Goal: Task Accomplishment & Management: Complete application form

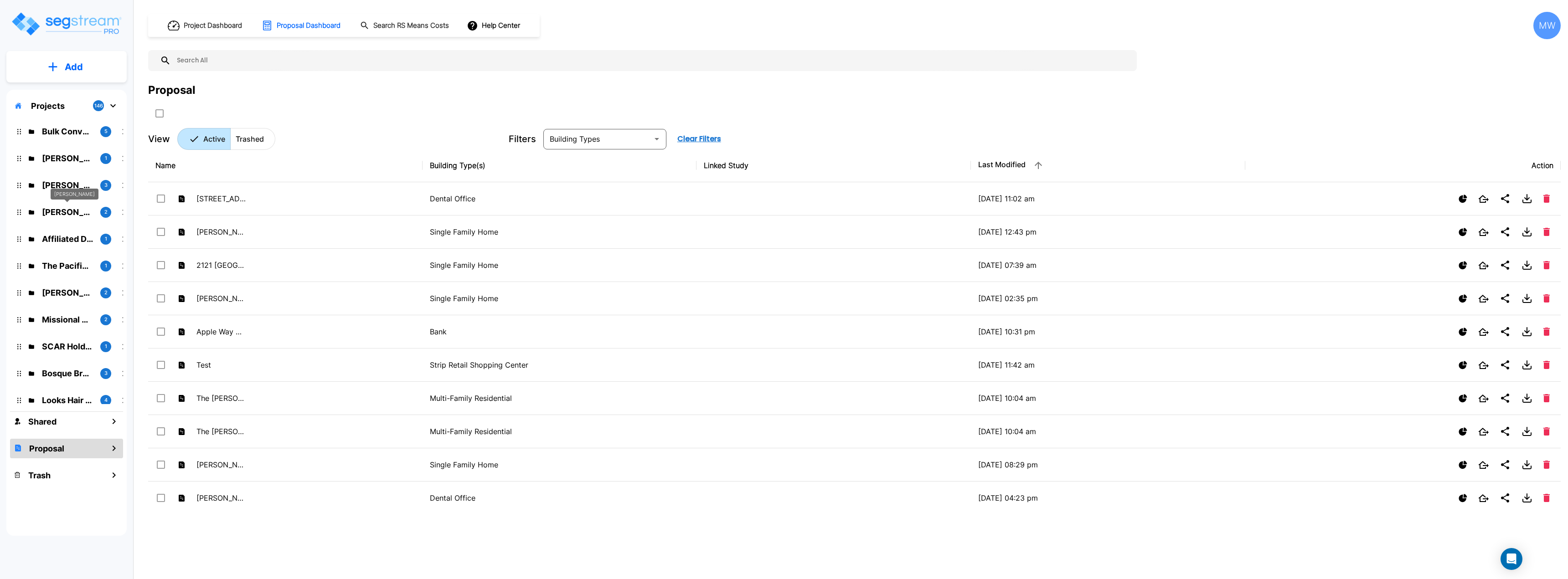
click at [67, 214] on p "Ted Officer" at bounding box center [67, 212] width 51 height 12
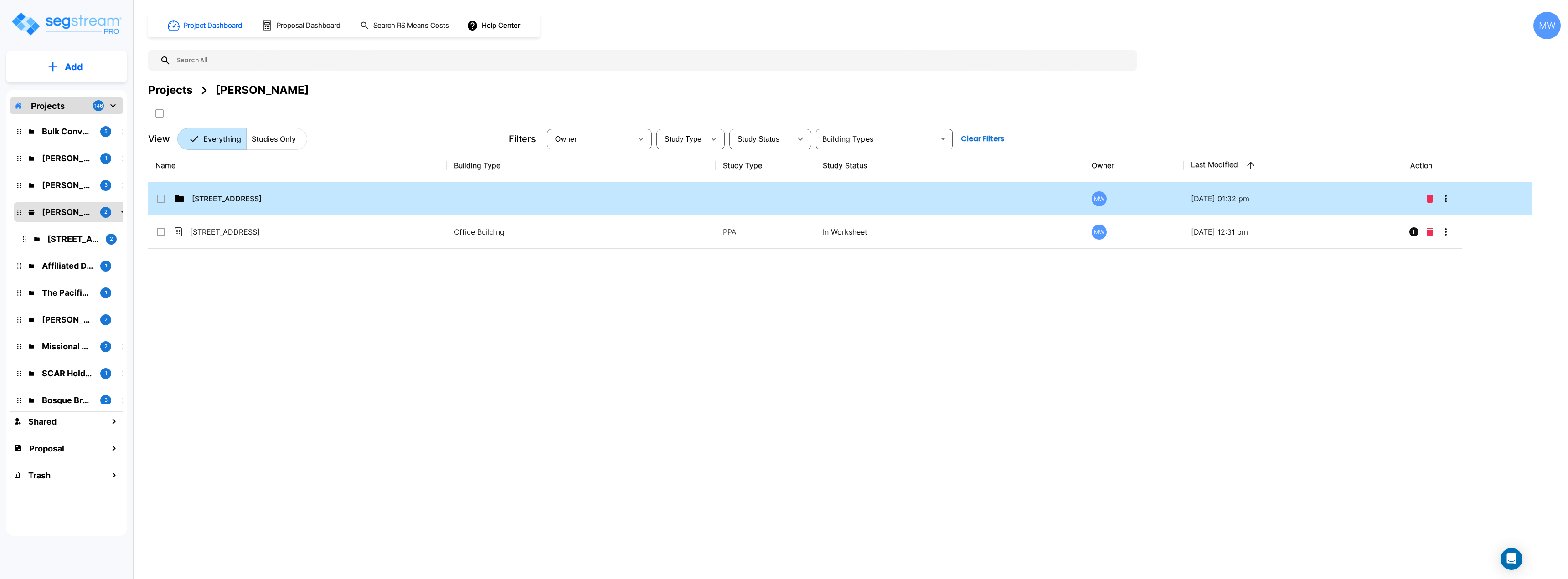
click at [337, 187] on td "[STREET_ADDRESS]" at bounding box center [298, 199] width 299 height 33
click at [337, 188] on td "[STREET_ADDRESS]" at bounding box center [298, 199] width 299 height 33
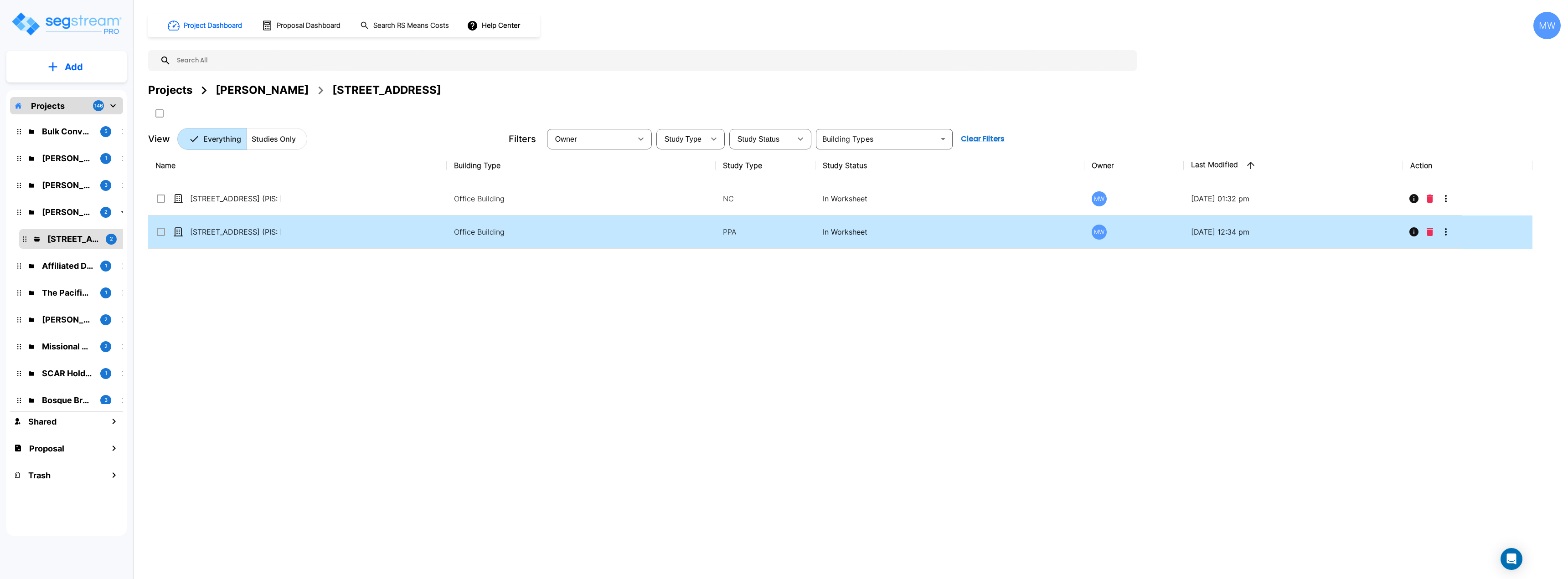
click at [353, 226] on td "[STREET_ADDRESS] (PIS: [DATE])" at bounding box center [298, 232] width 299 height 33
checkbox input "true"
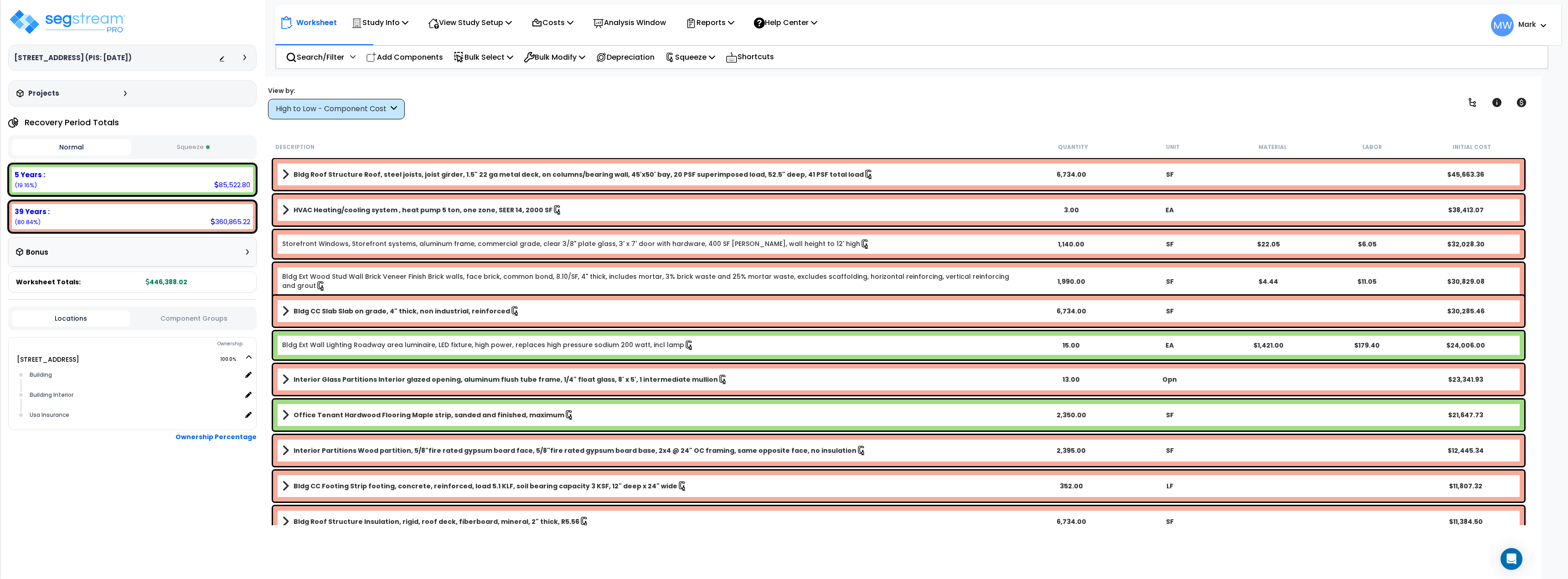
click at [233, 147] on button "Squeeze" at bounding box center [193, 148] width 119 height 16
click at [721, 18] on p "Reports" at bounding box center [710, 23] width 49 height 12
click at [723, 45] on link "Get Report" at bounding box center [726, 43] width 90 height 18
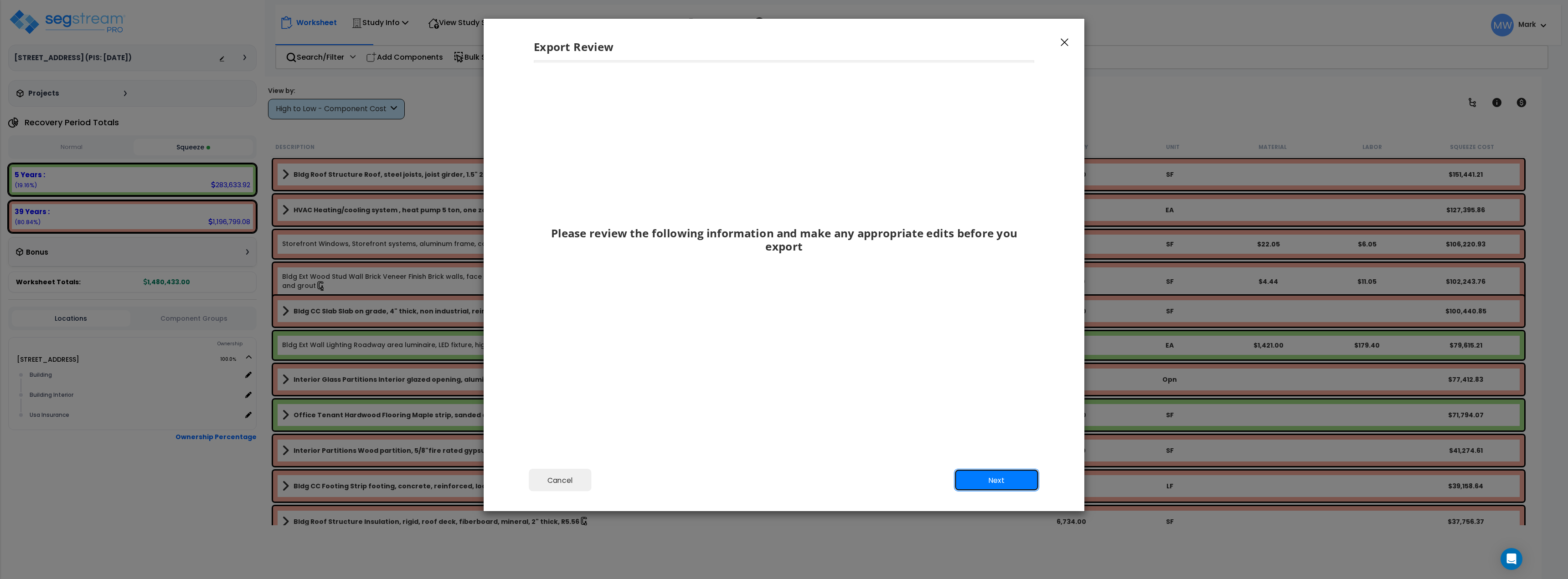
click at [1021, 479] on button "Next" at bounding box center [996, 480] width 85 height 23
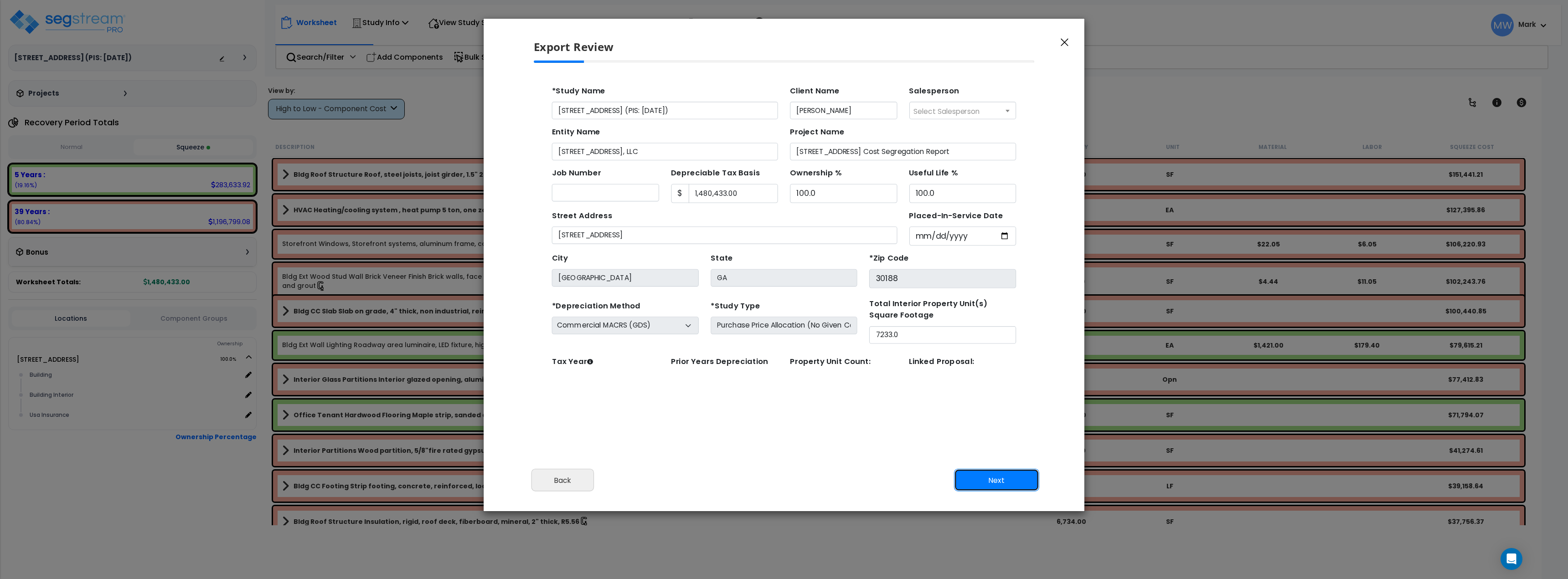
scroll to position [42, 0]
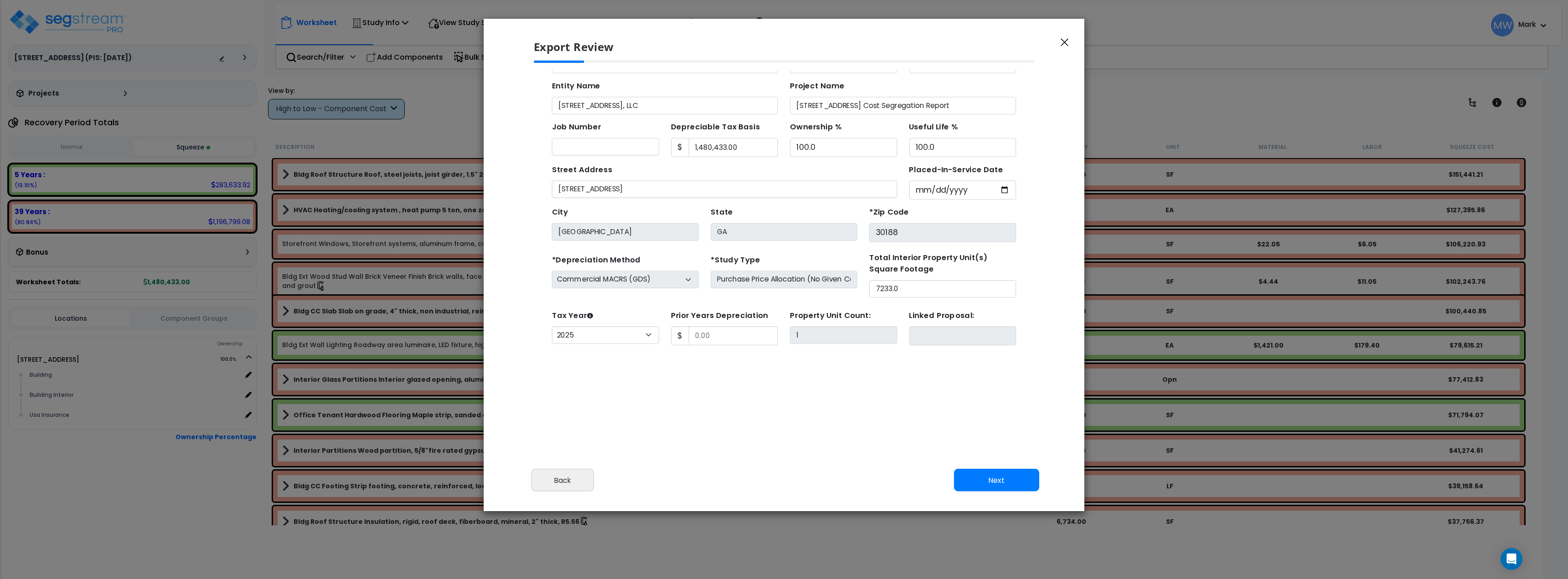
click at [620, 312] on select "2026 2025 2024 2023 2022" at bounding box center [599, 311] width 97 height 16
click at [738, 338] on div "Find these errors below in the Study Setup: *Study Name 9236 Main Street (PIS: …" at bounding box center [761, 185] width 444 height 316
click at [711, 316] on input "Prior Years Depreciation" at bounding box center [715, 312] width 81 height 17
click at [1016, 480] on button "Next" at bounding box center [996, 480] width 85 height 23
type input "52067"
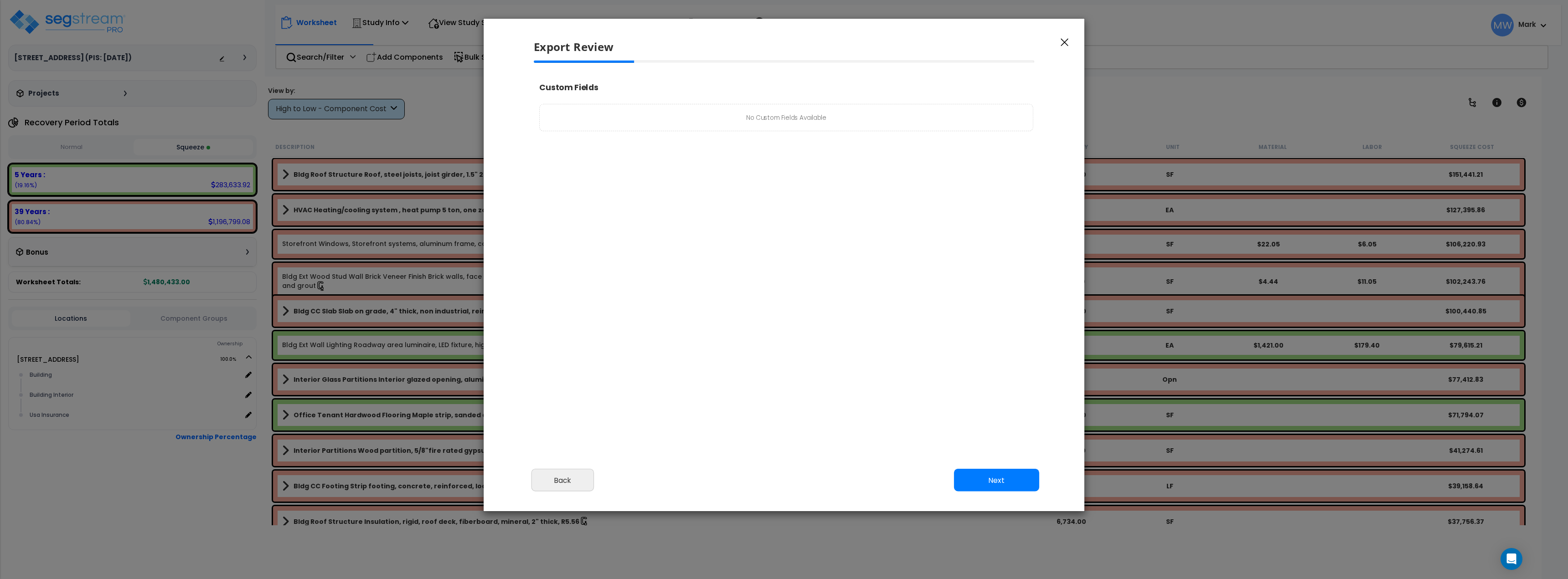
select select "2025"
click at [1015, 481] on button "Next" at bounding box center [996, 480] width 85 height 23
click at [922, 485] on link "Edit Images" at bounding box center [909, 480] width 75 height 23
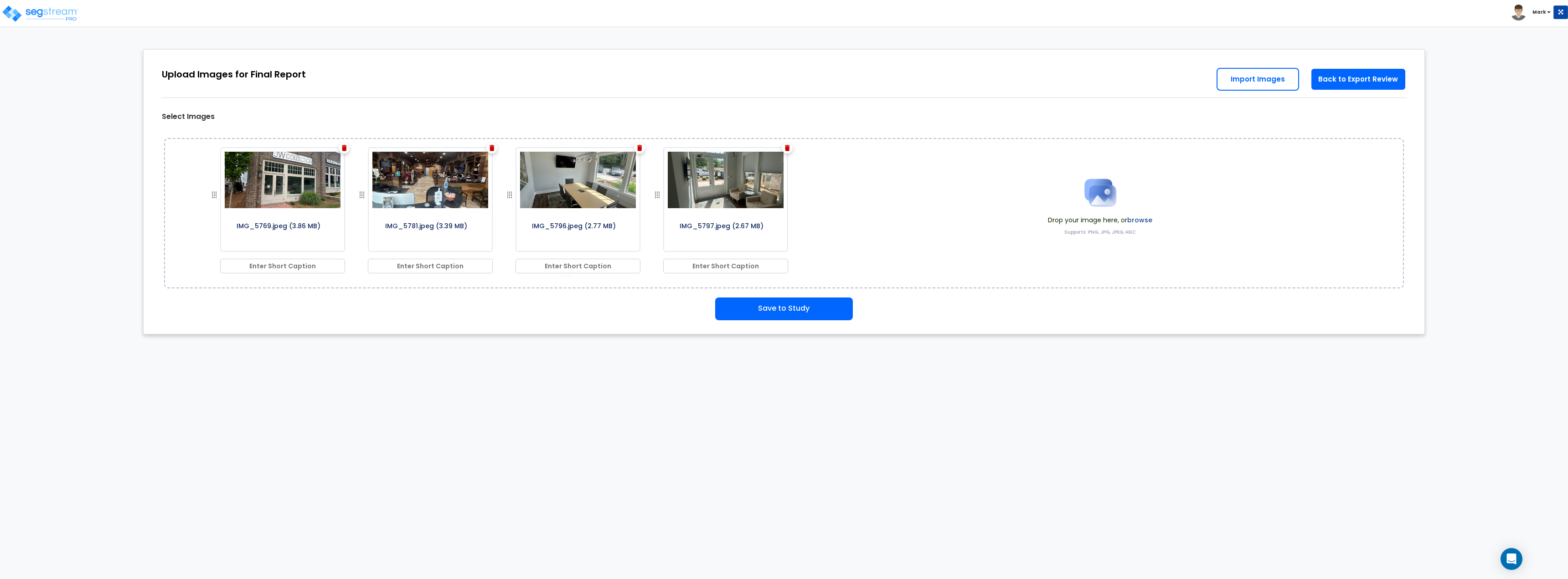
click at [248, 261] on input "text" at bounding box center [283, 266] width 125 height 15
type input "Cover"
click at [452, 266] on input "text" at bounding box center [430, 266] width 125 height 15
type input "Tenant Area"
type input "Conference Room"
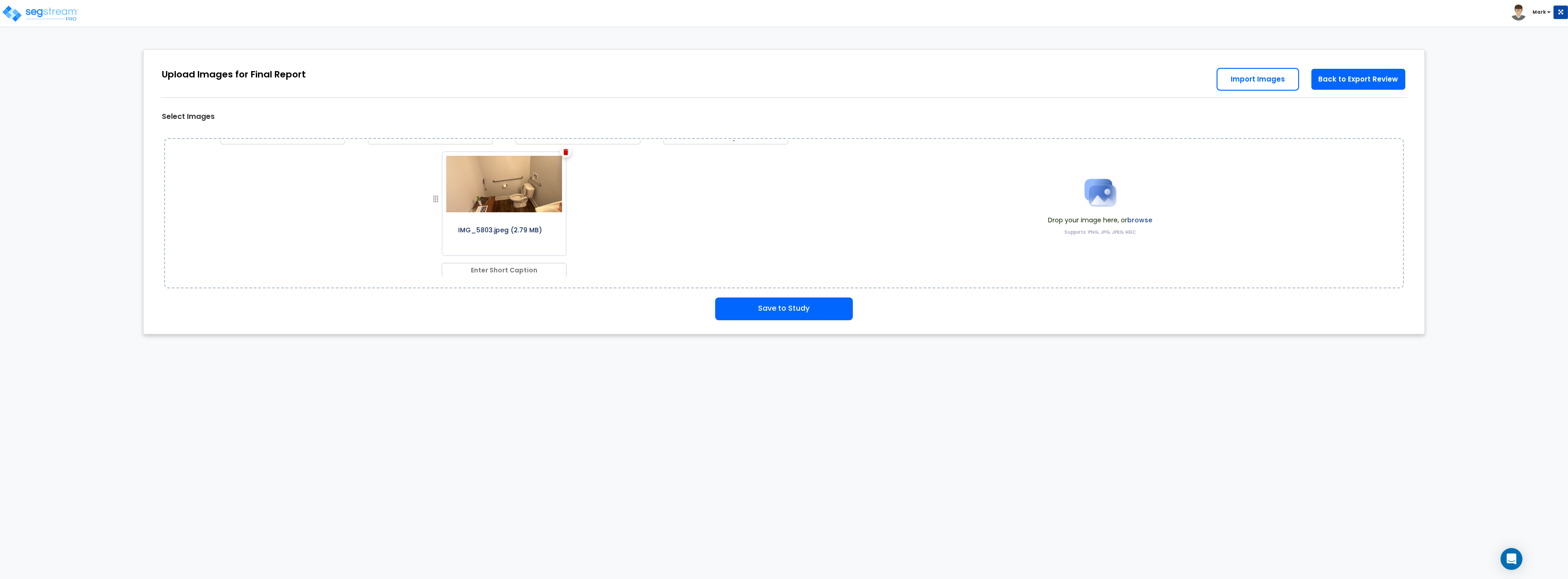
scroll to position [129, 0]
type input "Lobby"
click at [514, 264] on input "text" at bounding box center [504, 270] width 125 height 15
type input "Single Restroom"
click at [603, 197] on div "IMG_5769.jpeg (3.86 MB) Cover IMG_5781.jpeg (3.39 MB) Tenant Area IMG_5796.jpeg…" at bounding box center [509, 208] width 606 height 136
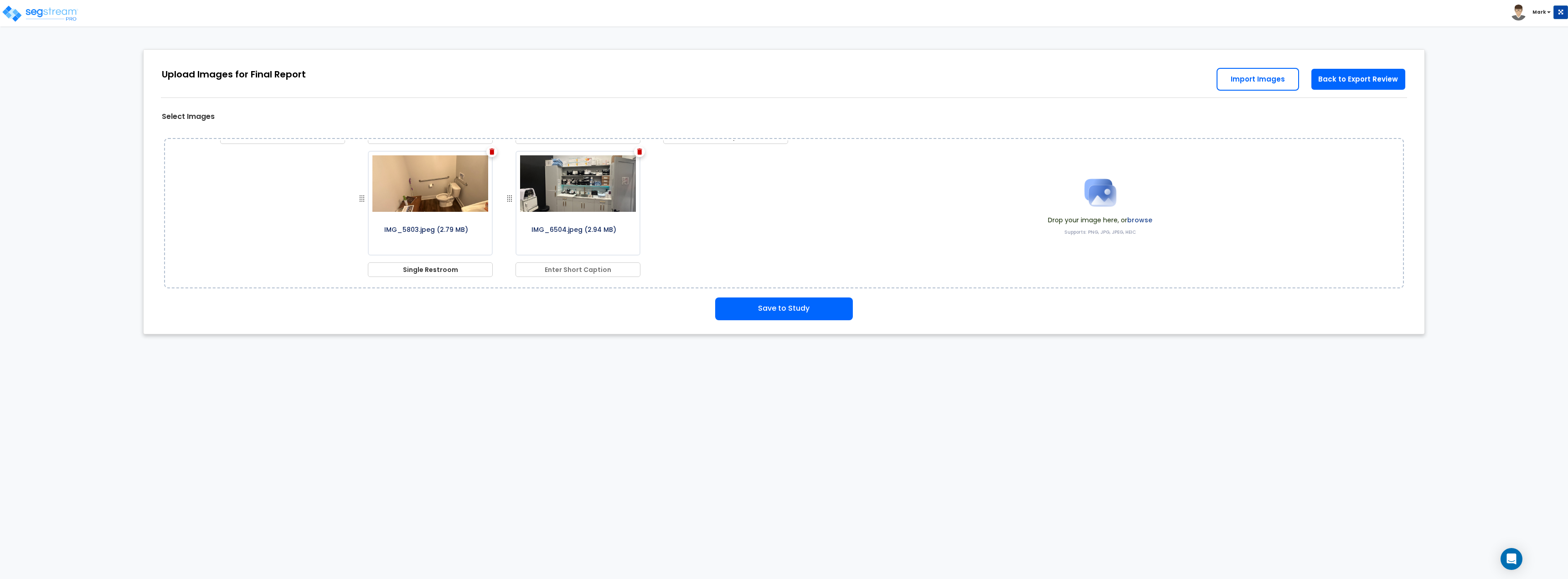
click at [577, 266] on input "text" at bounding box center [578, 270] width 125 height 15
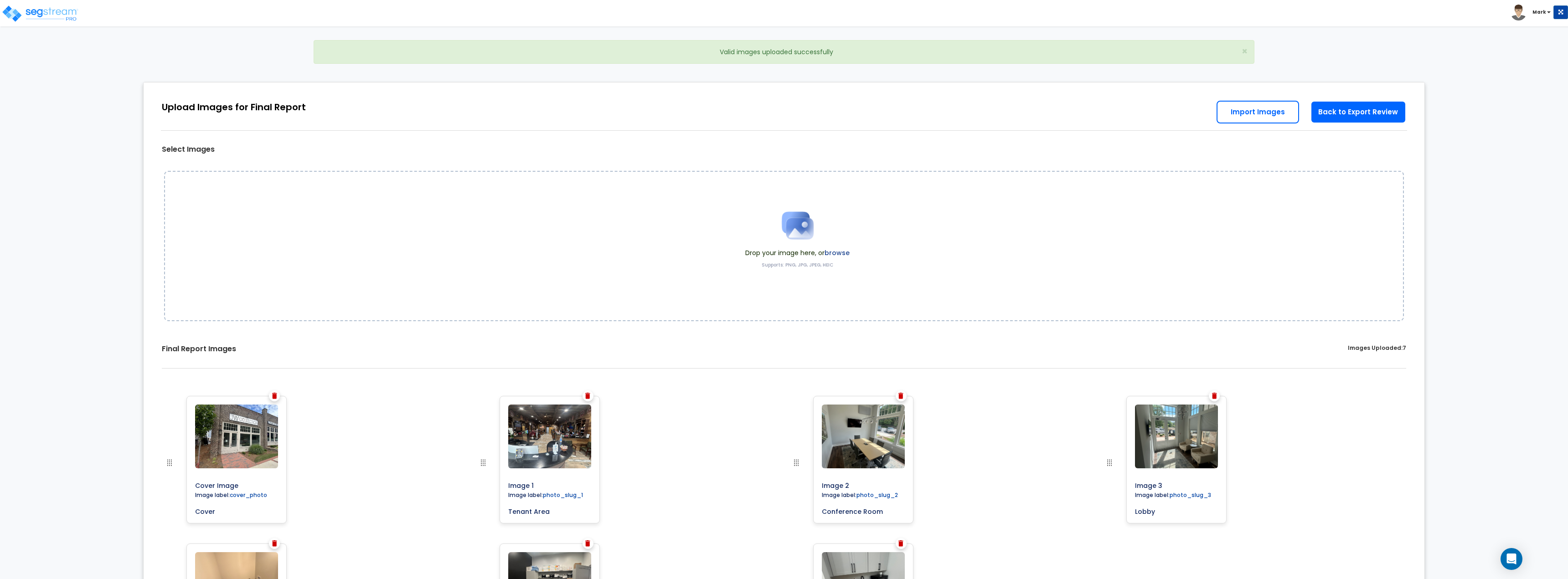
click at [1337, 127] on div "Back to Export Review Go to Edit Study Go to Worksheet Import Images" at bounding box center [1317, 111] width 201 height 48
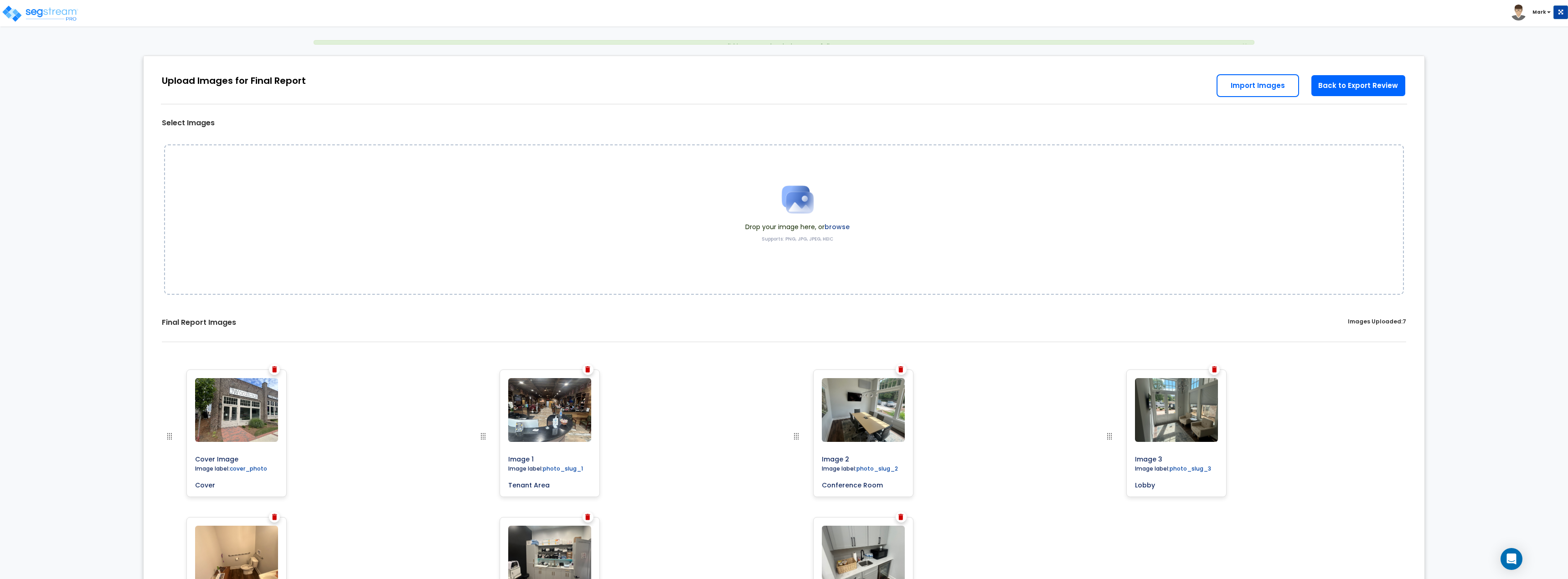
click at [1341, 117] on div "Select Images Drop your image here, or browse Supports: PNG, JPG, JPEG, HEIC Sa…" at bounding box center [784, 370] width 1267 height 615
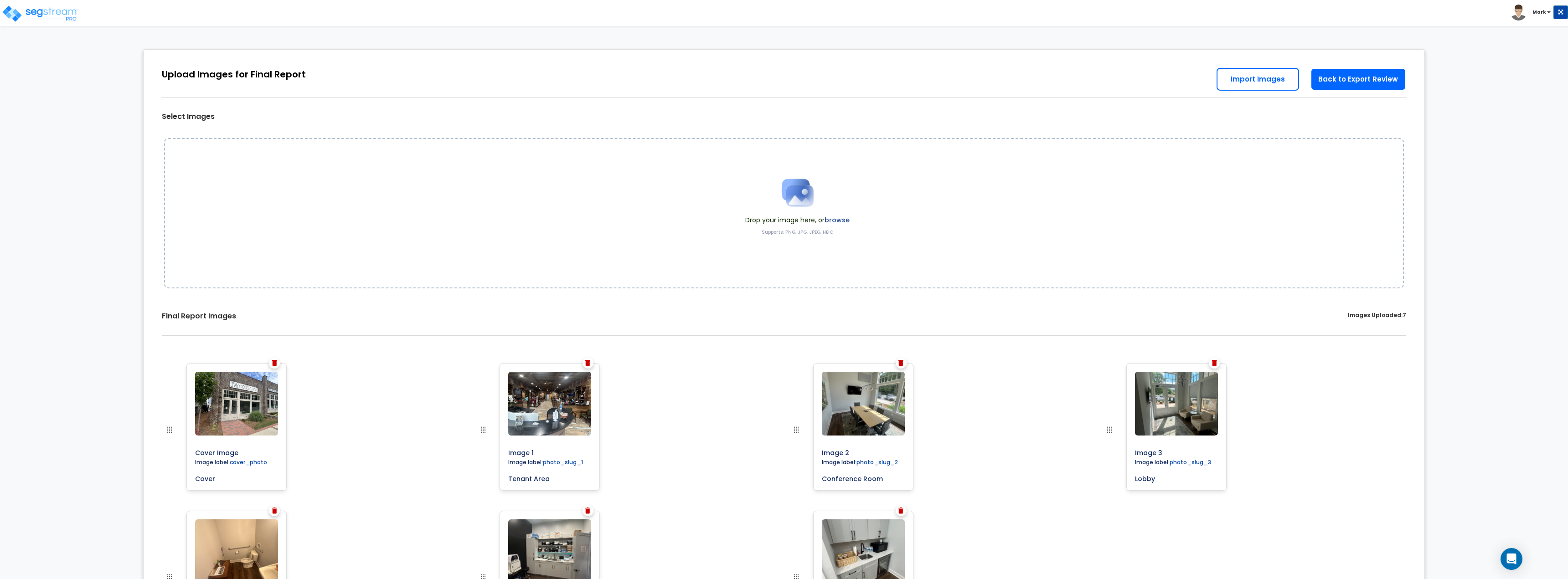
click at [1345, 92] on div "Back to Export Review Go to Edit Study Go to Worksheet Import Images" at bounding box center [1317, 78] width 201 height 48
click at [1345, 86] on link "Back to Export Review" at bounding box center [1358, 79] width 96 height 23
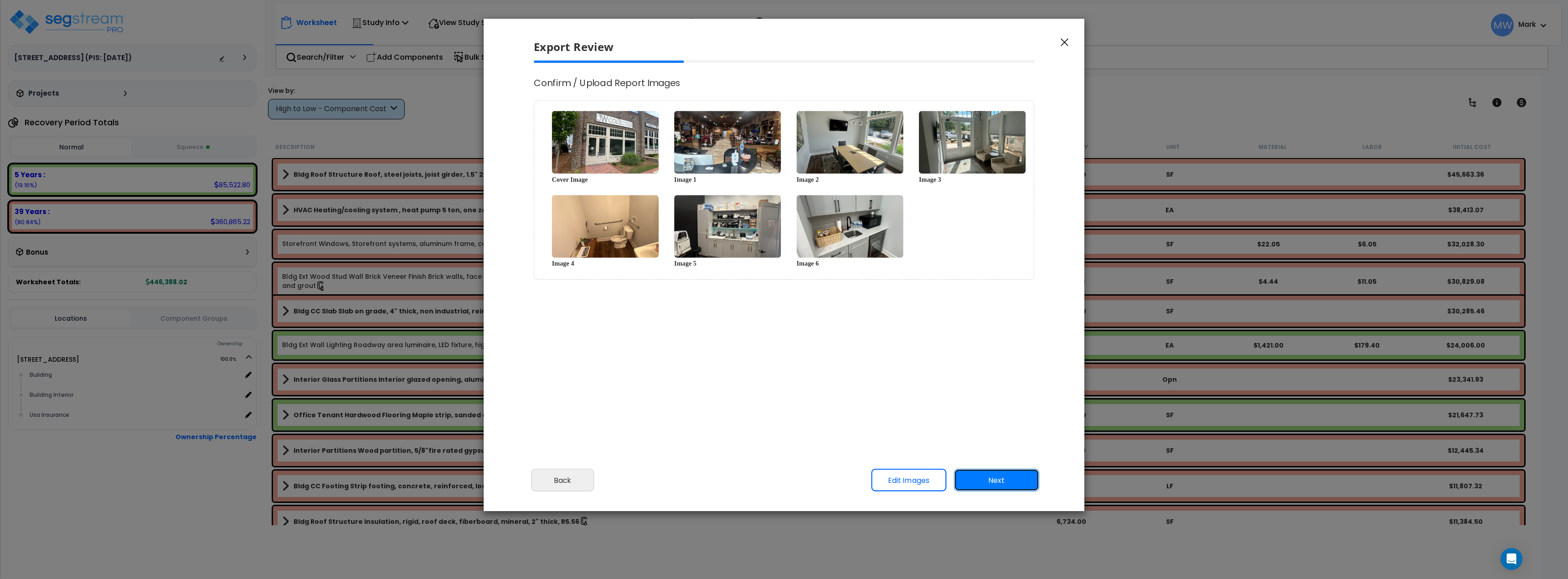
click at [1026, 482] on button "Next" at bounding box center [996, 480] width 85 height 23
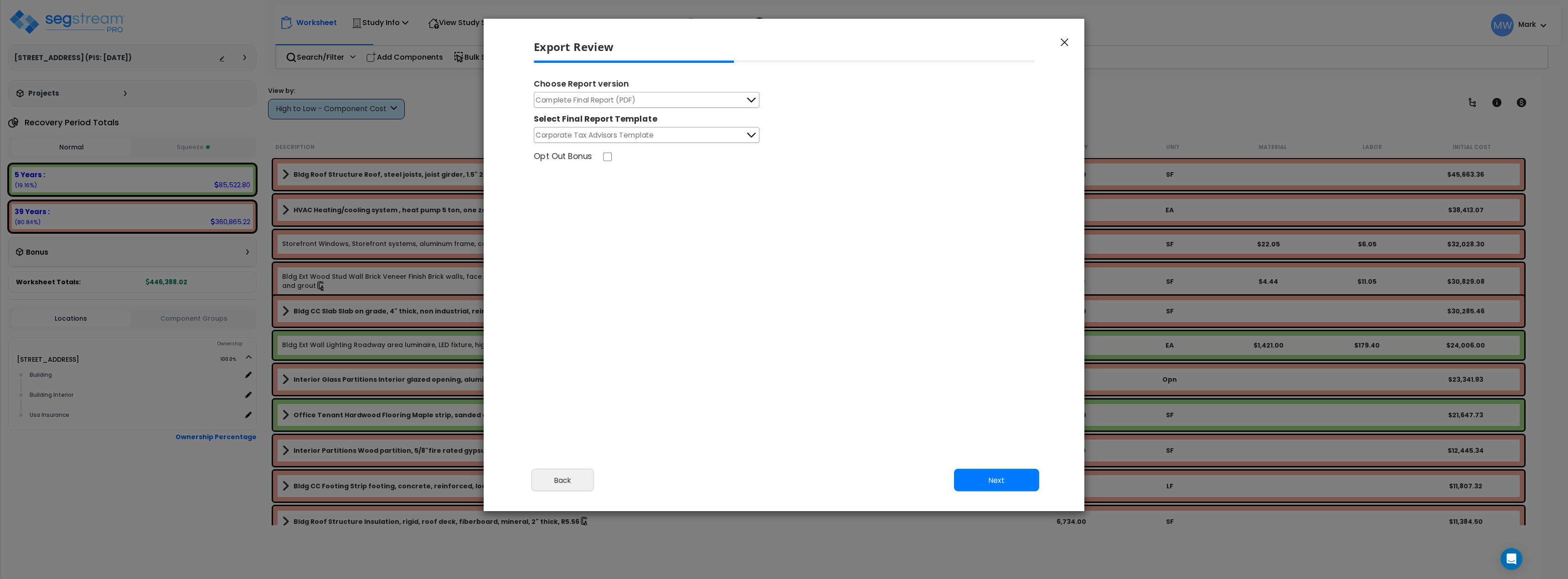
click at [658, 140] on button "Corporate Tax Advisors Template" at bounding box center [647, 135] width 226 height 16
click at [678, 102] on button "Complete Final Report (PDF)" at bounding box center [647, 100] width 226 height 16
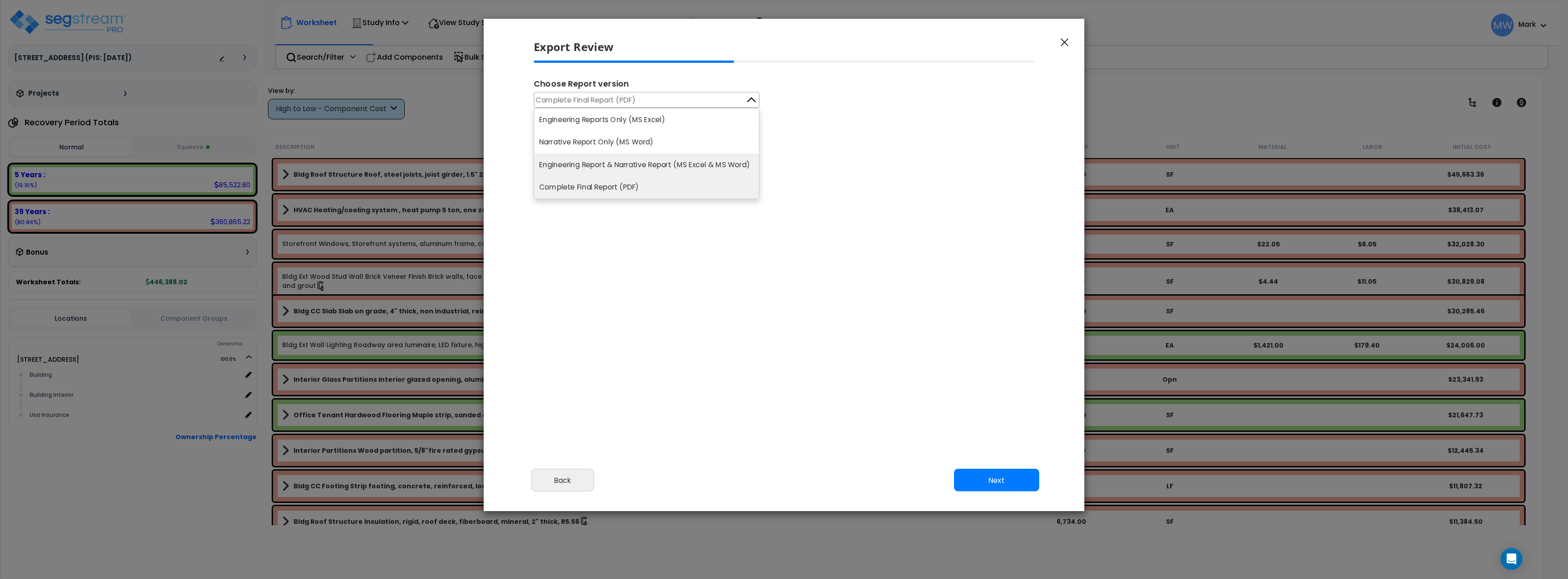
click at [672, 165] on li "Engineering Report & Narrative Report (MS Excel & MS Word)" at bounding box center [647, 165] width 225 height 23
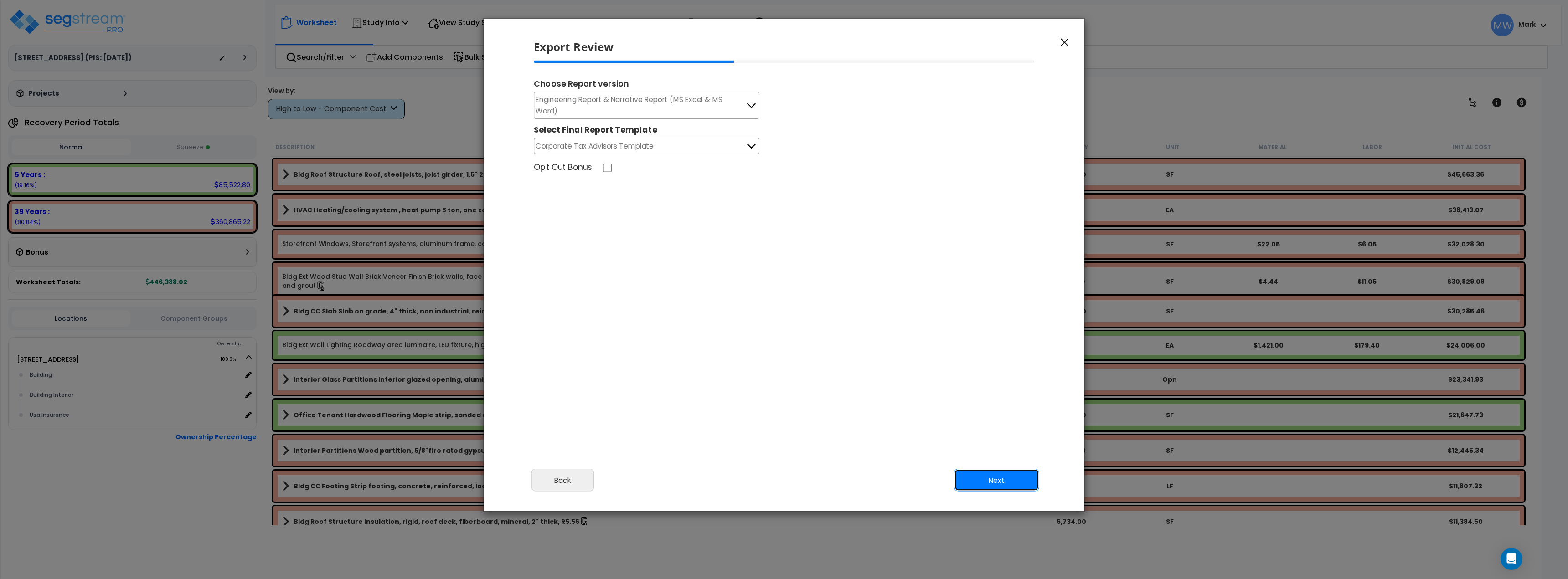
click at [1003, 477] on button "Next" at bounding box center [996, 480] width 85 height 23
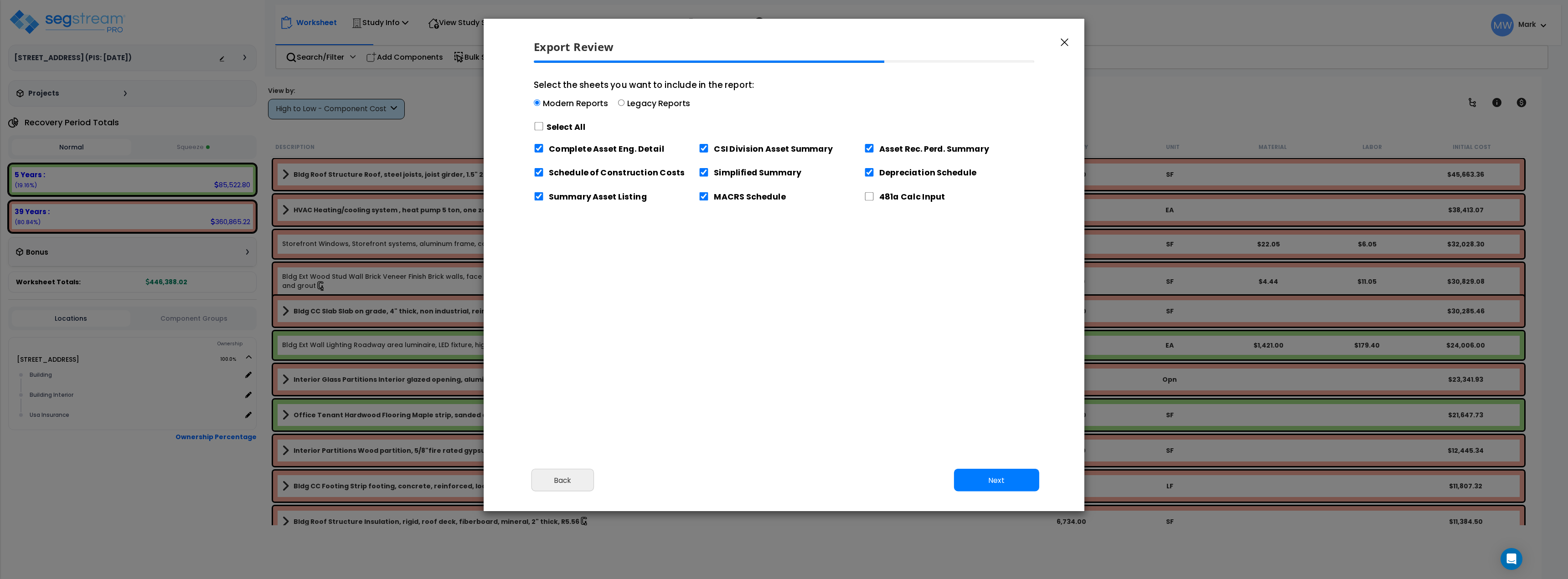
click at [905, 204] on div "481a Calc Input" at bounding box center [947, 195] width 165 height 19
click at [869, 197] on input "481a Calc Input" at bounding box center [869, 196] width 10 height 9
checkbox input "true"
click at [1005, 493] on div "Cancel Back Next Export Edit Images" at bounding box center [784, 487] width 601 height 50
click at [1004, 477] on button "Next" at bounding box center [996, 480] width 85 height 23
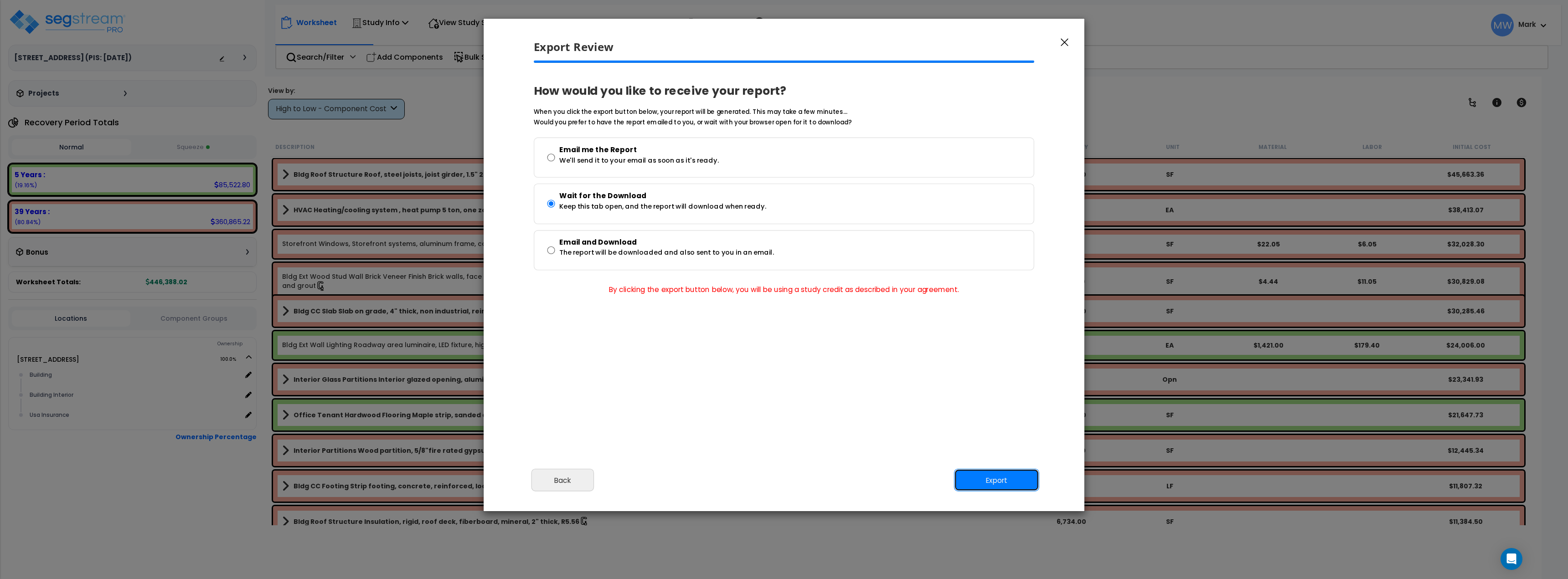
click at [995, 482] on button "Export" at bounding box center [996, 480] width 85 height 23
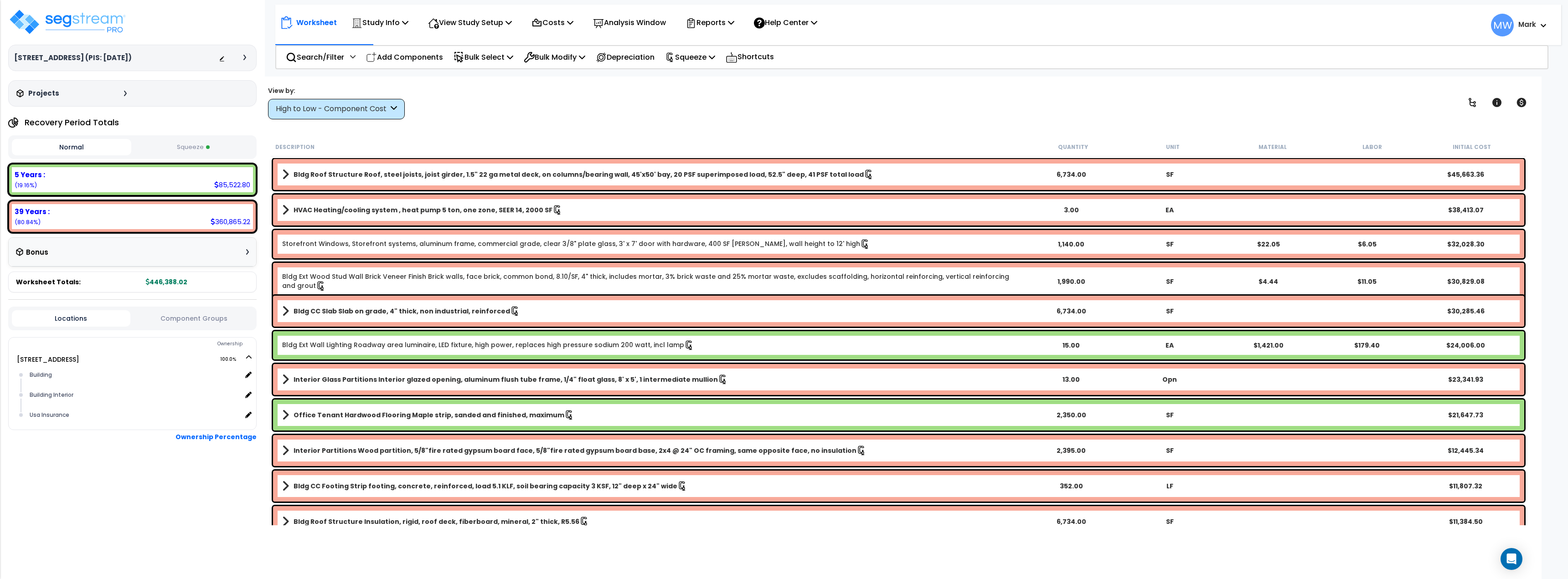
click at [1172, 78] on div "Worksheet Study Info Study Setup Add Property Unit Template study Clone study MW" at bounding box center [899, 366] width 1286 height 579
click at [219, 146] on button "Squeeze" at bounding box center [193, 148] width 119 height 16
click at [84, 26] on img at bounding box center [67, 21] width 119 height 28
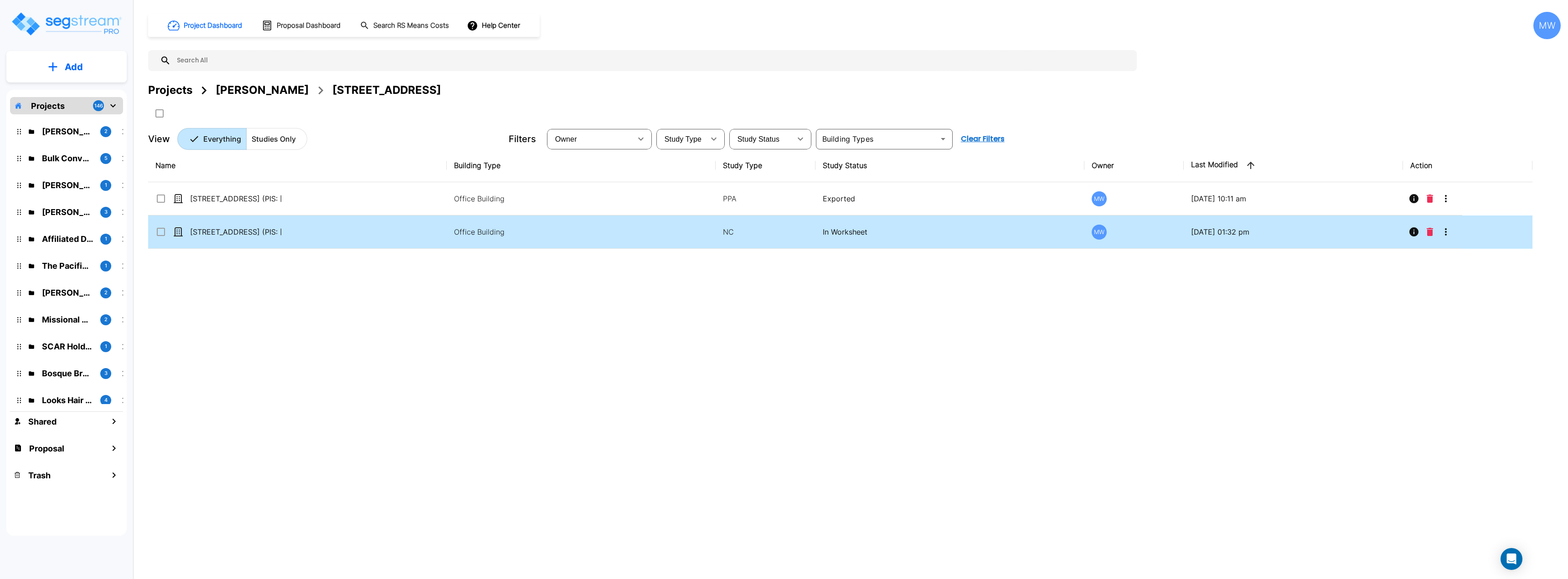
click at [315, 234] on td "[STREET_ADDRESS] (PIS: [DATE])" at bounding box center [298, 232] width 299 height 33
checkbox input "true"
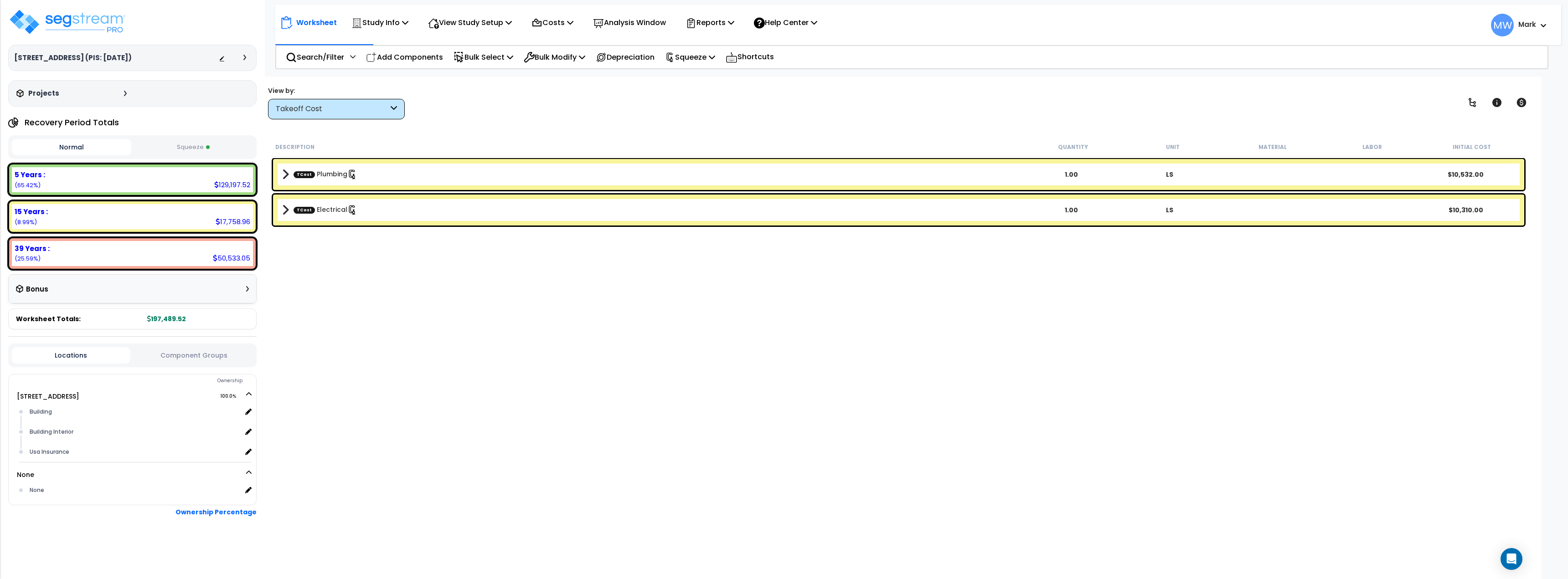
click at [359, 99] on div "Takeoff Cost" at bounding box center [336, 110] width 137 height 21
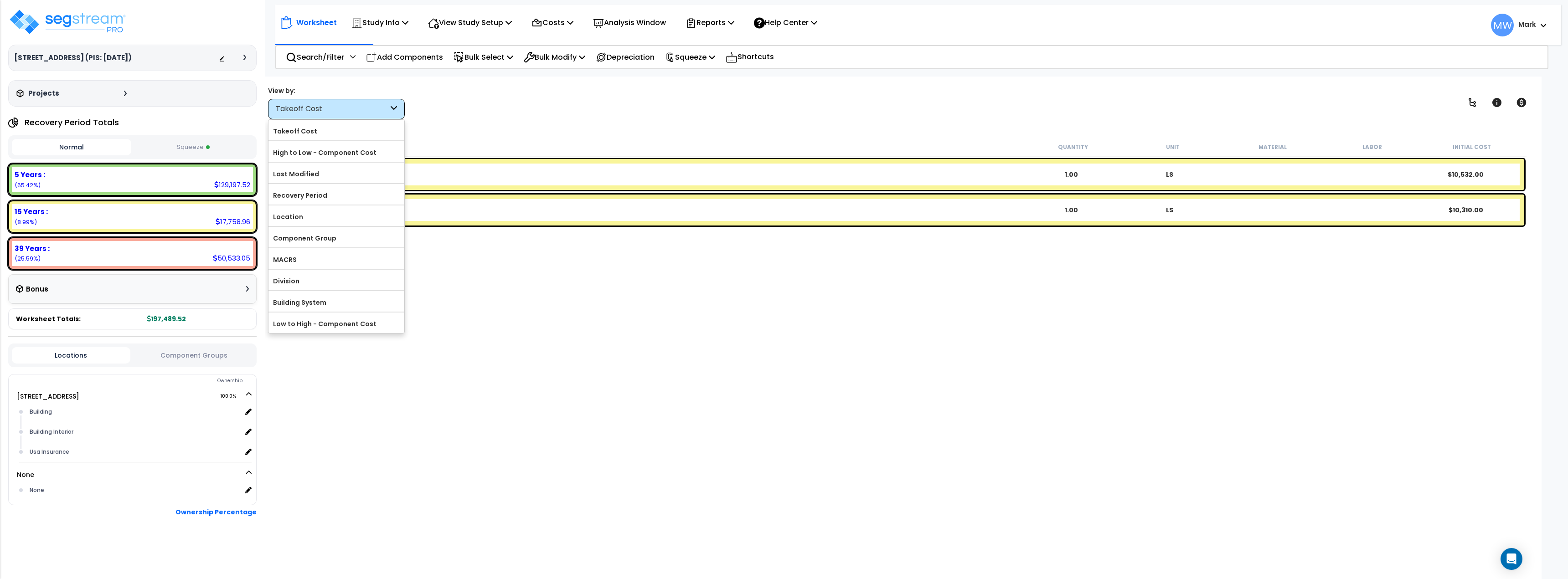
drag, startPoint x: 473, startPoint y: 301, endPoint x: 442, endPoint y: 287, distance: 34.0
click at [473, 301] on div "Description Quantity Unit Material Labor Initial Cost TCost Plumbing 1.00 LS $1…" at bounding box center [899, 332] width 1259 height 388
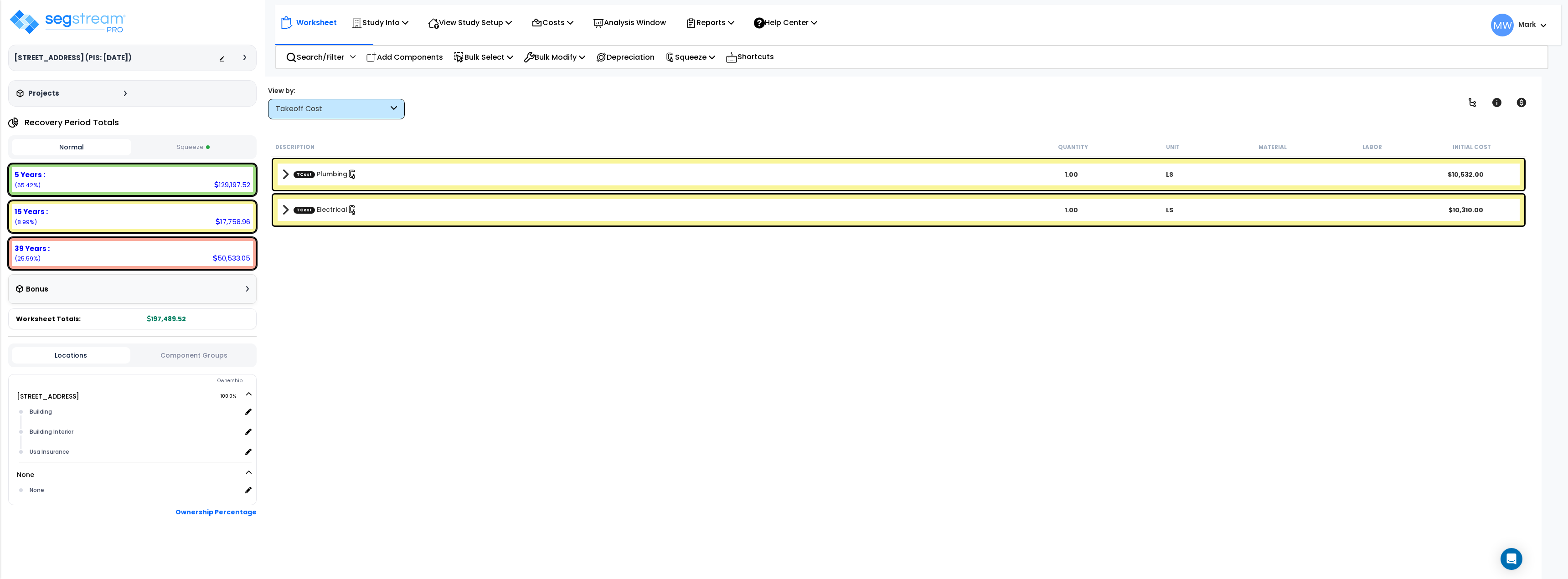
click at [208, 149] on button "Squeeze" at bounding box center [193, 148] width 119 height 16
click at [380, 103] on div "View by: Takeoff Cost Takeoff Cost" at bounding box center [336, 103] width 137 height 33
click at [378, 104] on div "Takeoff Cost" at bounding box center [332, 109] width 113 height 10
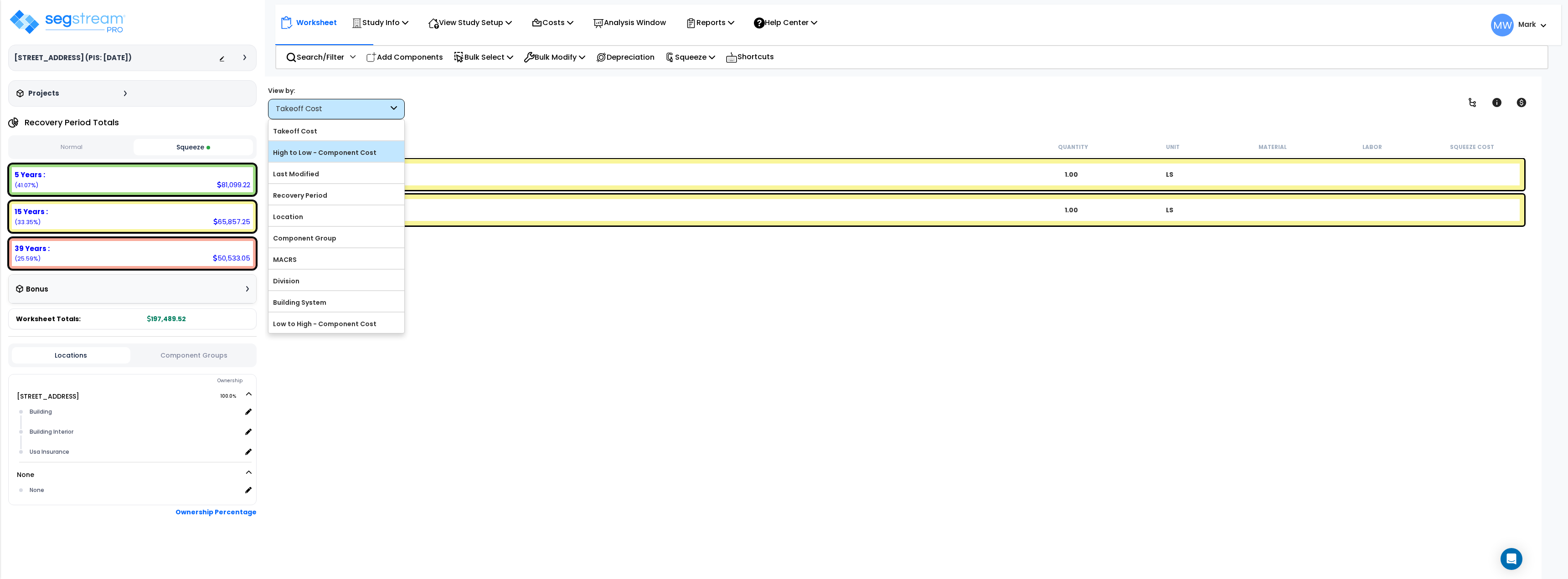
click at [338, 155] on label "High to Low - Component Cost" at bounding box center [337, 152] width 136 height 13
click at [0, 0] on input "High to Low - Component Cost" at bounding box center [0, 0] width 0 height 0
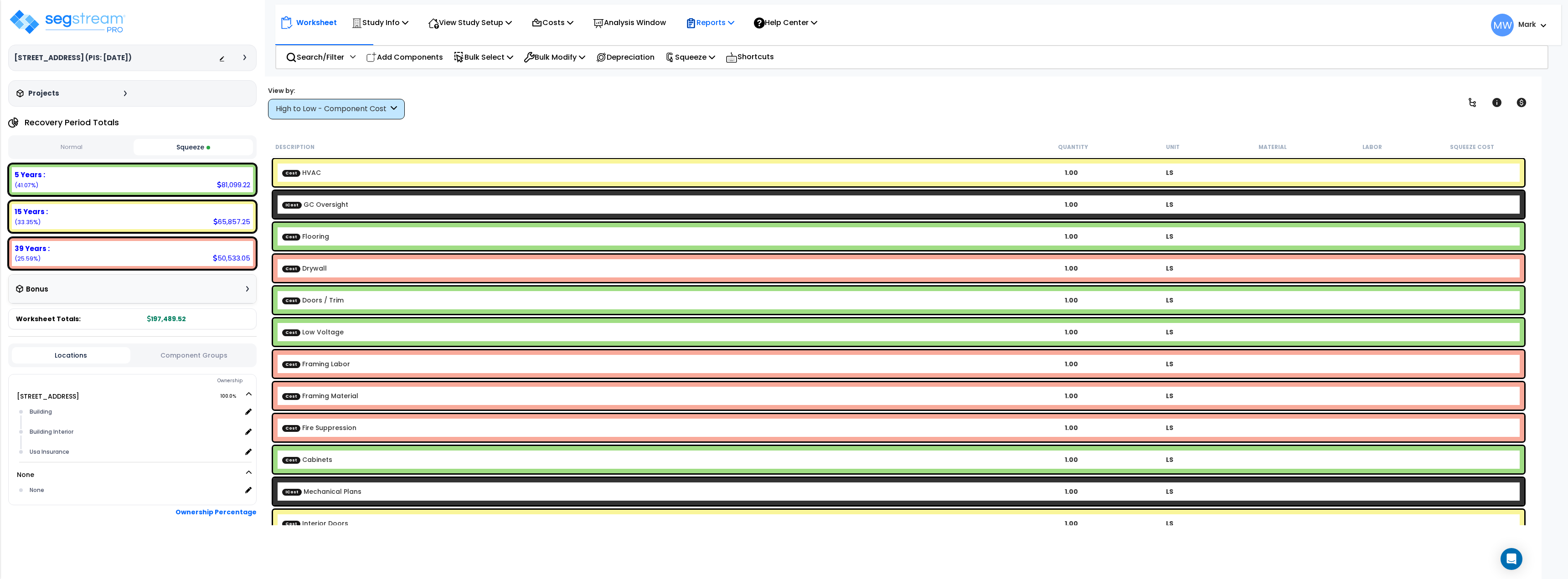
click at [734, 33] on div "Reports" at bounding box center [710, 22] width 49 height 21
click at [730, 40] on link "Get Report" at bounding box center [726, 43] width 90 height 18
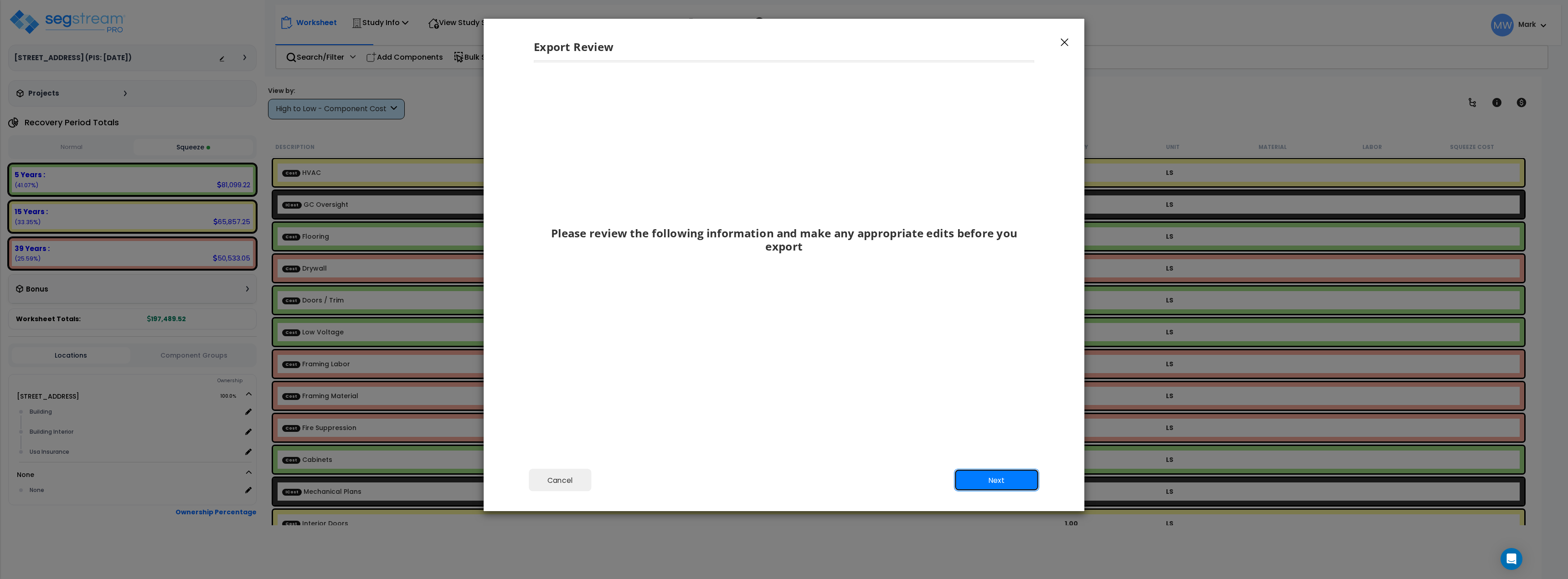
click at [1008, 488] on button "Next" at bounding box center [996, 480] width 85 height 23
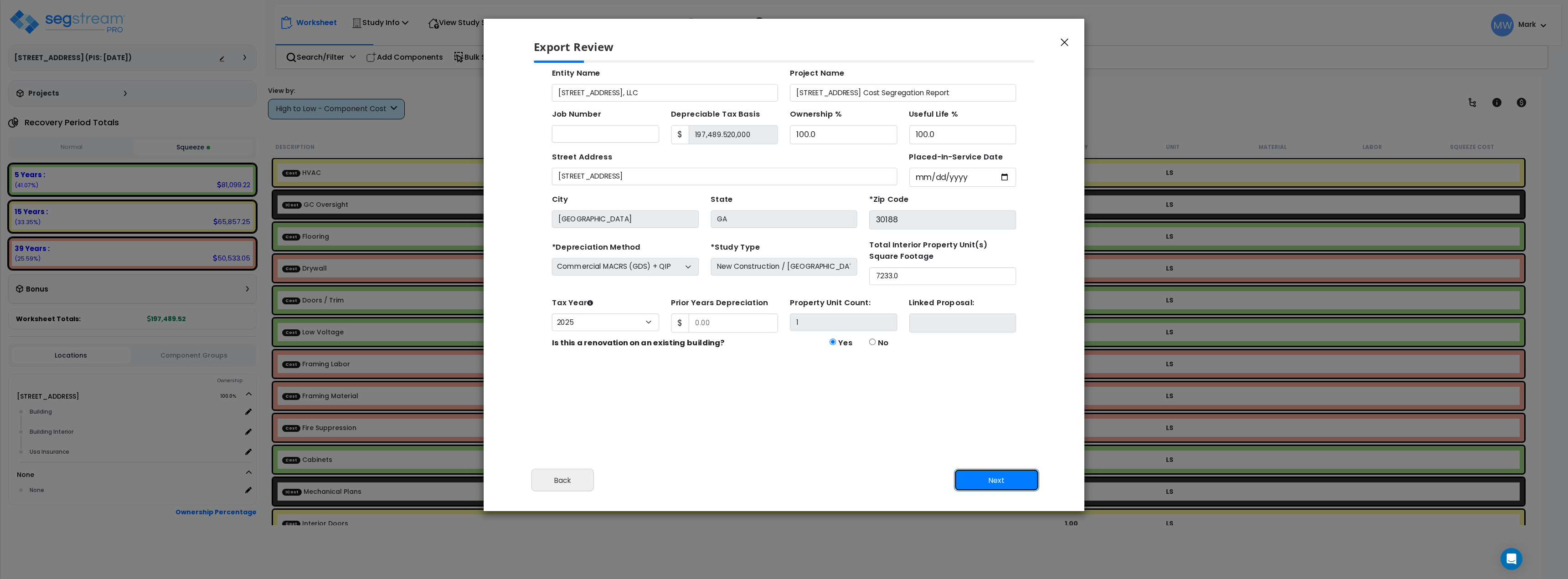
scroll to position [54, 0]
click at [729, 127] on input "197,489.520,000" at bounding box center [715, 128] width 81 height 17
click at [566, 488] on button "Back" at bounding box center [563, 480] width 63 height 23
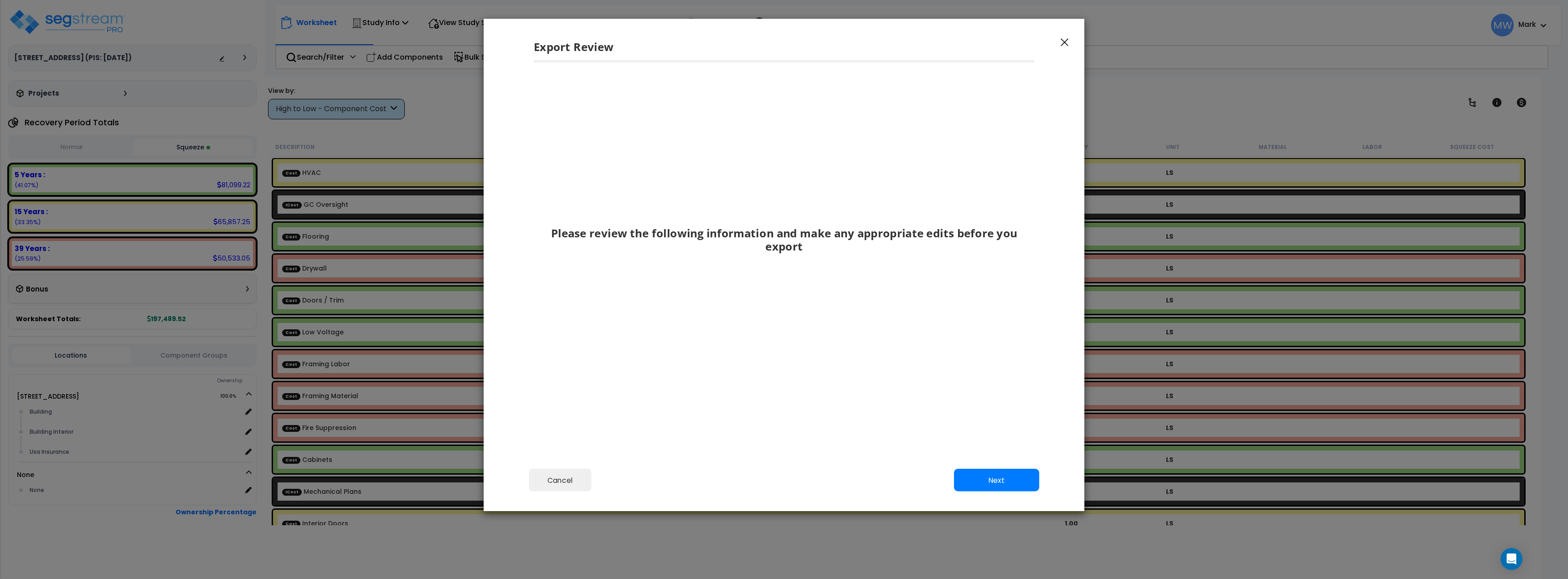
scroll to position [0, 0]
click at [572, 484] on button "Cancel" at bounding box center [560, 480] width 63 height 23
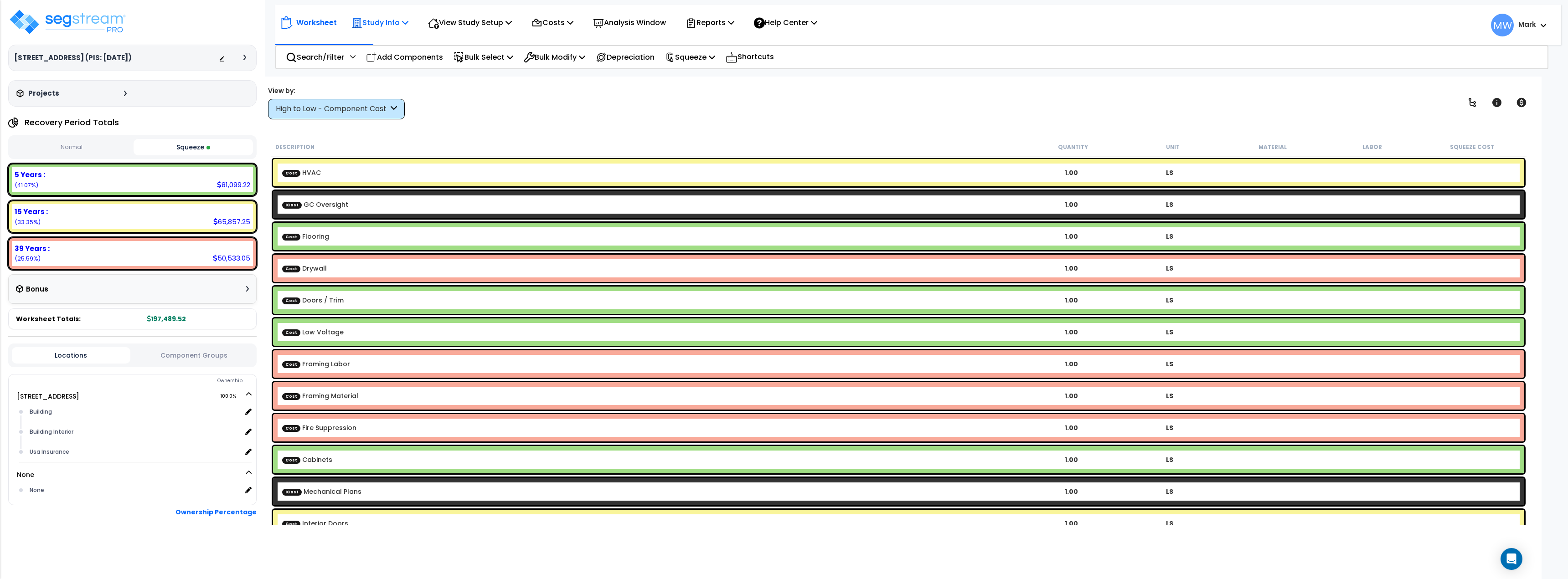
click at [399, 31] on div "Study Info" at bounding box center [380, 22] width 57 height 21
click at [395, 47] on link "Study Setup" at bounding box center [392, 43] width 90 height 18
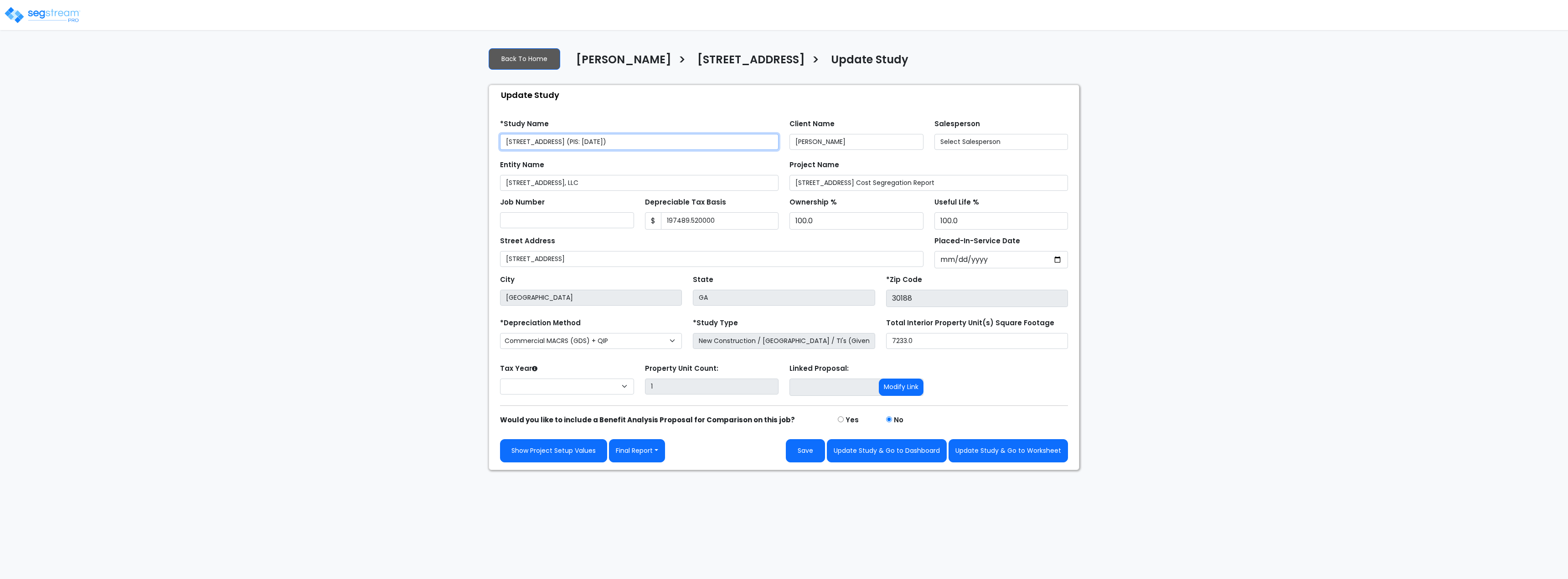
type input "197,489.520,000"
select select "2025"
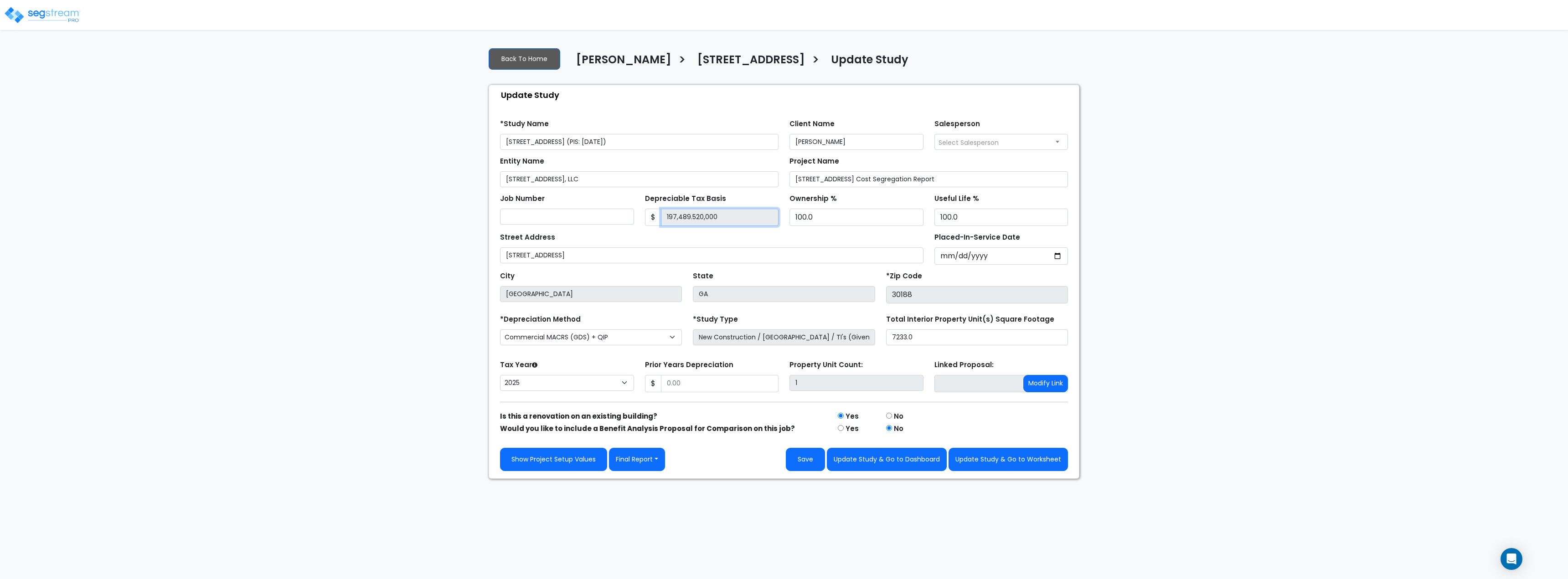
click at [730, 217] on input "197,489.520,000" at bounding box center [720, 217] width 118 height 17
click at [705, 210] on input "197,489.520,000" at bounding box center [720, 217] width 118 height 17
click at [743, 218] on input "197,489.520,000" at bounding box center [720, 217] width 118 height 17
click at [58, 12] on img at bounding box center [42, 15] width 78 height 18
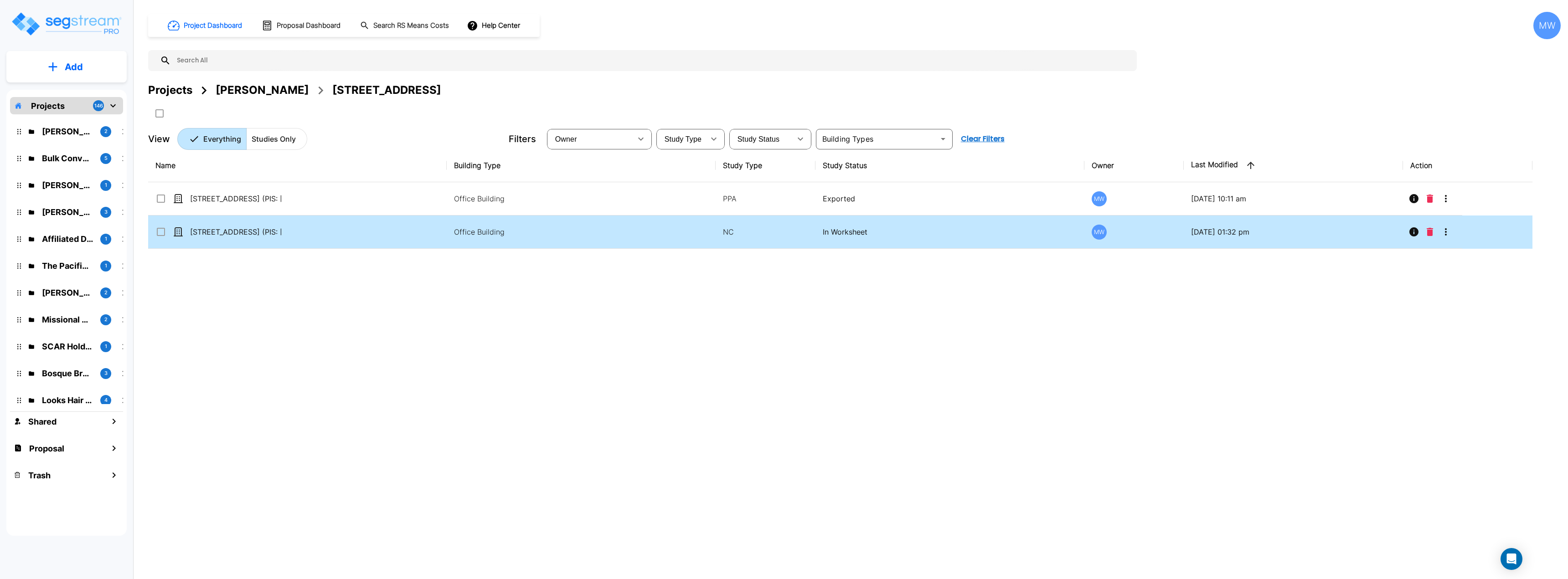
click at [345, 222] on td "[STREET_ADDRESS] (PIS: [DATE])" at bounding box center [298, 232] width 299 height 33
checkbox input "true"
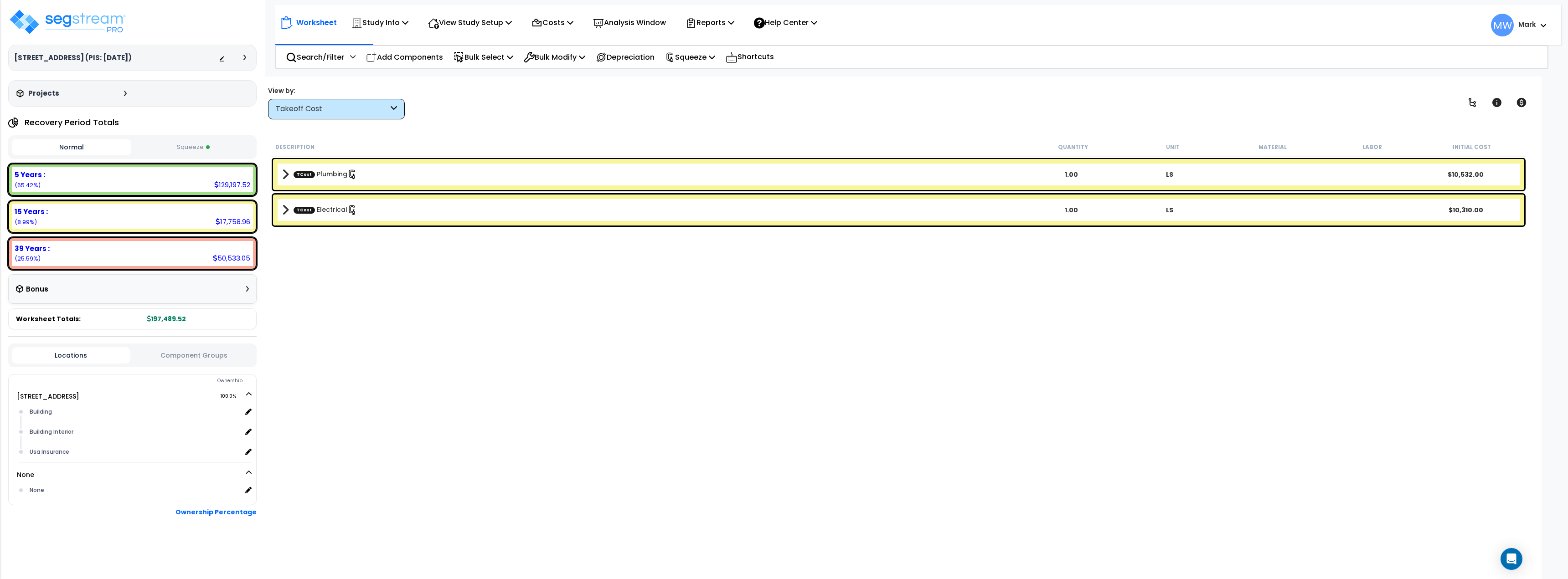
click at [197, 154] on button "Squeeze" at bounding box center [193, 148] width 119 height 16
click at [732, 28] on p "Reports" at bounding box center [710, 23] width 49 height 12
click at [730, 41] on link "Get Report" at bounding box center [726, 43] width 90 height 18
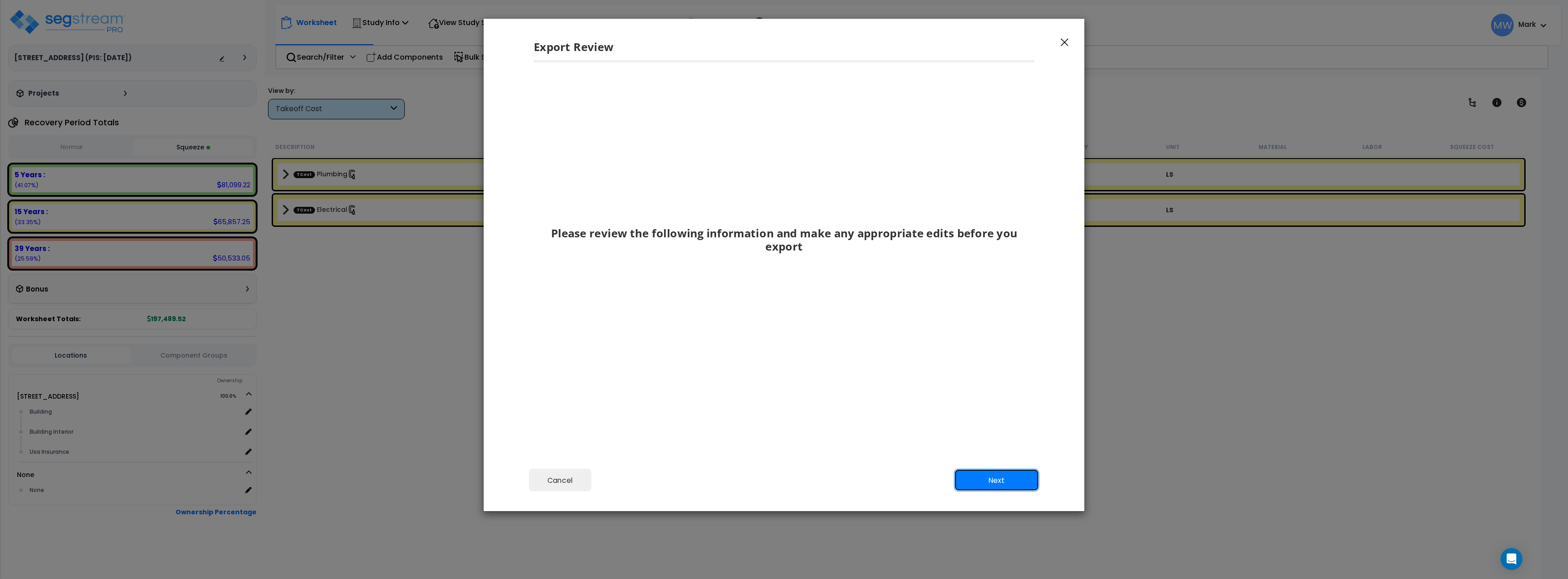
click at [1005, 478] on button "Next" at bounding box center [996, 480] width 85 height 23
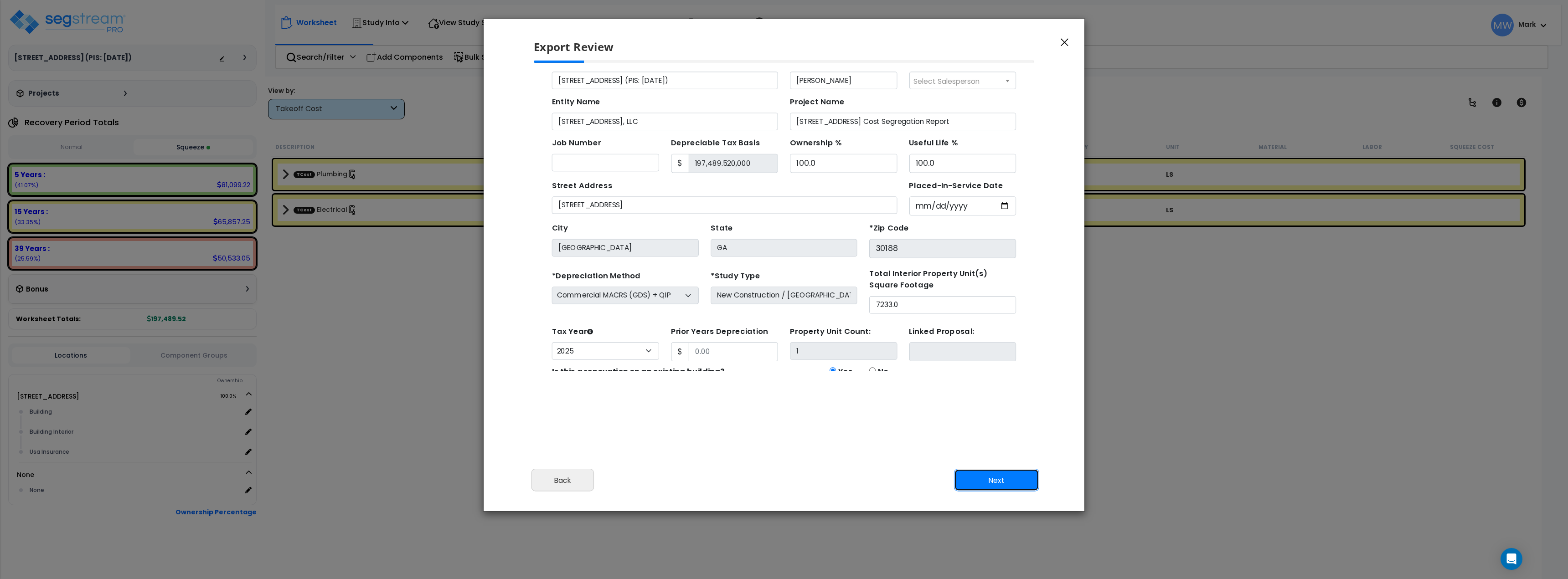
scroll to position [54, 0]
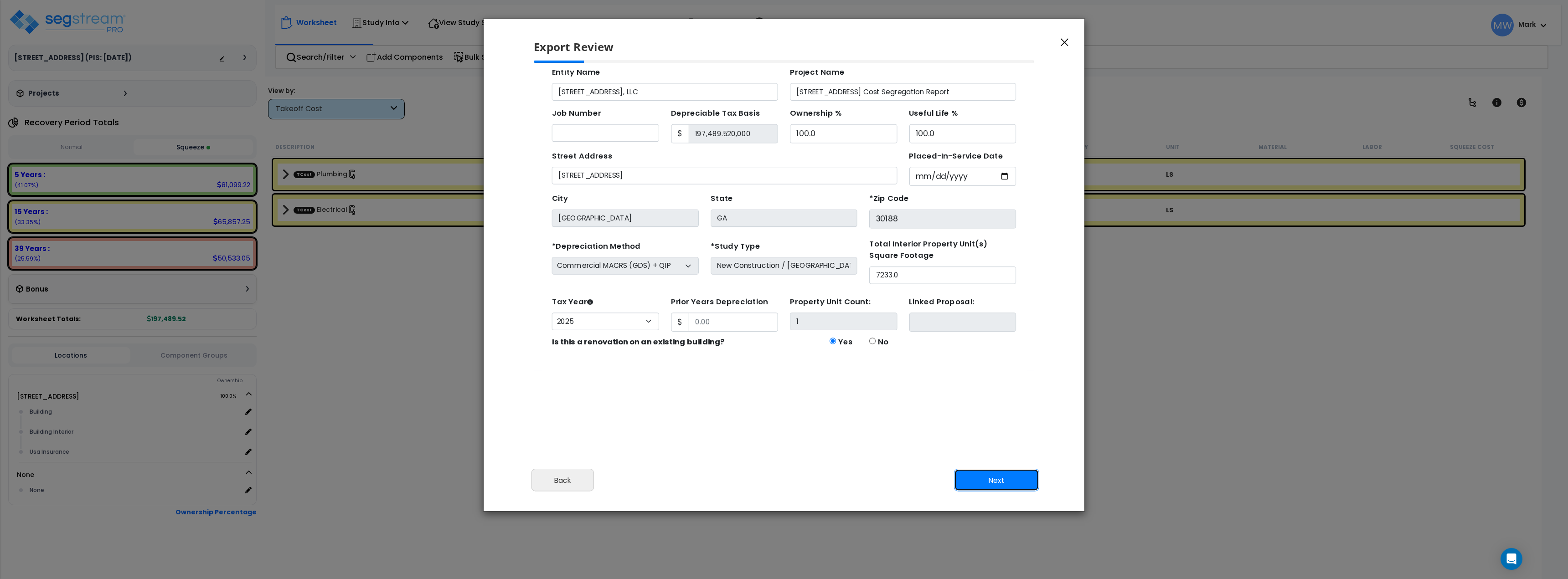
click at [1012, 477] on button "Next" at bounding box center [996, 480] width 85 height 23
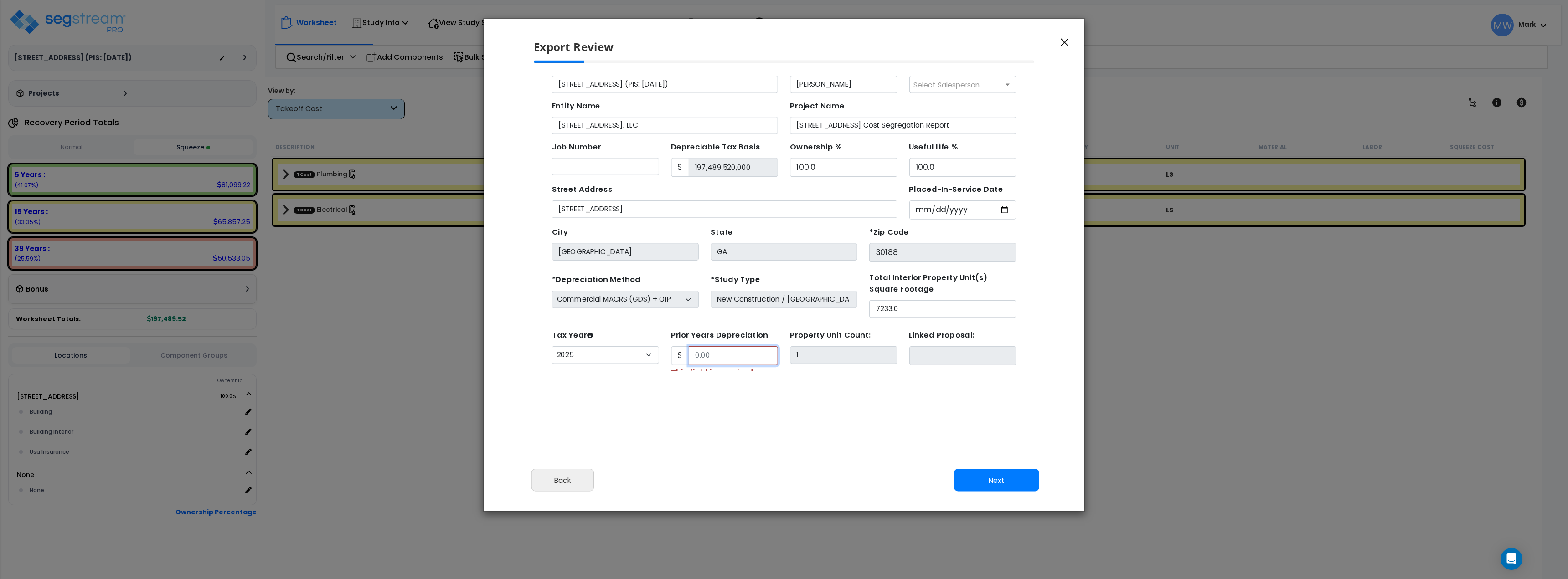
scroll to position [84, 0]
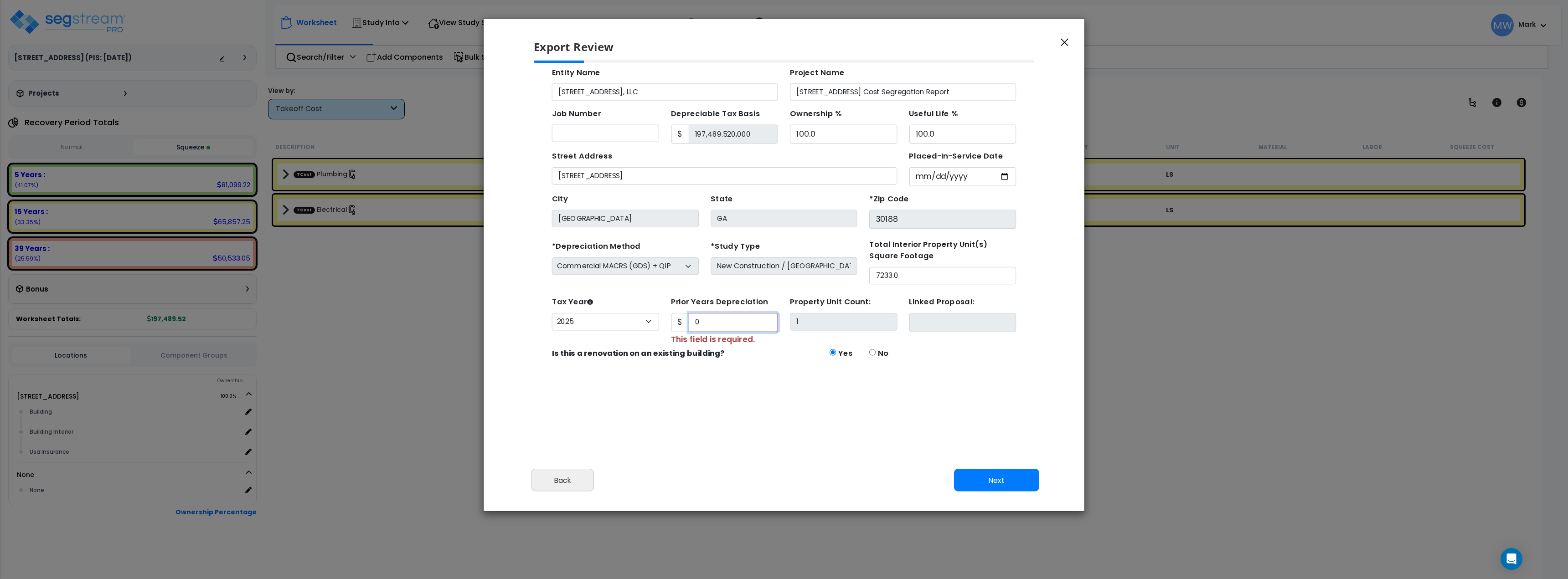
type input "0"
click at [1007, 481] on button "Next" at bounding box center [996, 480] width 85 height 23
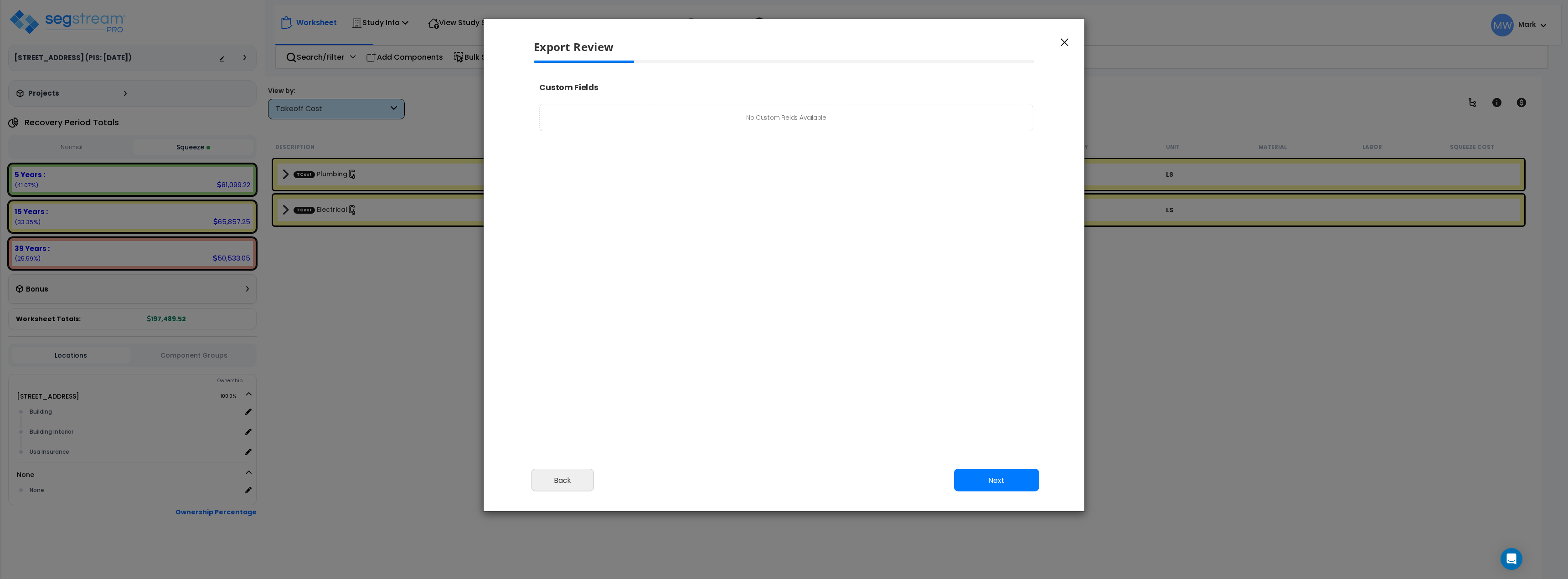
select select "2025"
click at [995, 479] on button "Next" at bounding box center [996, 480] width 85 height 23
click at [915, 478] on link "Edit Images" at bounding box center [909, 480] width 75 height 23
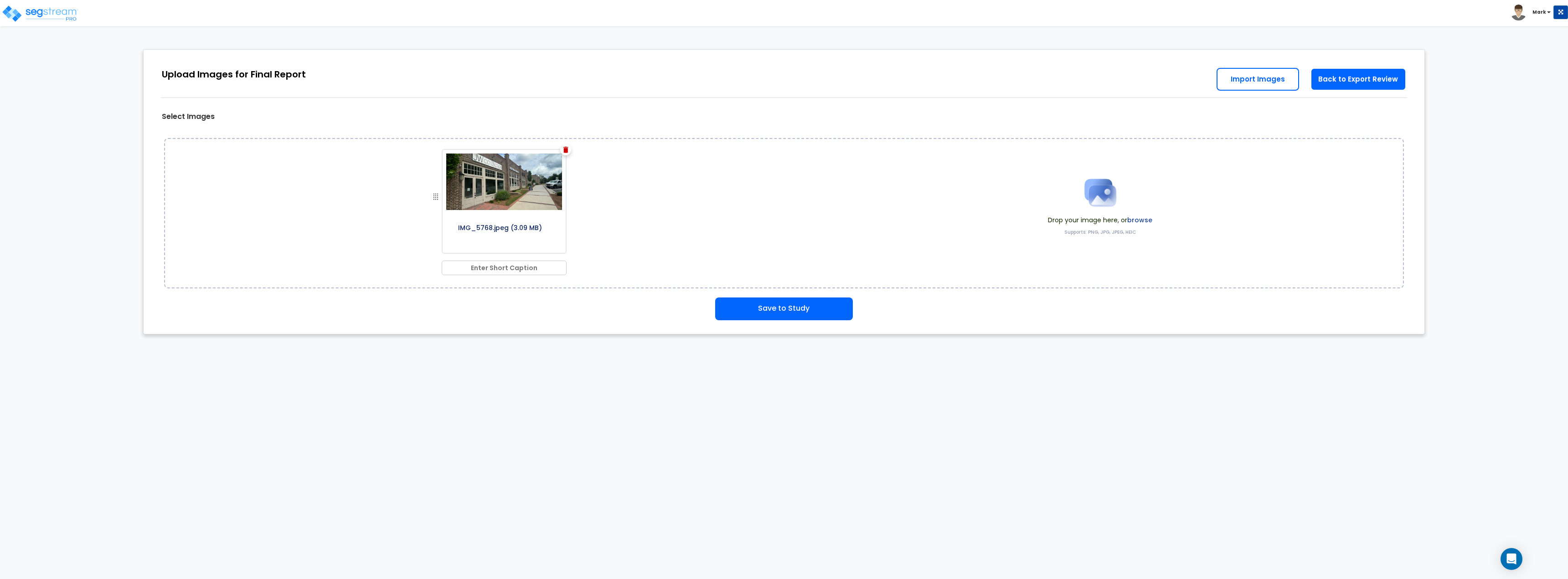
drag, startPoint x: 505, startPoint y: 263, endPoint x: 498, endPoint y: 265, distance: 7.3
click at [505, 263] on input "text" at bounding box center [504, 268] width 125 height 15
type input "Cover"
click at [1057, 343] on html "Toggle navigation Mark x" at bounding box center [784, 171] width 1568 height 343
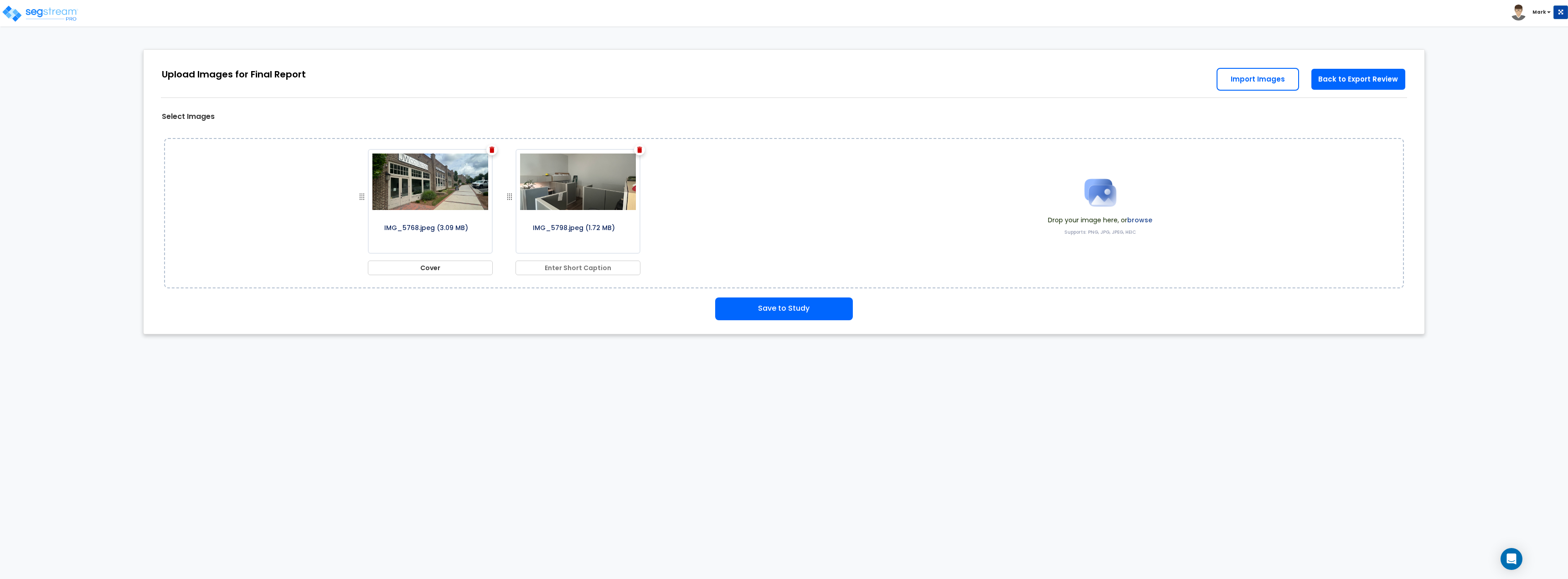
click at [558, 270] on input "text" at bounding box center [578, 268] width 125 height 15
type input "Open Office Area"
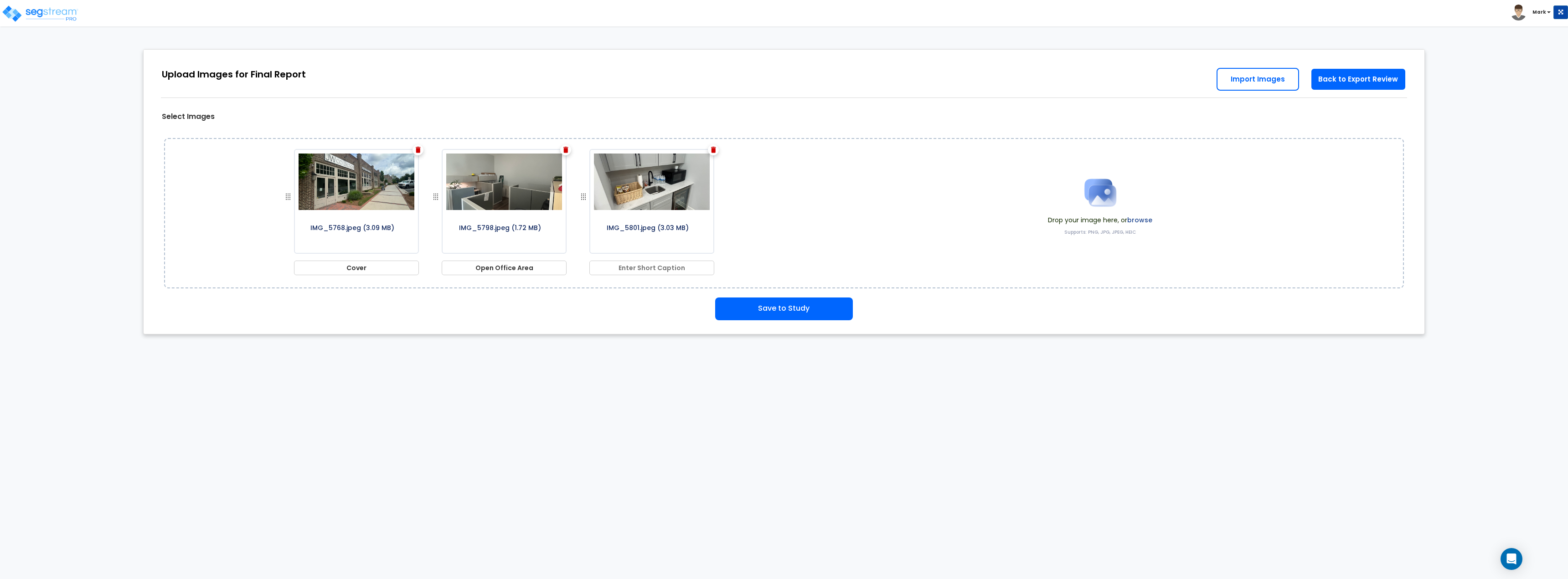
click at [649, 269] on input "text" at bounding box center [652, 268] width 125 height 15
type input "Breakroom"
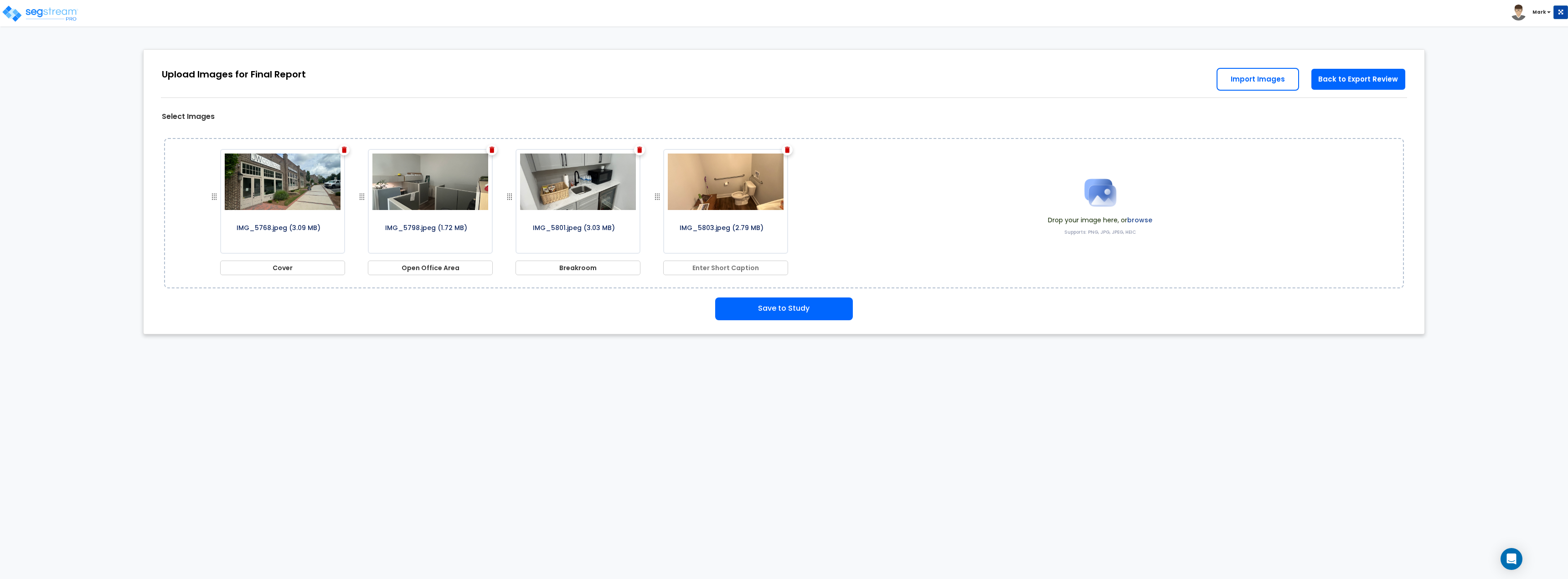
click at [705, 271] on input "text" at bounding box center [726, 268] width 125 height 15
type input "Single Restroom"
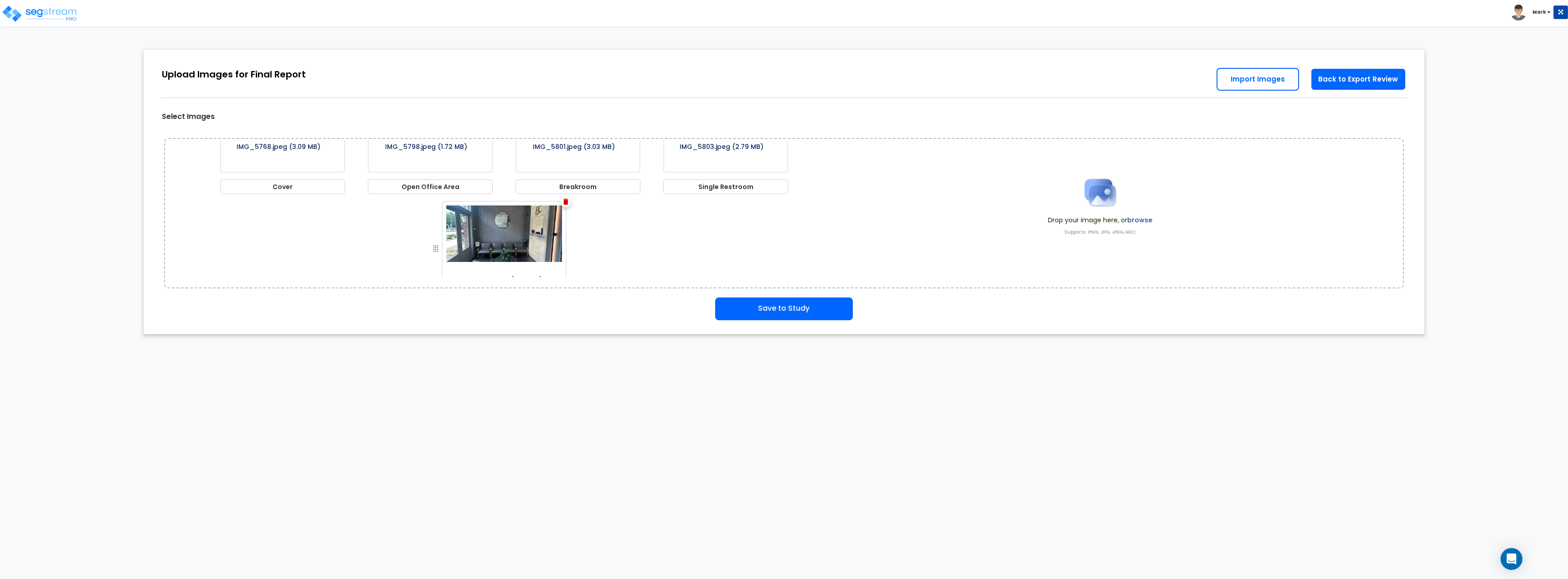
scroll to position [129, 0]
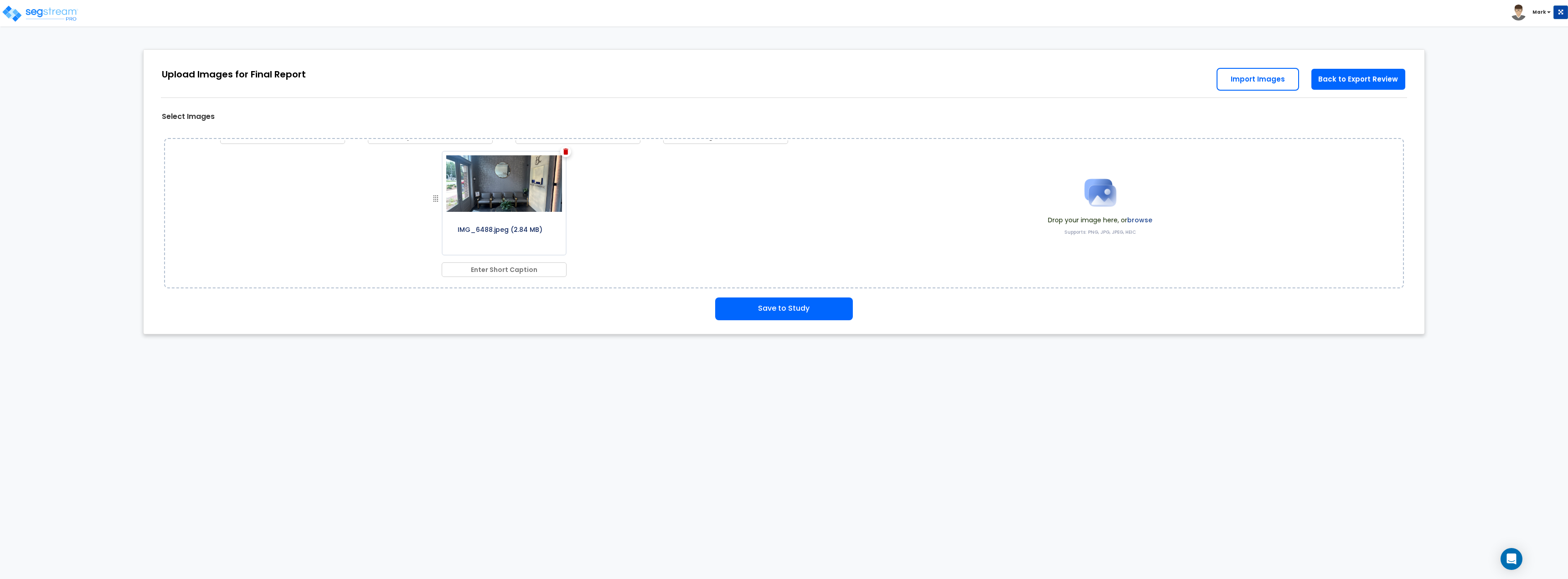
click at [505, 271] on input "text" at bounding box center [504, 270] width 125 height 15
type input "Lobby Area"
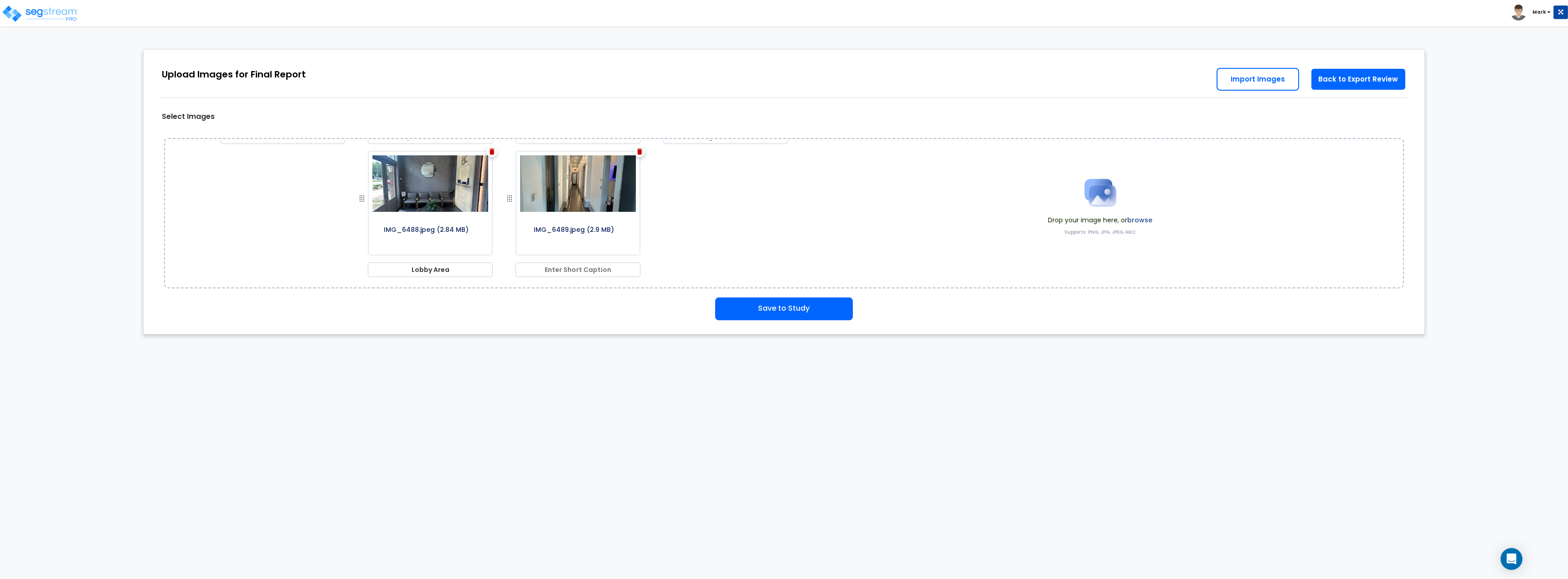
click at [574, 274] on input "text" at bounding box center [578, 270] width 125 height 15
type input "Corridor"
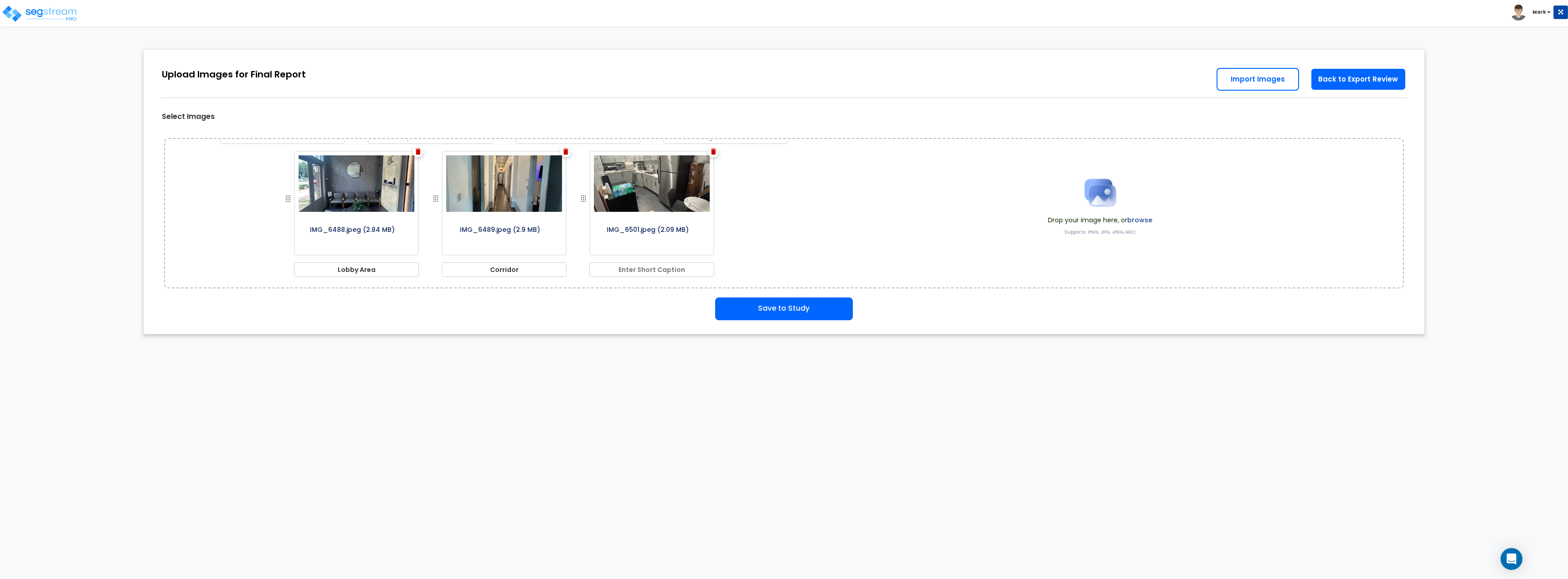
click at [639, 270] on input "text" at bounding box center [652, 270] width 125 height 15
type input "Kitchen"
click at [735, 225] on div "IMG_5768.jpeg (3.09 MB) Cover IMG_5798.jpeg (1.72 MB) Open Office Area IMG_5801…" at bounding box center [509, 208] width 606 height 136
click at [785, 300] on button "Save to Study" at bounding box center [784, 308] width 138 height 23
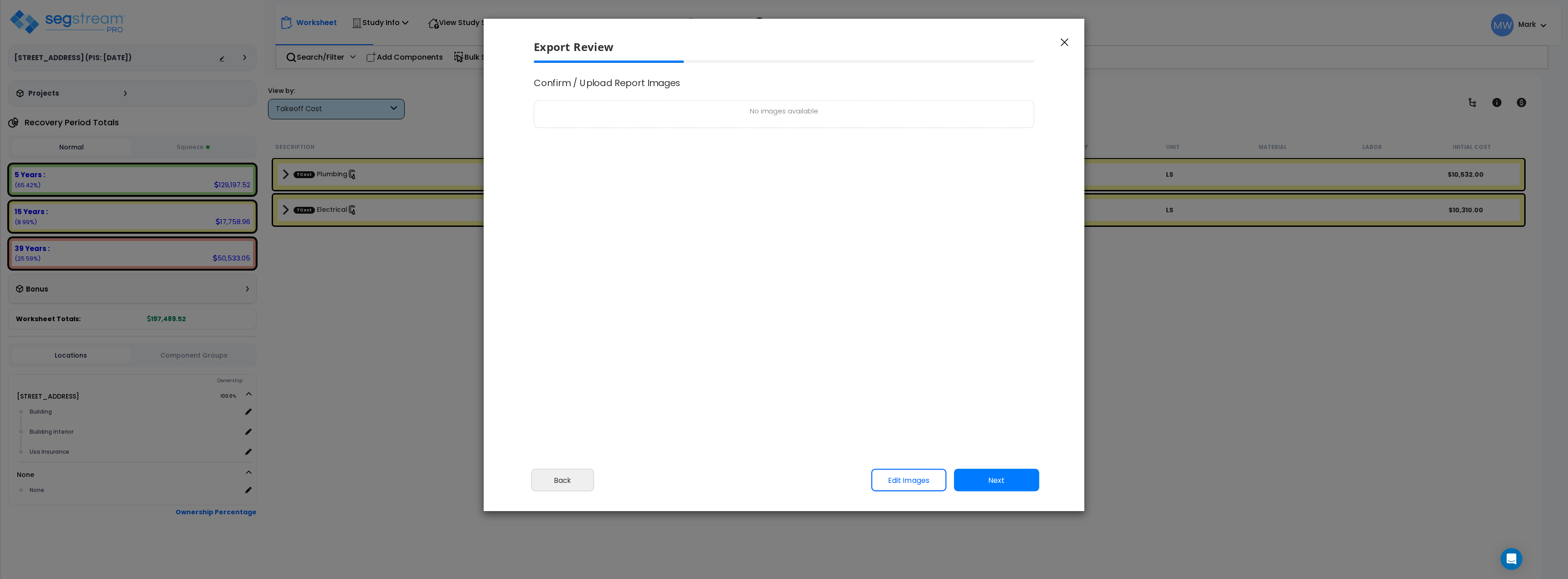
click at [819, 109] on p "No images available" at bounding box center [784, 111] width 490 height 12
click at [918, 488] on link "Edit Images" at bounding box center [909, 480] width 75 height 23
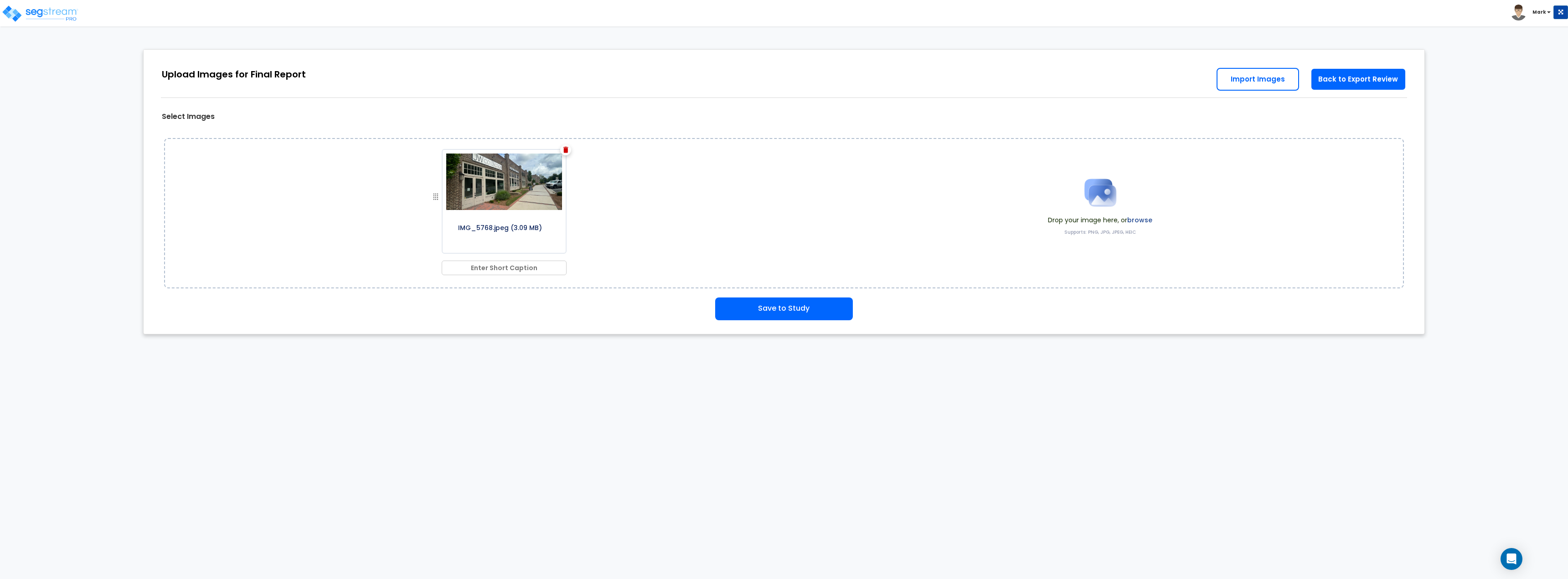
click at [519, 270] on input "text" at bounding box center [504, 268] width 125 height 15
type input "Cover"
click at [534, 293] on div "IMG_5768.jpeg (3.09 MB) Cover Drop your image here, or browse Supports: PNG, JP…" at bounding box center [784, 213] width 1267 height 160
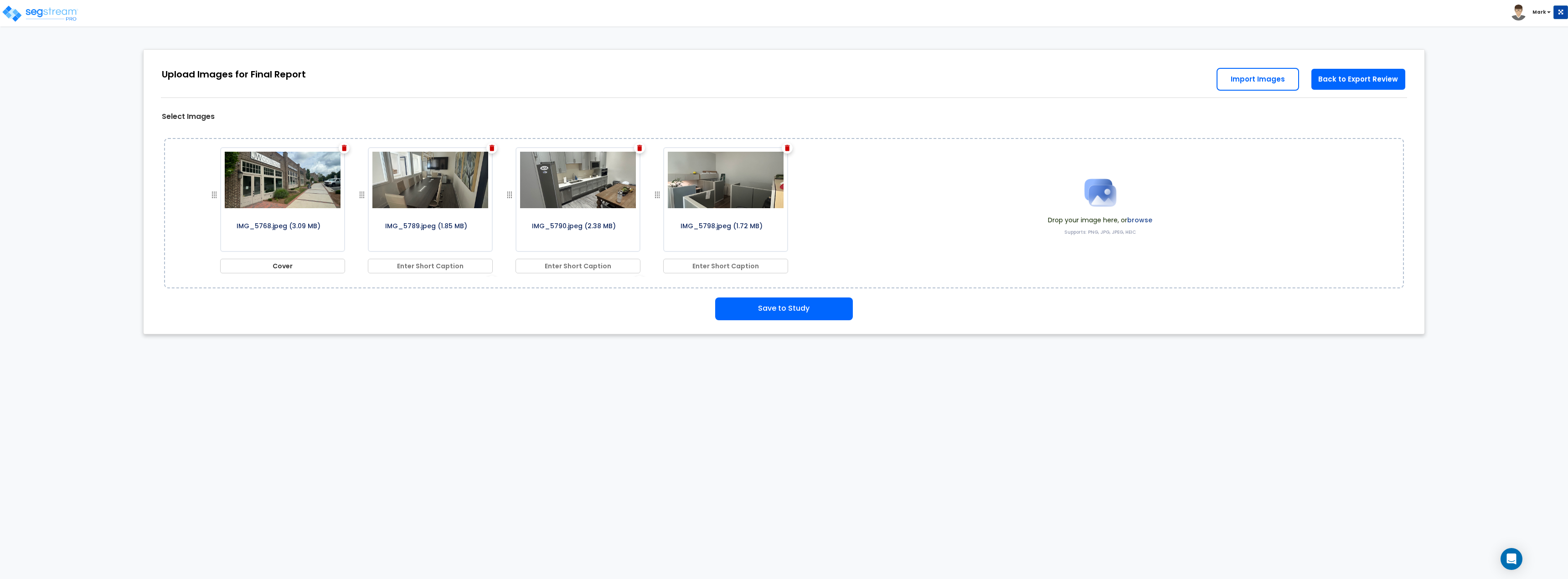
click at [379, 267] on input "text" at bounding box center [430, 266] width 125 height 15
type input "Conference Room"
click at [580, 261] on input "text" at bounding box center [578, 266] width 125 height 15
type input "Bedroom"
click at [696, 267] on input "text" at bounding box center [726, 266] width 125 height 15
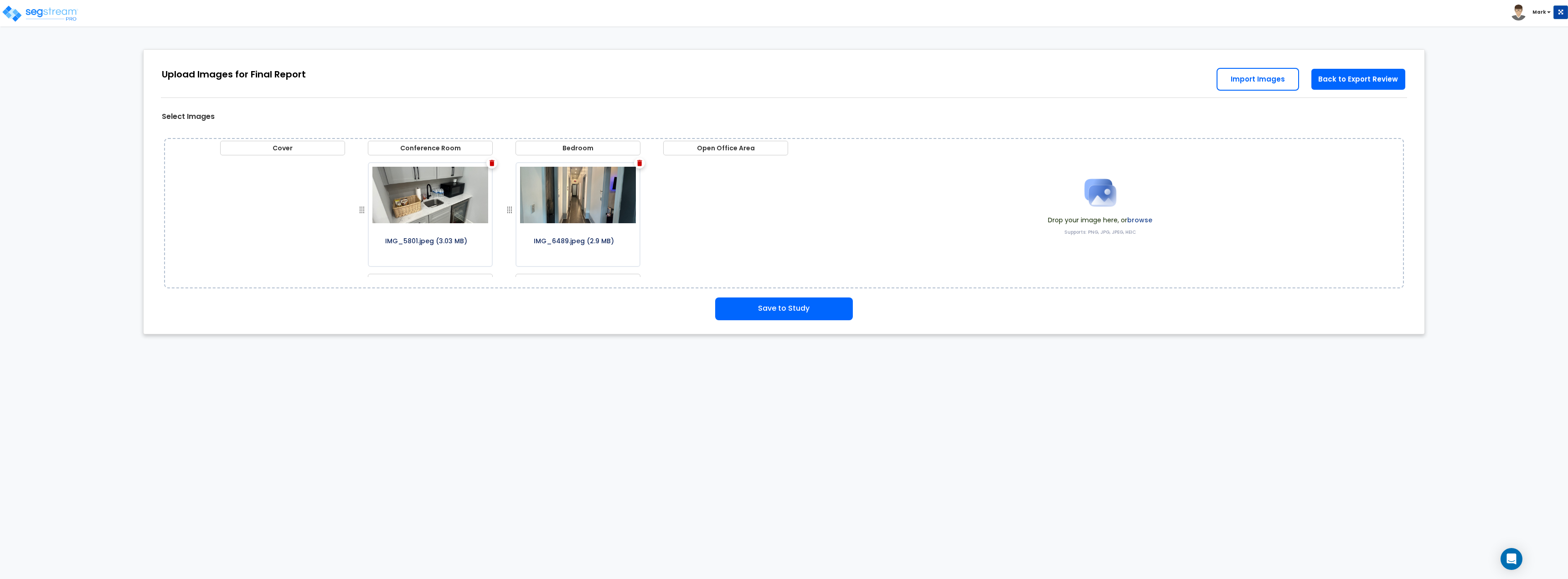
scroll to position [129, 0]
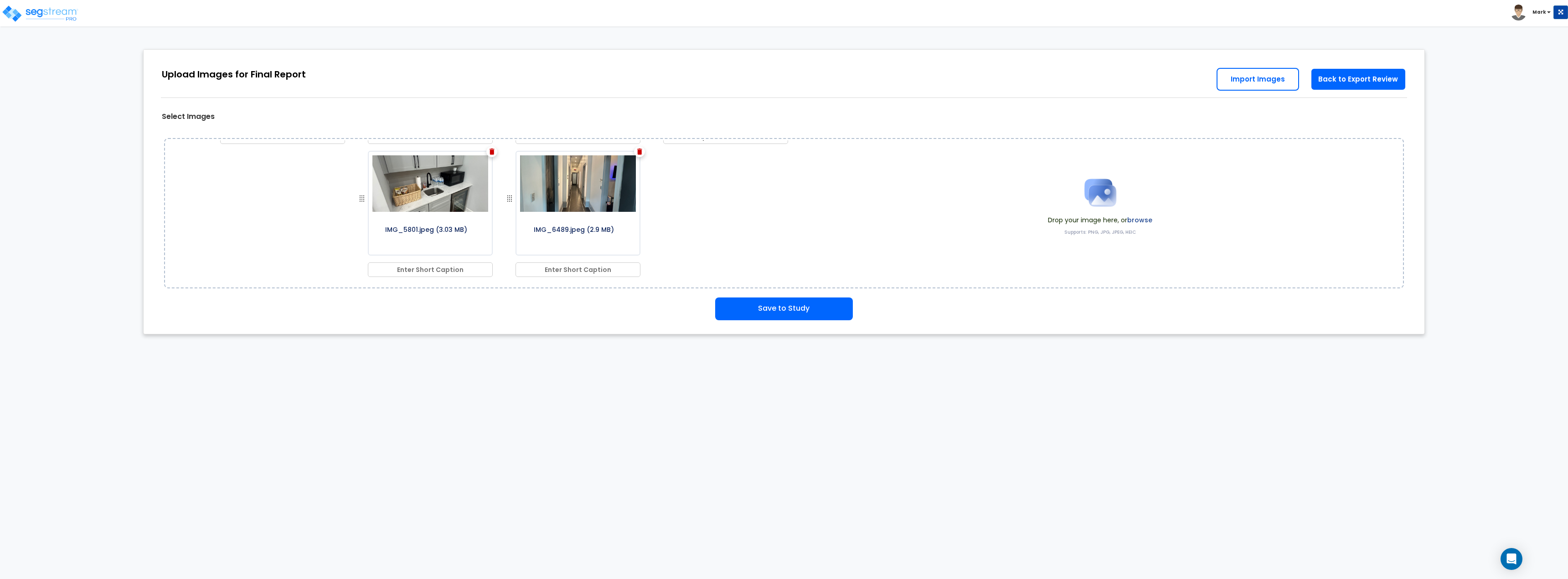
type input "Open Office Area"
click at [462, 260] on div "IMG_5801.jpeg (3.03 MB)" at bounding box center [430, 210] width 138 height 133
click at [445, 274] on input "text" at bounding box center [430, 270] width 125 height 15
type input "Small Break Area"
click at [568, 275] on input "text" at bounding box center [578, 270] width 125 height 15
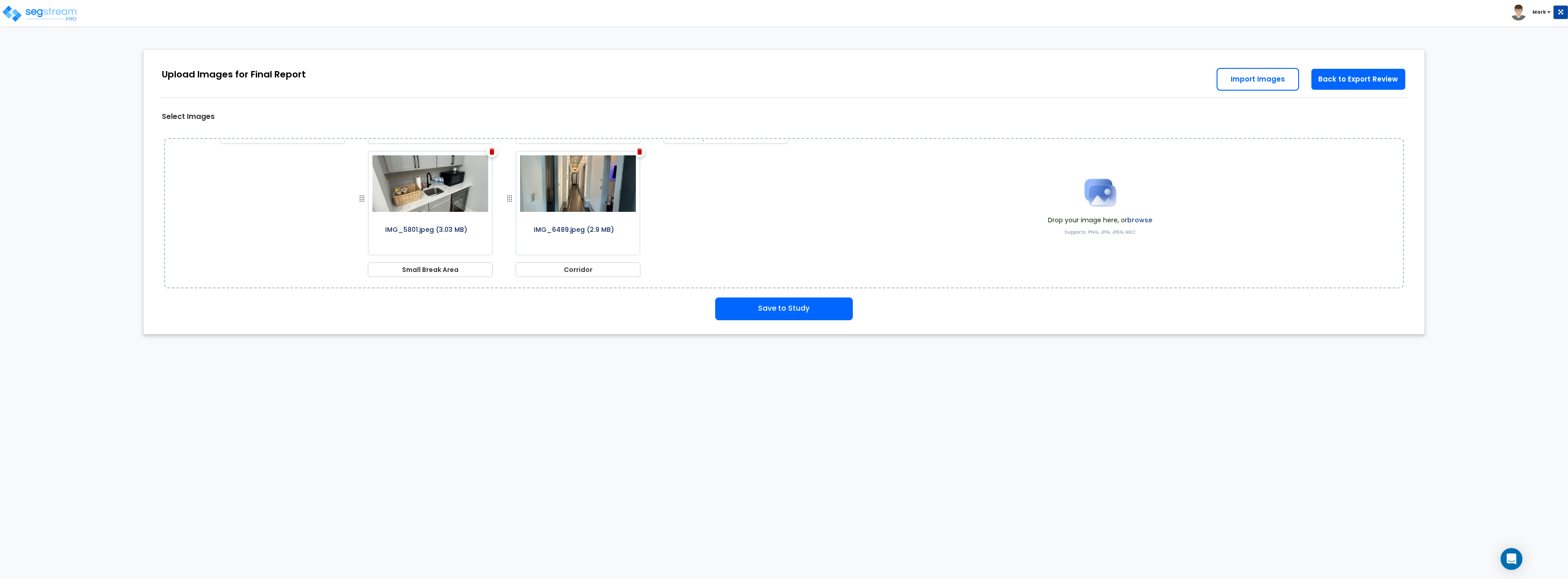
type input "Corridor"
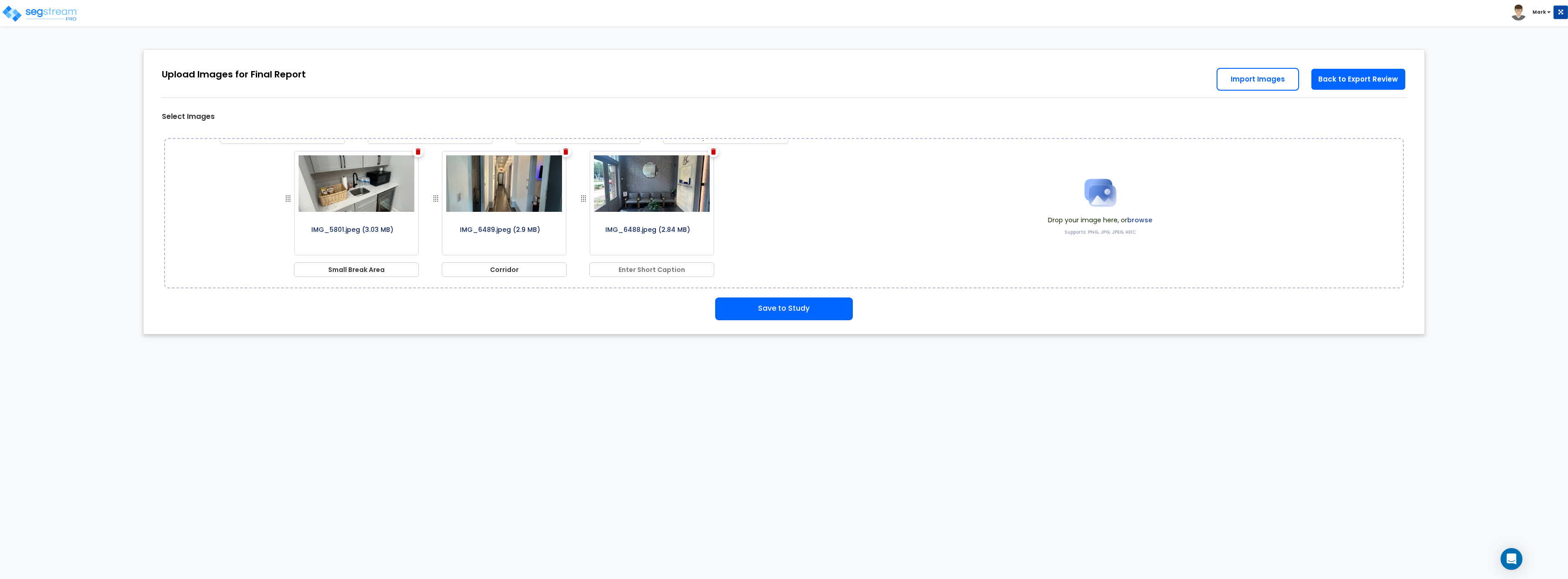
click at [648, 272] on input "text" at bounding box center [652, 270] width 125 height 15
type input "Lobby"
click at [775, 307] on button "Save to Study" at bounding box center [784, 308] width 138 height 23
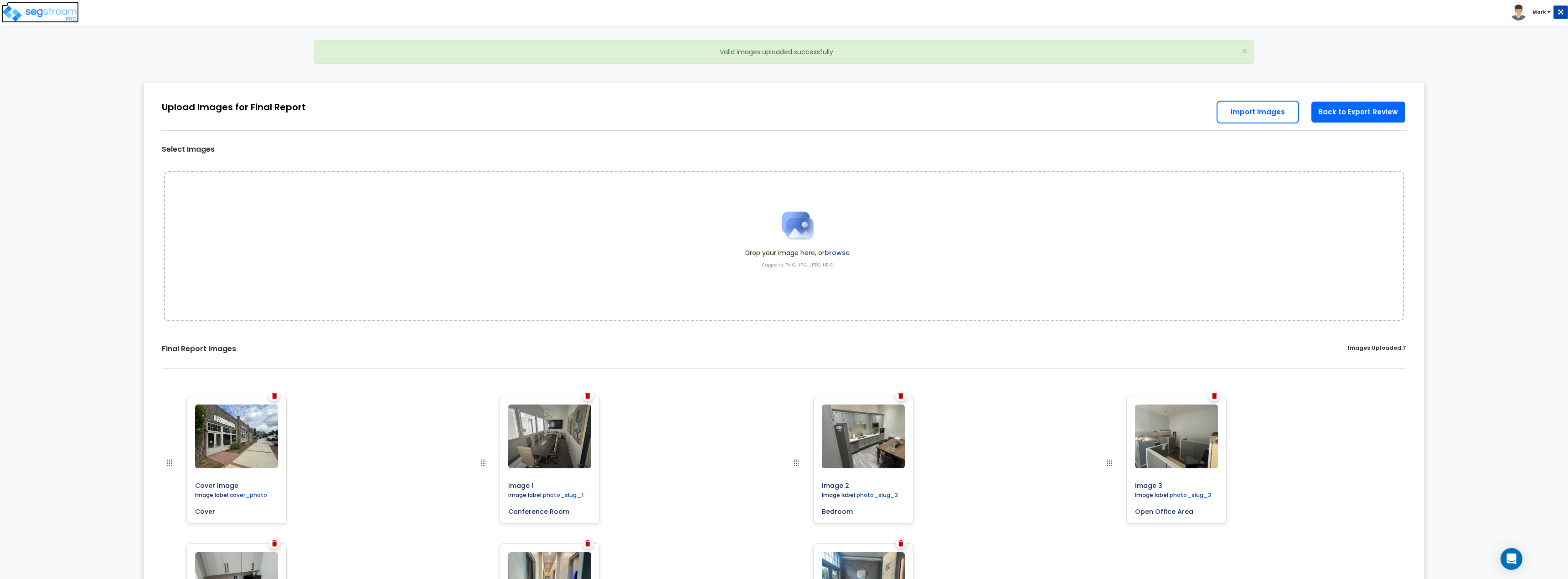
click at [62, 12] on img at bounding box center [40, 13] width 78 height 18
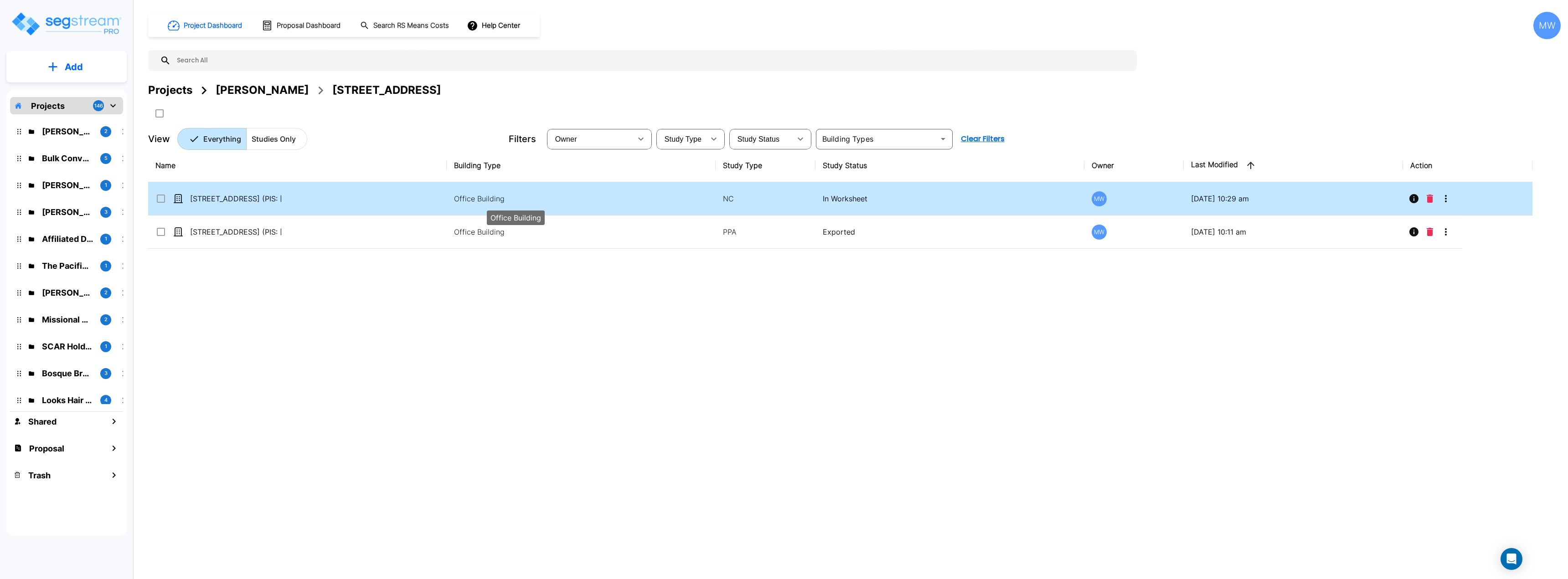
click at [498, 200] on p "Office Building" at bounding box center [516, 199] width 123 height 11
checkbox input "true"
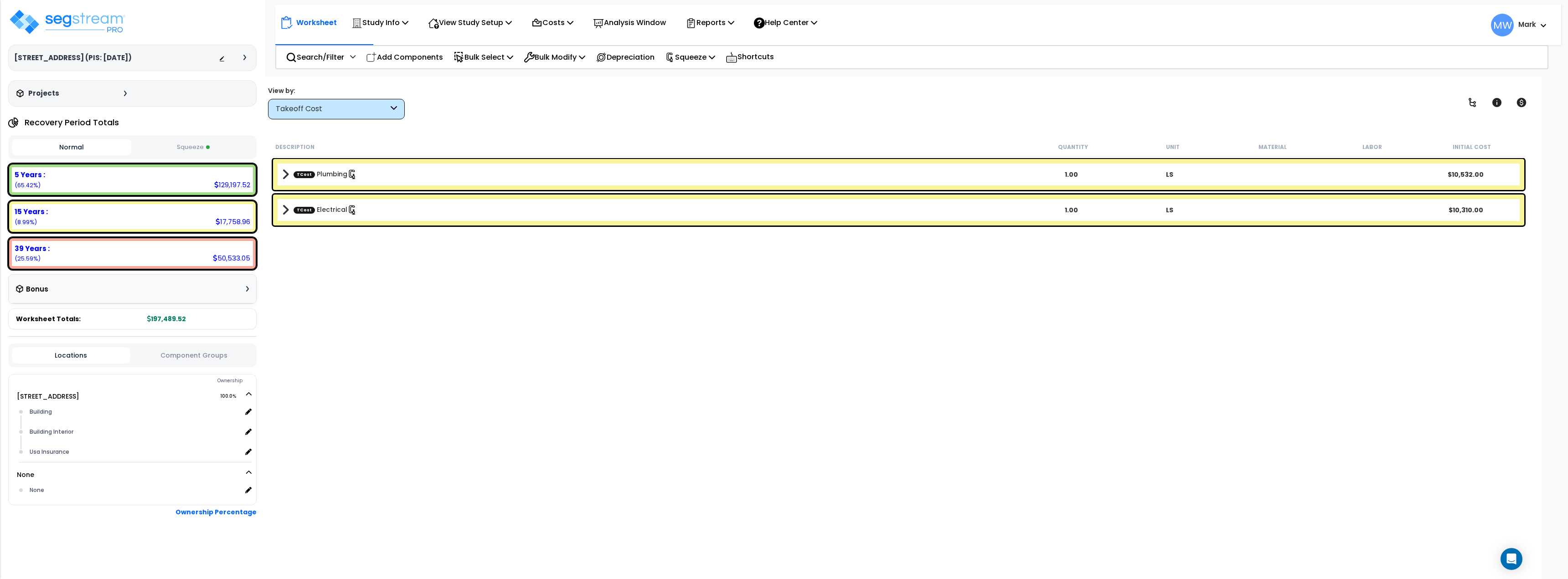
click at [193, 144] on button "Squeeze" at bounding box center [193, 148] width 119 height 16
click at [733, 21] on p "Reports" at bounding box center [710, 23] width 49 height 12
click at [820, 123] on div "Worksheet Study Info Study Setup Add Property Unit Template study Clone study MW" at bounding box center [899, 366] width 1286 height 579
click at [732, 16] on div "Reports" at bounding box center [710, 22] width 49 height 21
click at [631, 139] on div "Description Quantity Unit Material Labor Squeeze Cost" at bounding box center [898, 147] width 1256 height 19
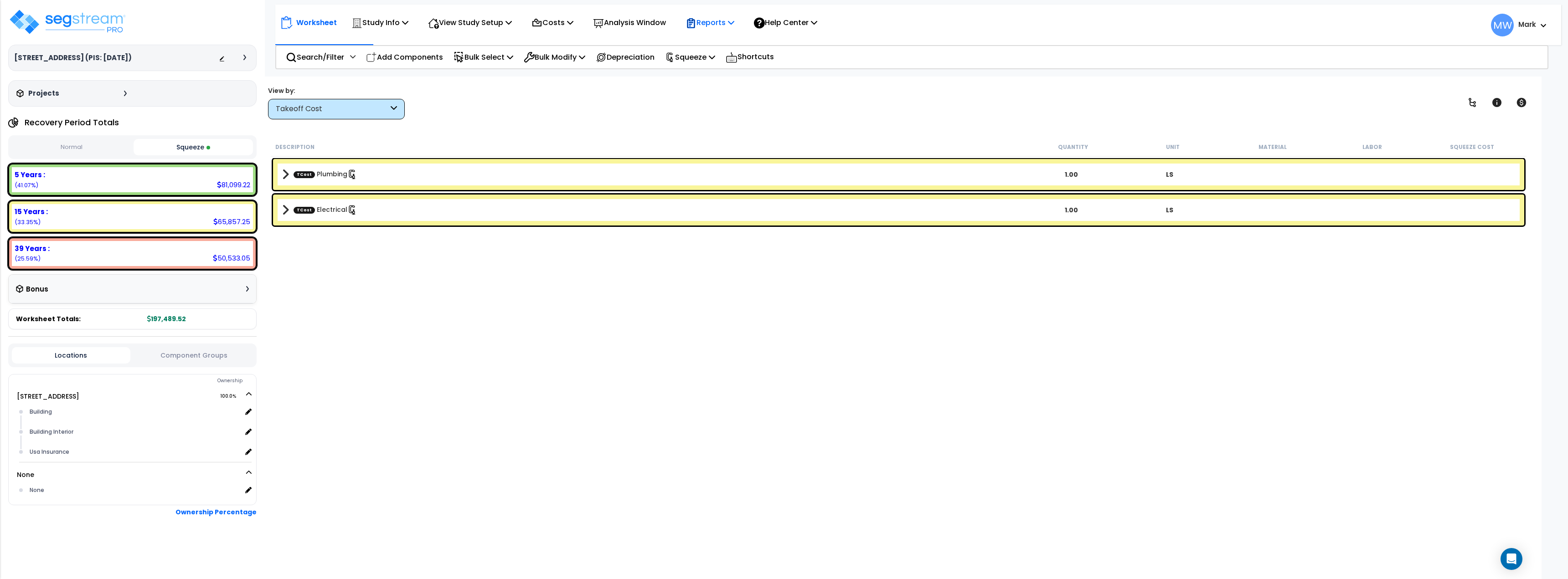
click at [725, 27] on p "Reports" at bounding box center [710, 23] width 49 height 12
click at [726, 43] on link "Get Report" at bounding box center [726, 43] width 90 height 18
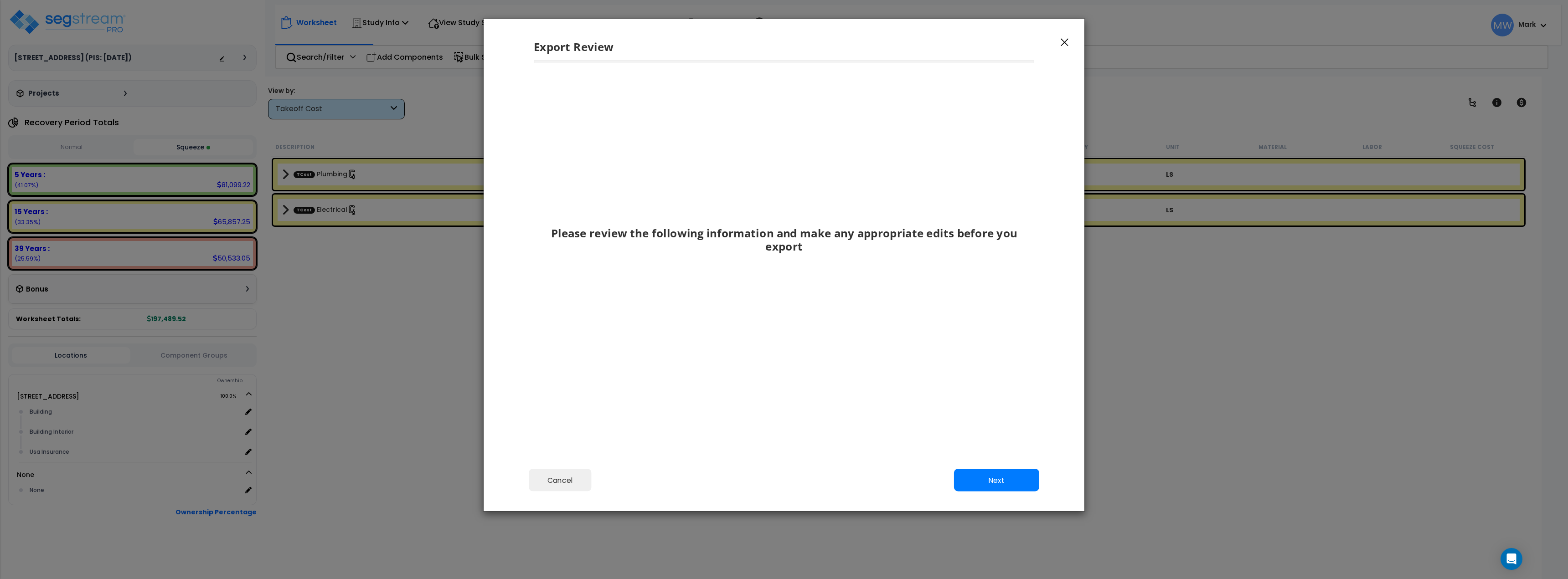
click at [990, 496] on div "Cancel Back Next Export Edit Images" at bounding box center [784, 487] width 601 height 50
click at [988, 486] on button "Next" at bounding box center [996, 480] width 85 height 23
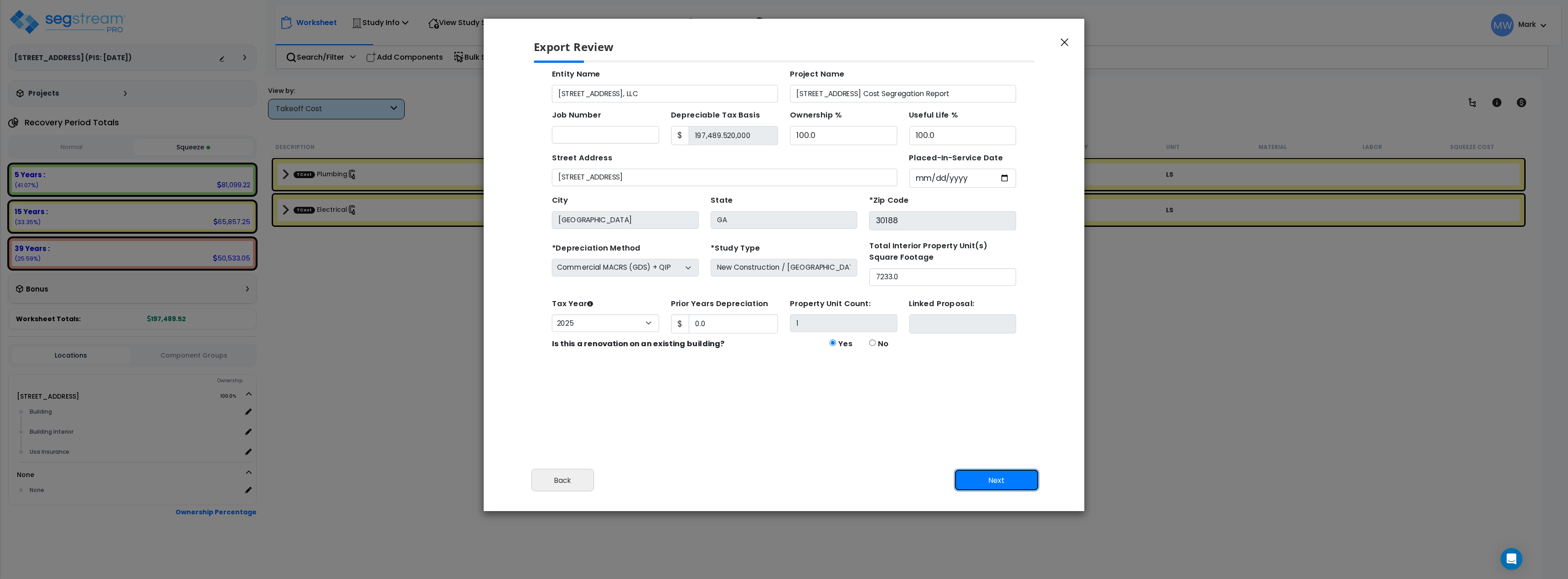
scroll to position [54, 0]
click at [988, 487] on button "Next" at bounding box center [996, 480] width 85 height 23
type input "0"
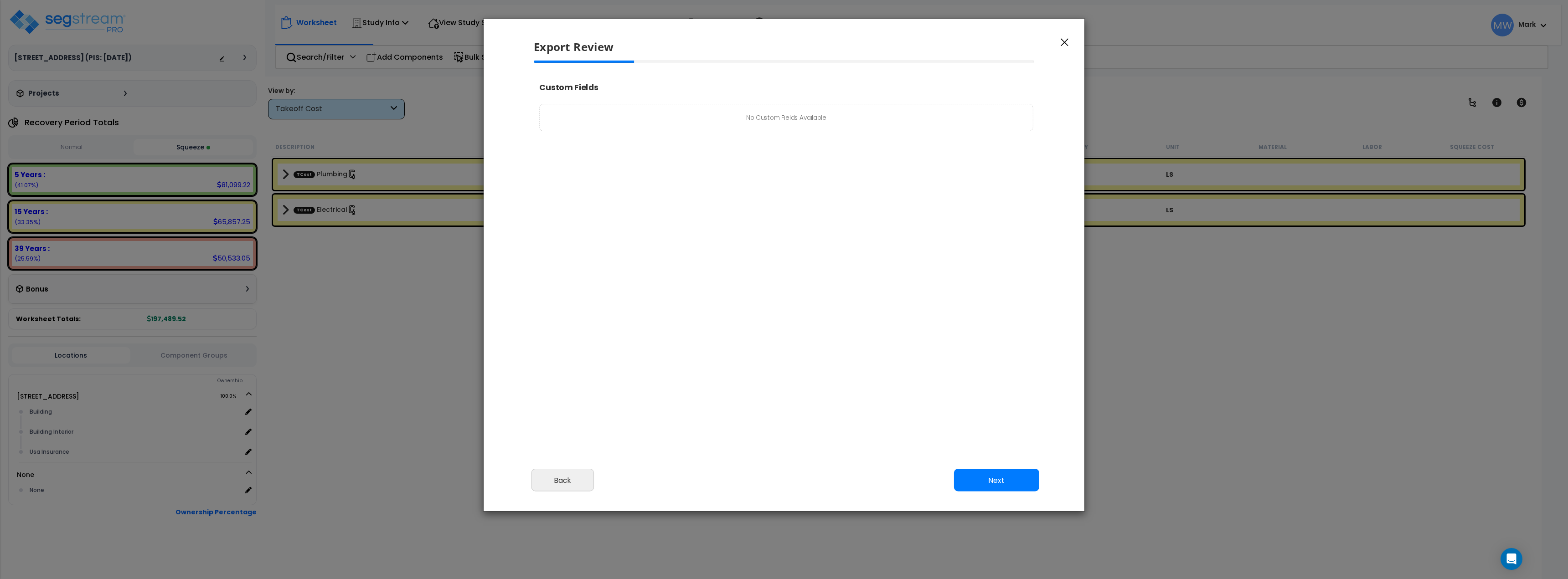
select select "2025"
click at [967, 467] on div "Cancel Back Next Export Edit Images" at bounding box center [784, 487] width 601 height 50
click at [972, 477] on button "Next" at bounding box center [996, 480] width 85 height 23
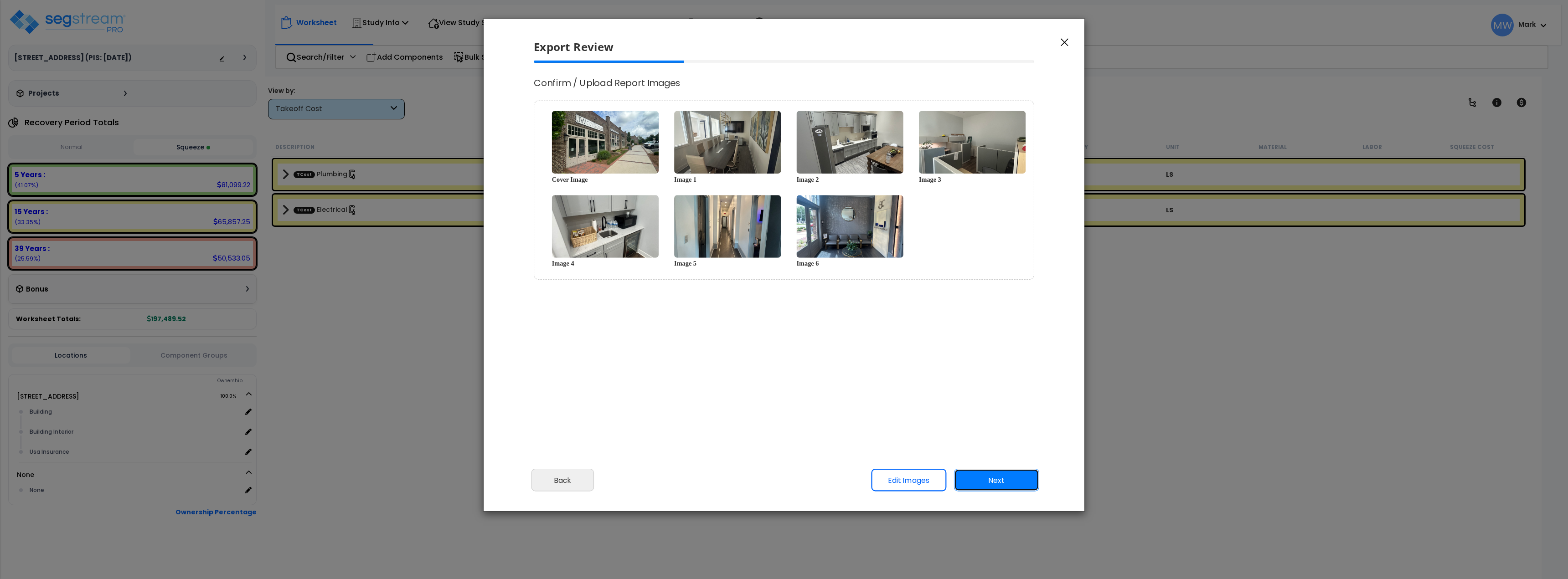
click at [961, 487] on button "Next" at bounding box center [996, 480] width 85 height 23
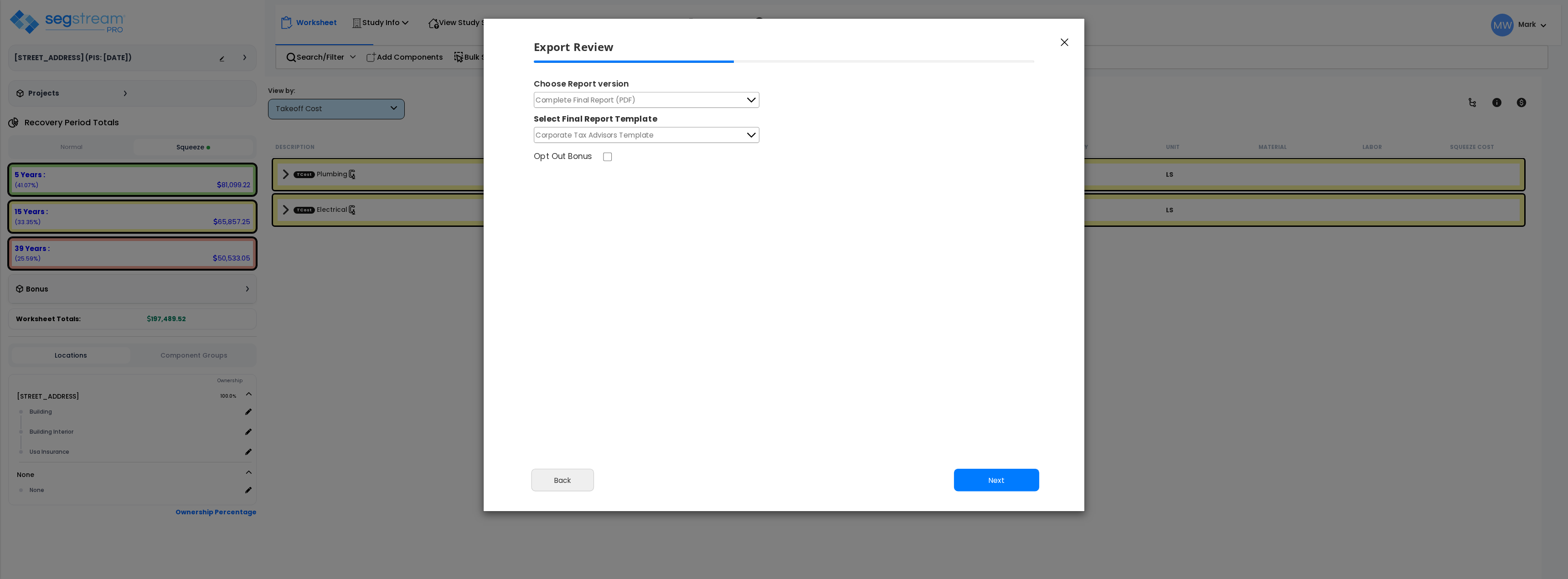
click at [653, 101] on button "Complete Final Report (PDF)" at bounding box center [647, 100] width 226 height 16
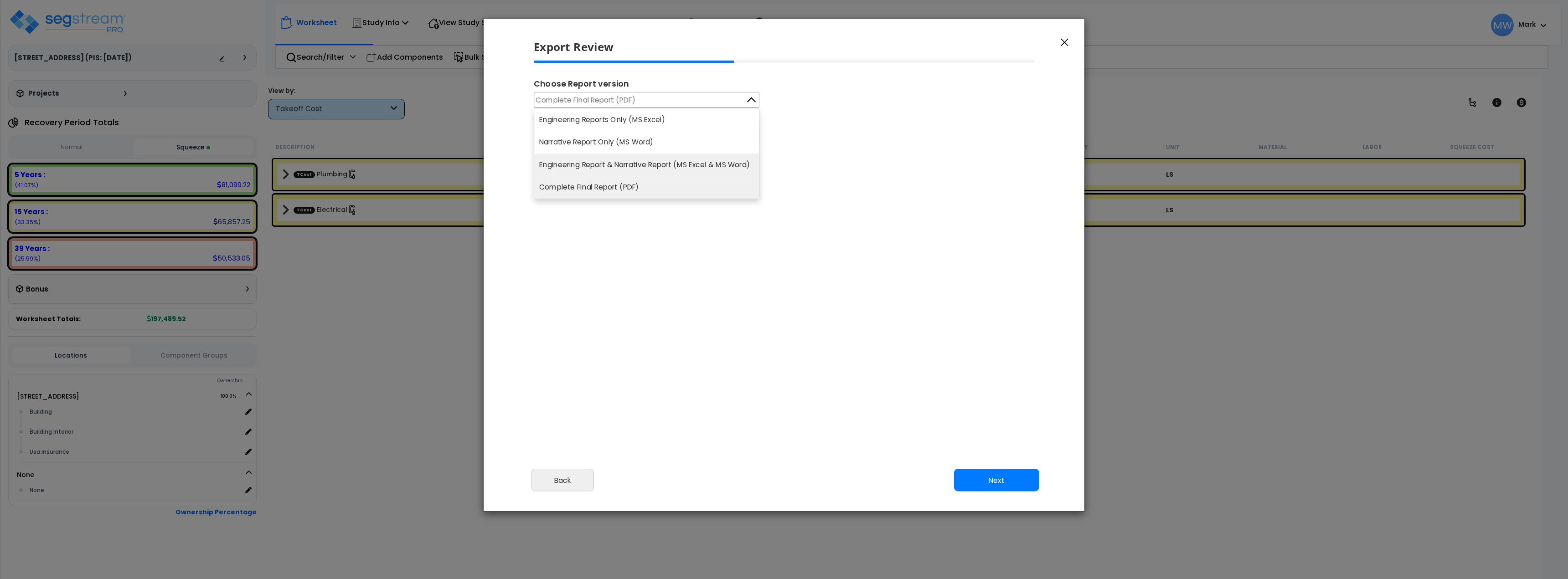
click at [660, 166] on li "Engineering Report & Narrative Report (MS Excel & MS Word)" at bounding box center [647, 165] width 225 height 23
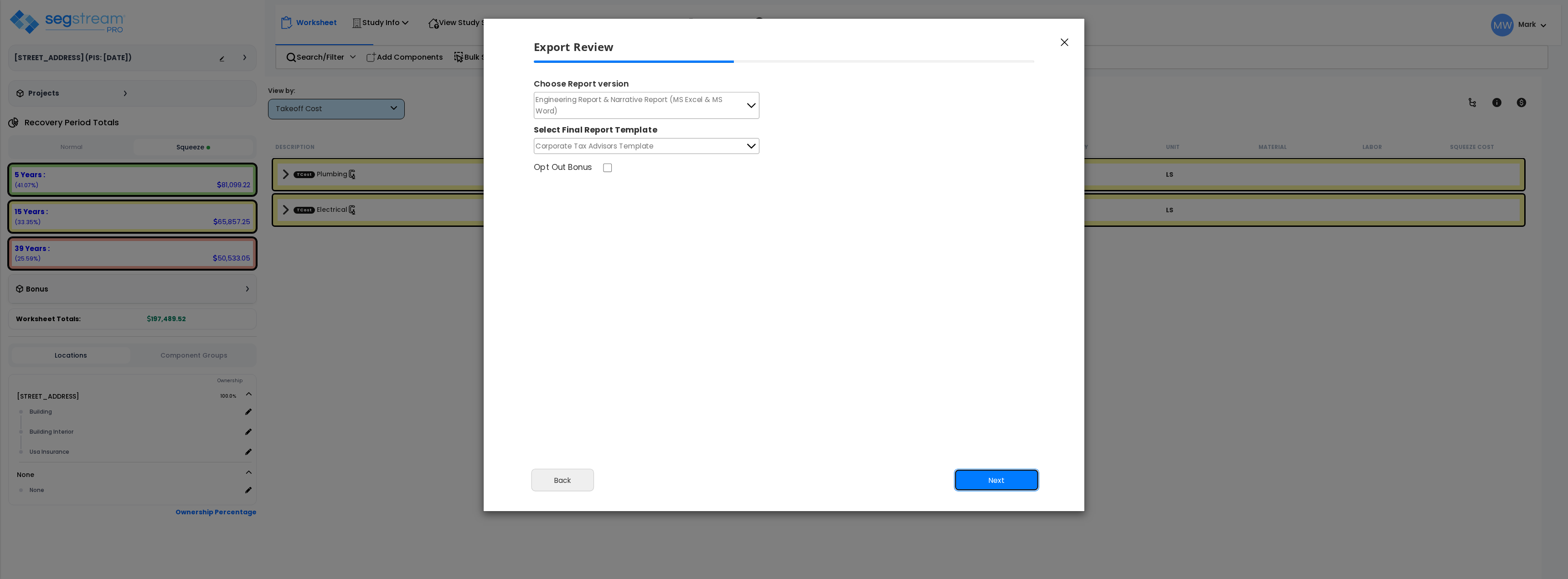
click at [1007, 476] on button "Next" at bounding box center [996, 480] width 85 height 23
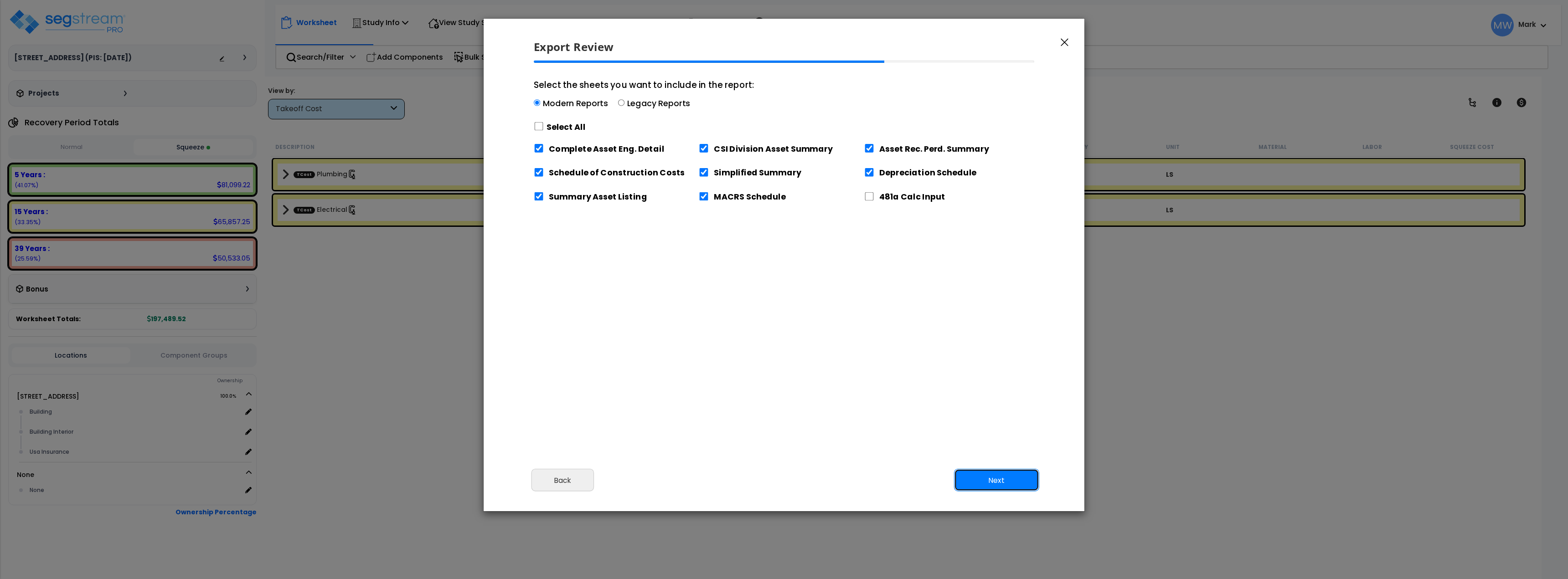
click at [1019, 491] on button "Next" at bounding box center [996, 480] width 85 height 23
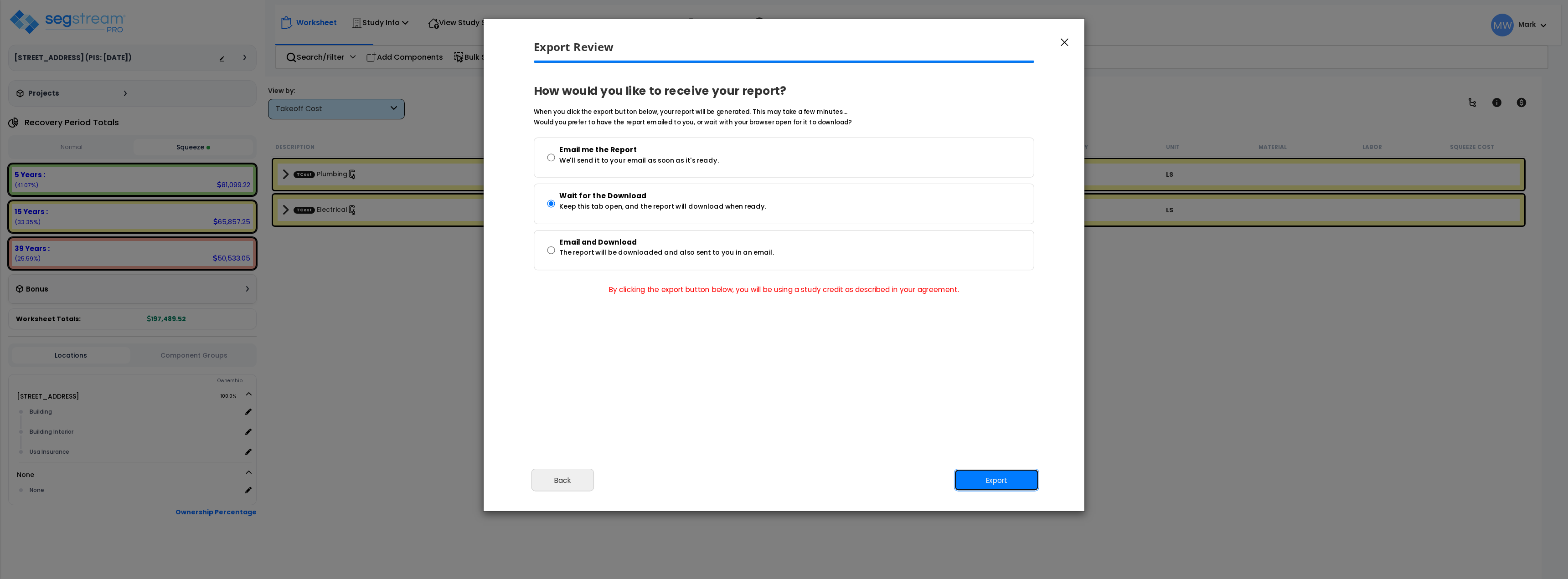
click at [997, 482] on button "Export" at bounding box center [996, 480] width 85 height 23
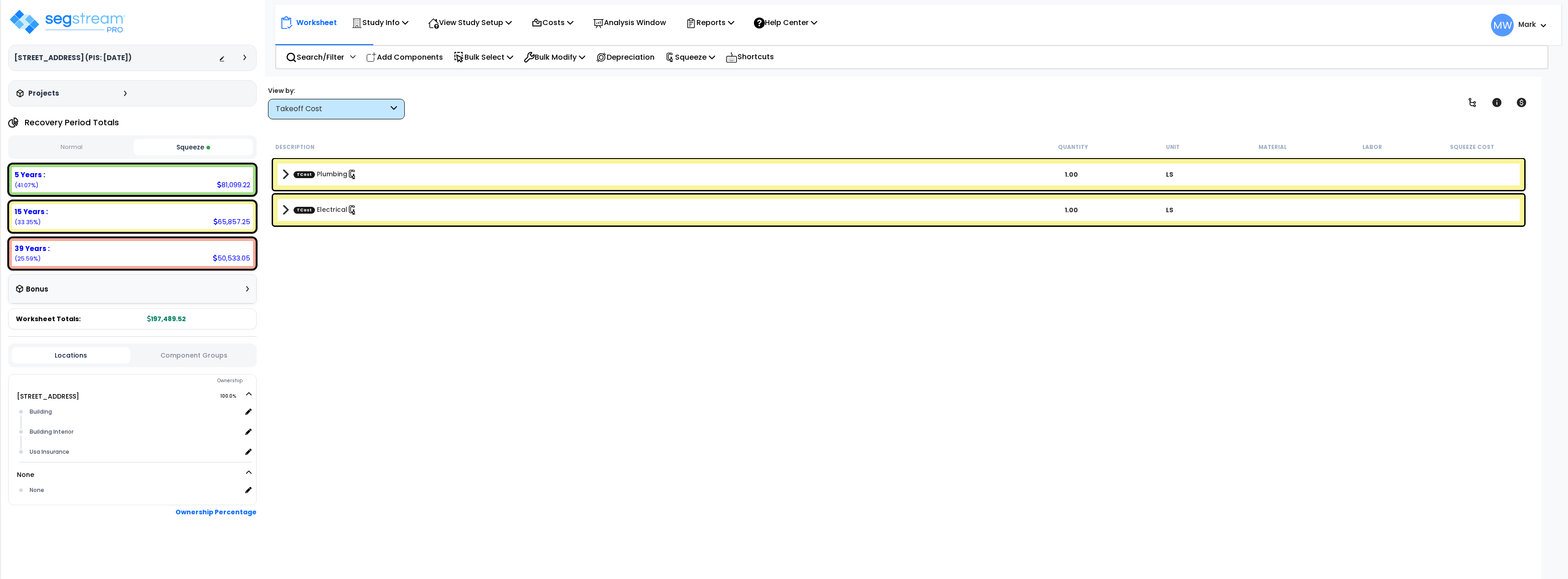
click at [1207, 79] on div "Worksheet Study Info Study Setup Add Property Unit Template study Clone study MW" at bounding box center [899, 366] width 1286 height 579
click at [550, 17] on p "Costs" at bounding box center [552, 23] width 42 height 12
click at [652, 26] on p "Analysis Window" at bounding box center [629, 23] width 73 height 12
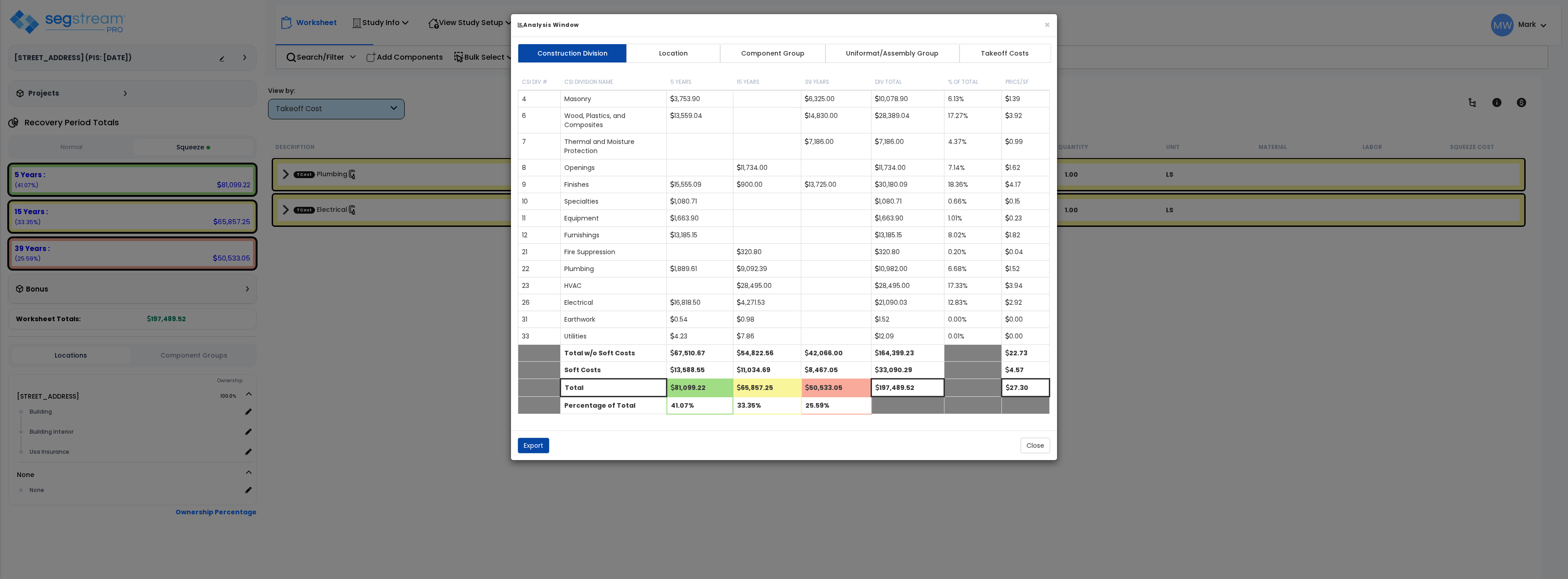
click at [795, 64] on div "Construction Division Location Component Group Uniformat/Assembly Group Takeoff…" at bounding box center [784, 233] width 546 height 394
click at [800, 61] on link "Component Group" at bounding box center [773, 53] width 106 height 19
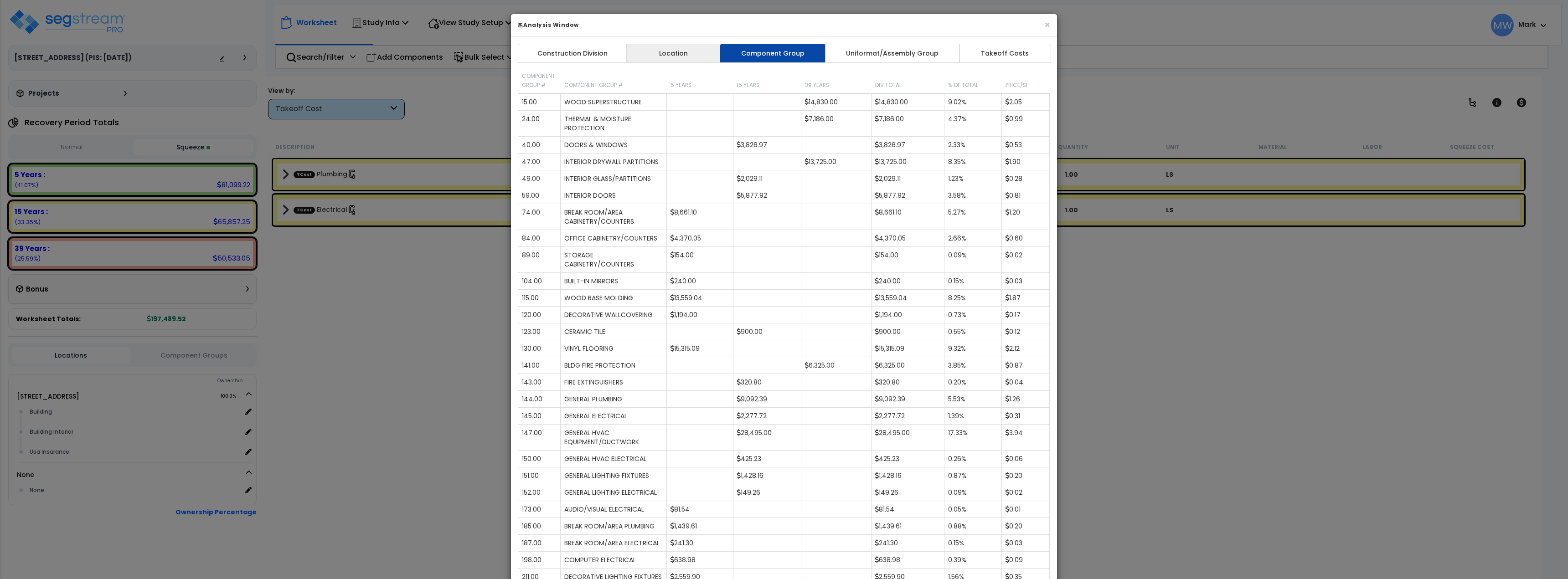
click at [689, 48] on link "Location" at bounding box center [673, 53] width 94 height 19
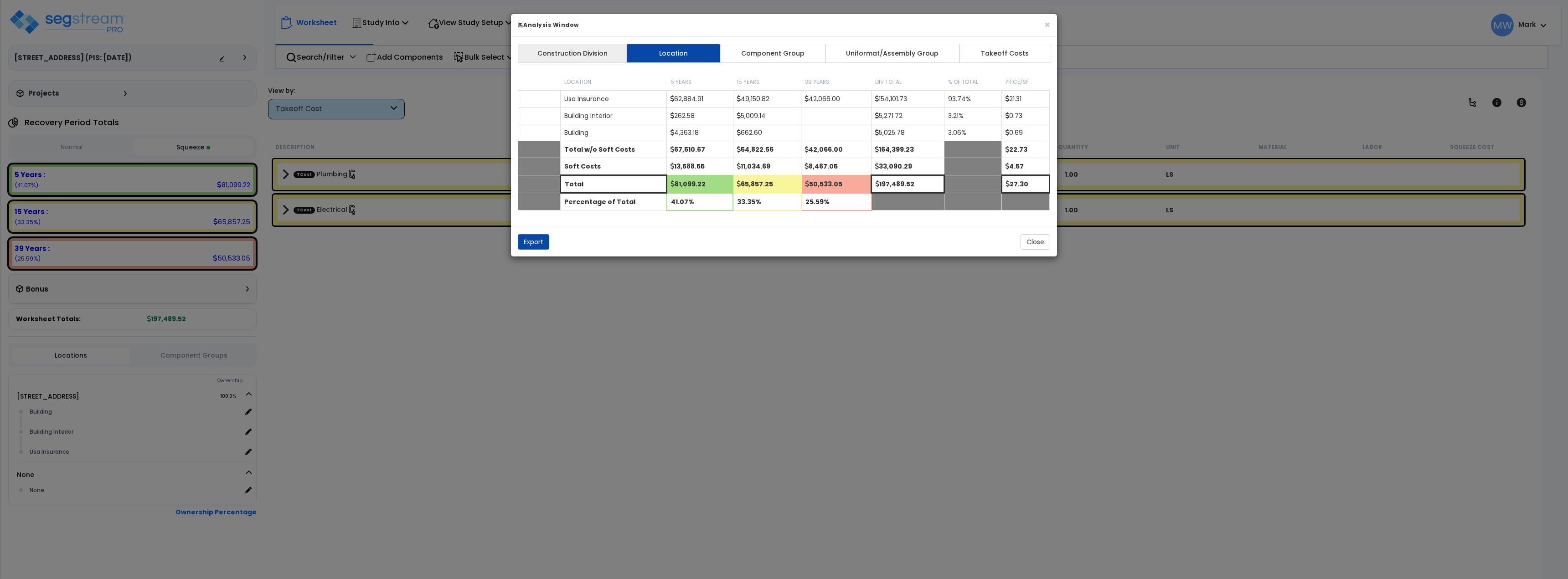
click at [593, 57] on link "Construction Division" at bounding box center [572, 53] width 110 height 19
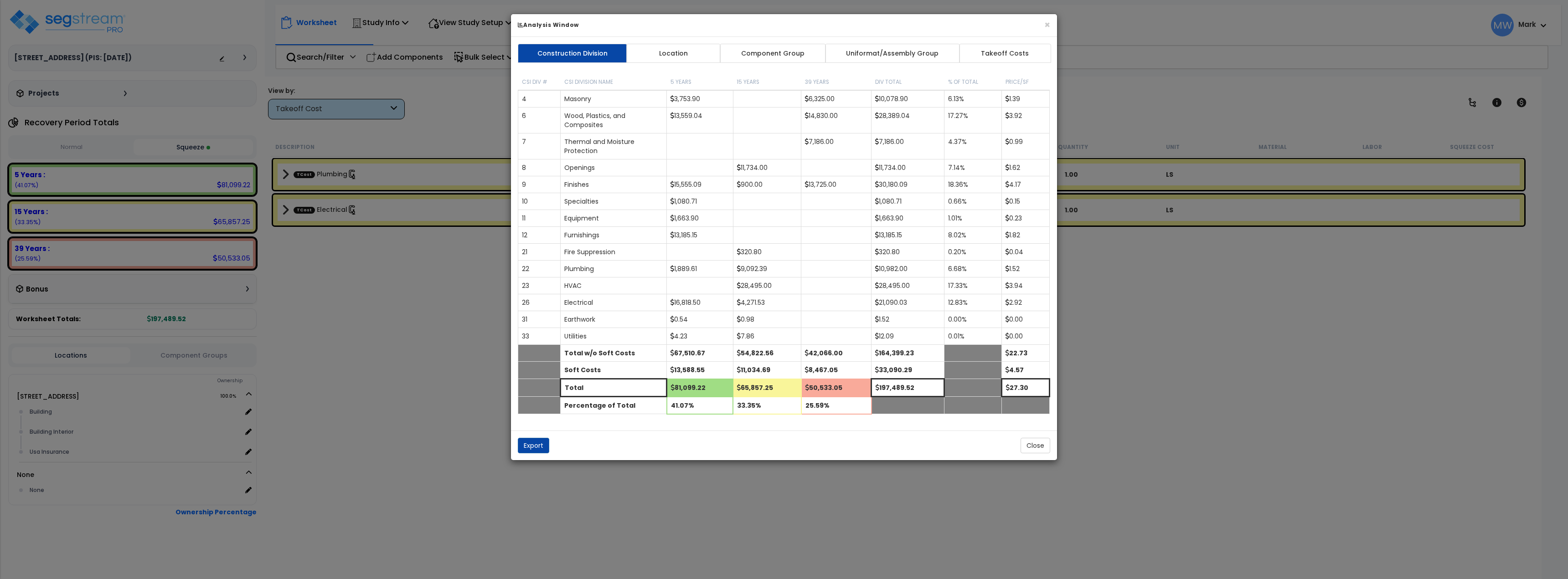
click at [1043, 26] on h6 "Analysis Window" at bounding box center [784, 24] width 533 height 8
click at [1052, 23] on div "× Analysis Window" at bounding box center [785, 25] width 546 height 23
click at [1048, 24] on button "×" at bounding box center [1048, 25] width 6 height 10
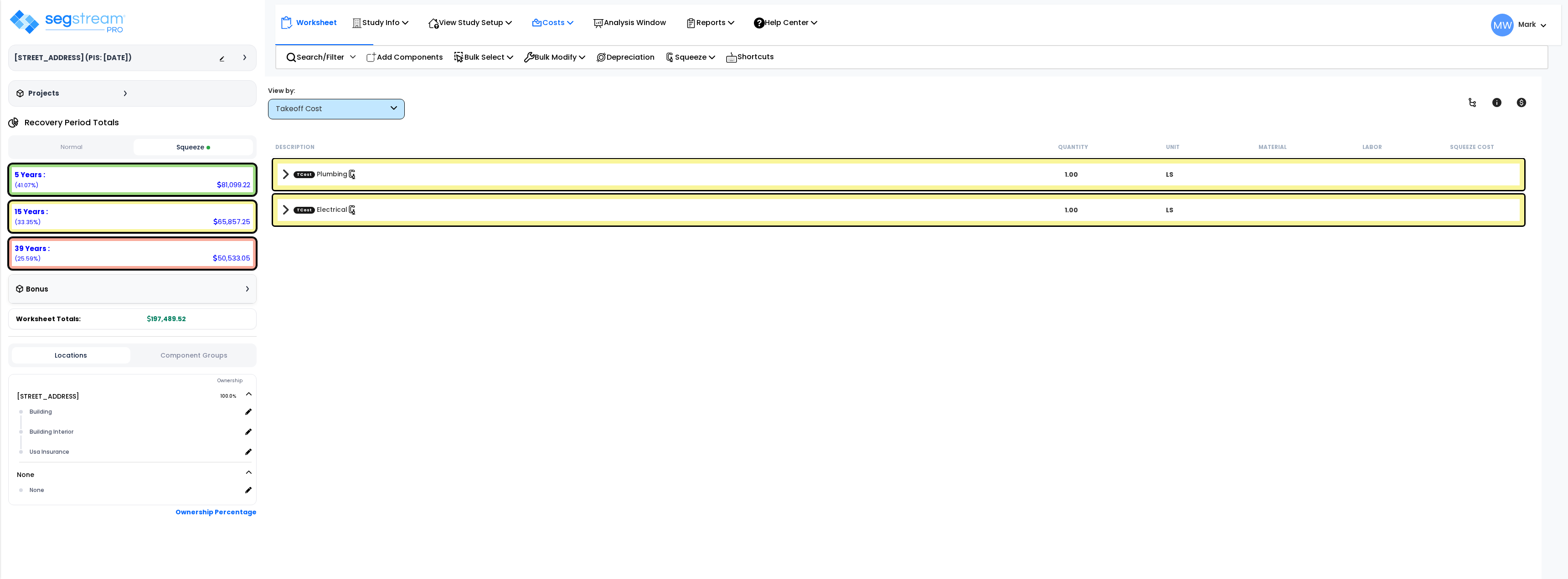
click at [563, 20] on p "Costs" at bounding box center [552, 23] width 42 height 12
click at [601, 113] on div "View by: Takeoff Cost Takeoff Cost" at bounding box center [899, 102] width 1267 height 34
click at [579, 17] on div "Costs Indirect Costs Direct Costs" at bounding box center [552, 22] width 52 height 21
click at [620, 31] on div "Analysis Window" at bounding box center [629, 22] width 73 height 21
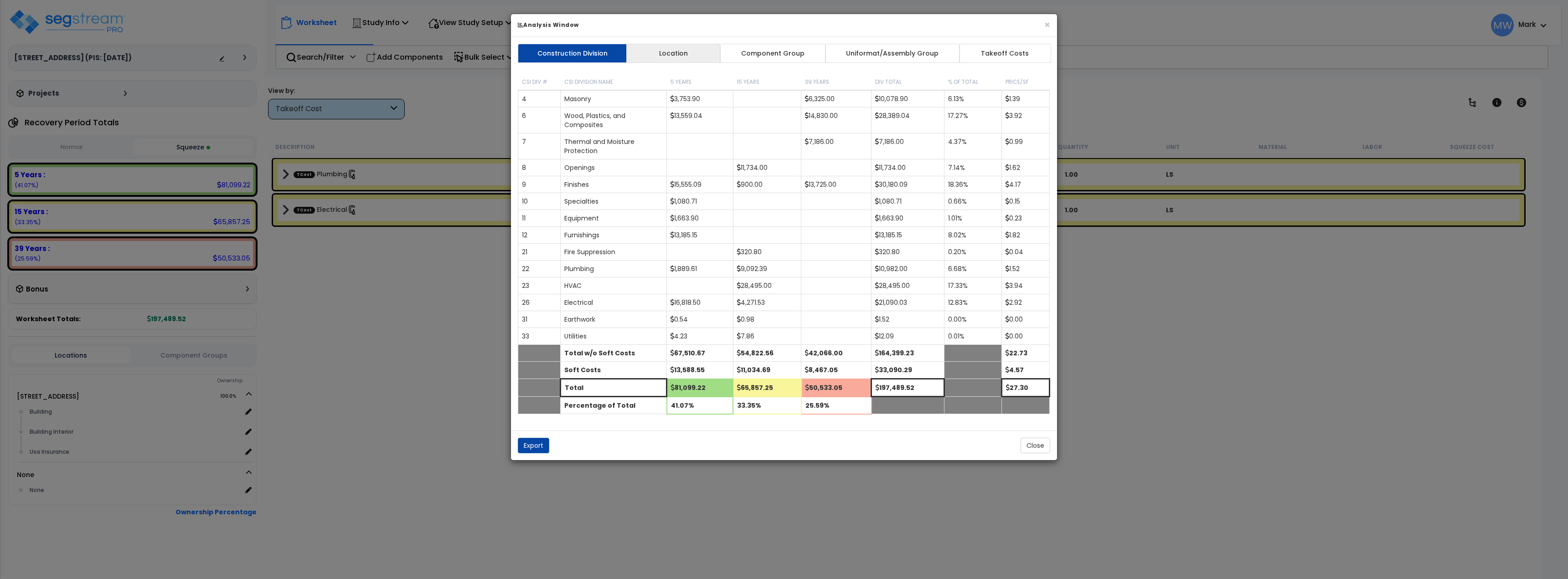
click at [663, 46] on link "Location" at bounding box center [673, 53] width 94 height 19
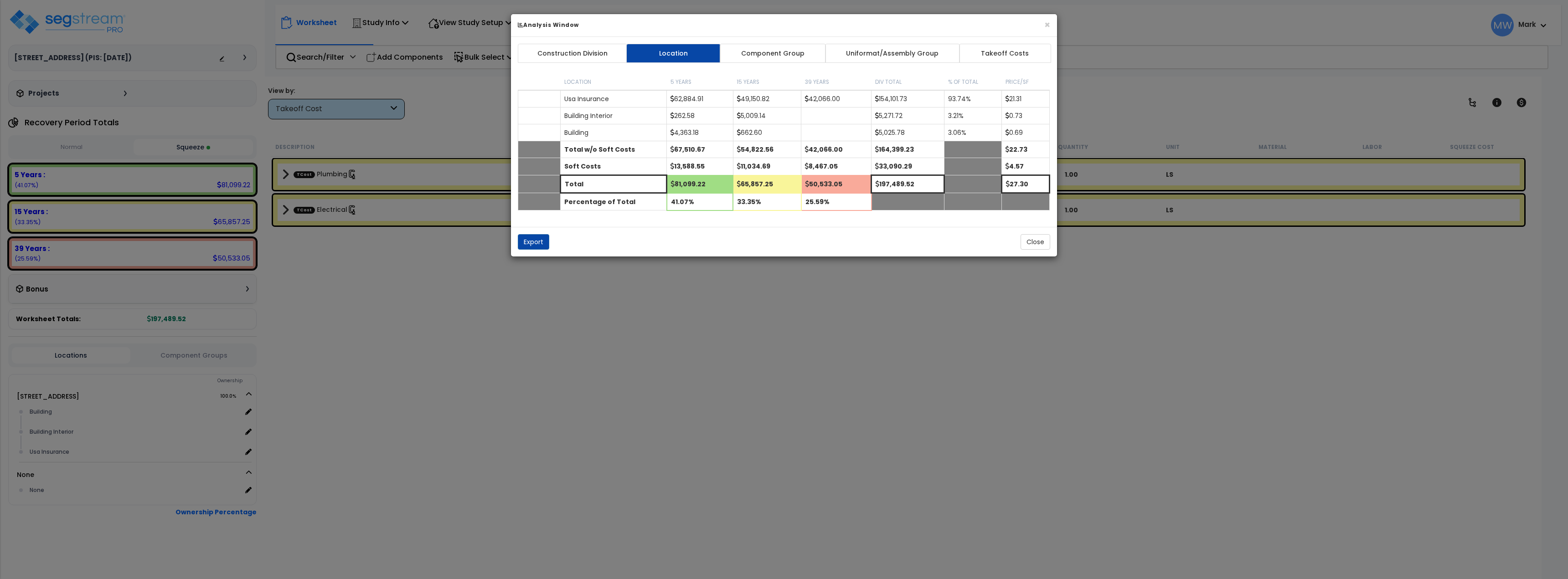
click at [777, 51] on link "Component Group" at bounding box center [773, 53] width 106 height 19
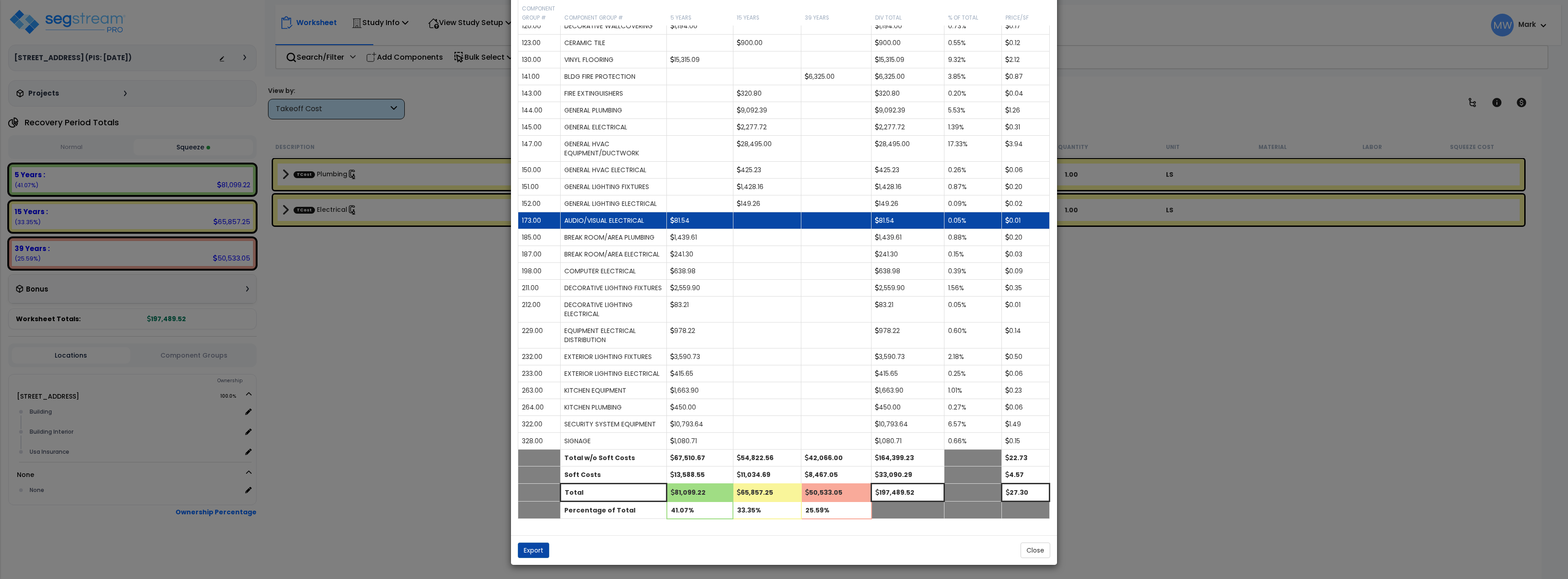
scroll to position [0, 0]
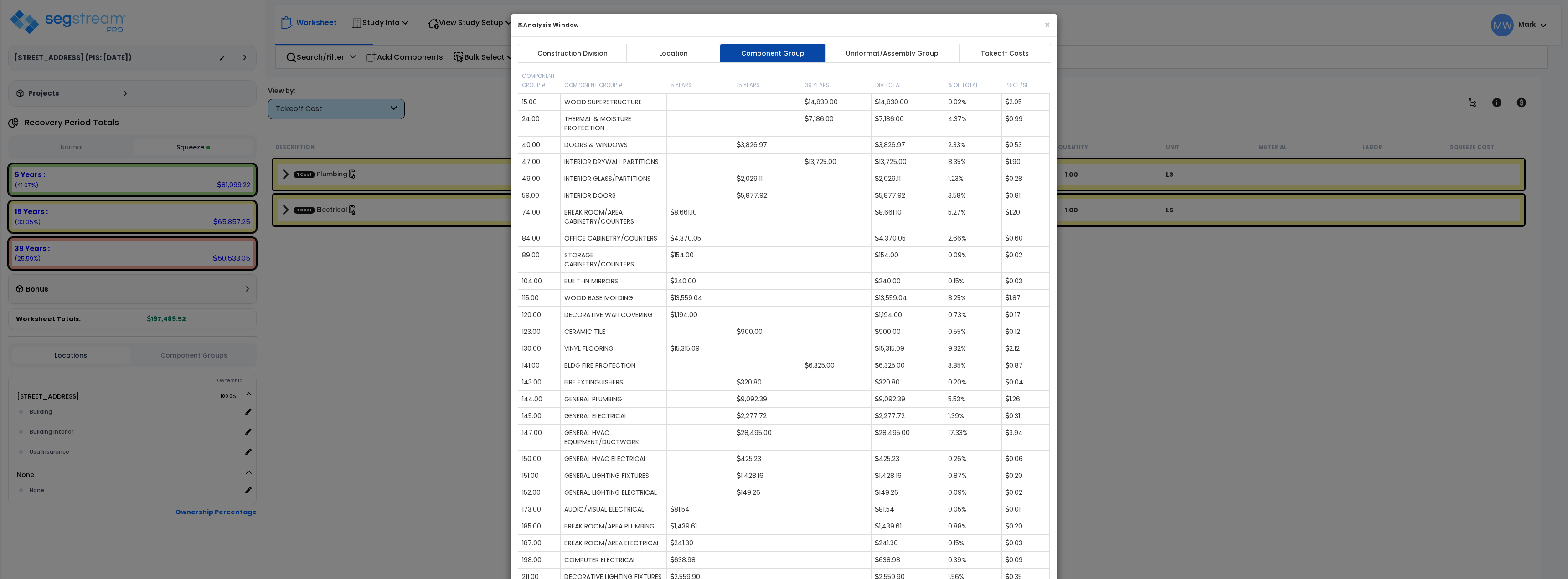
drag, startPoint x: 873, startPoint y: 51, endPoint x: 909, endPoint y: 51, distance: 36.0
click at [874, 51] on link "Uniformat/Assembly Group" at bounding box center [893, 53] width 135 height 19
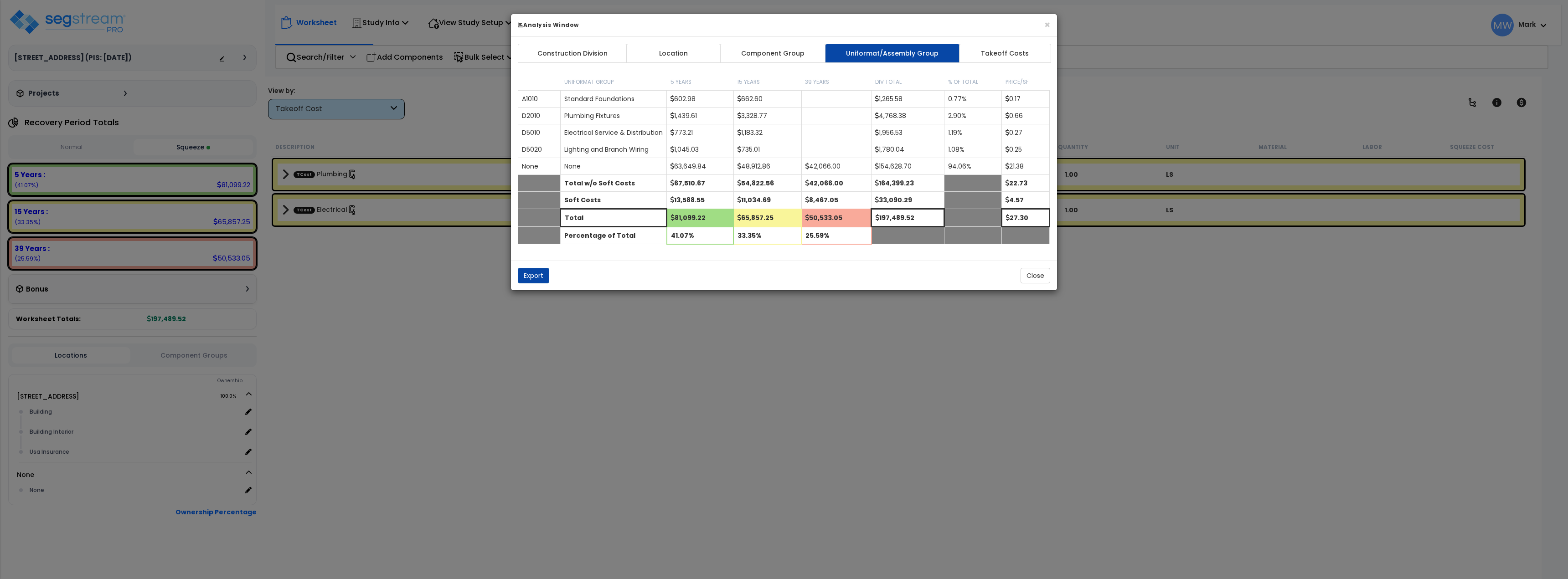
click at [1054, 21] on div "× Analysis Window" at bounding box center [784, 25] width 546 height 23
click at [1045, 26] on button "×" at bounding box center [1048, 25] width 6 height 10
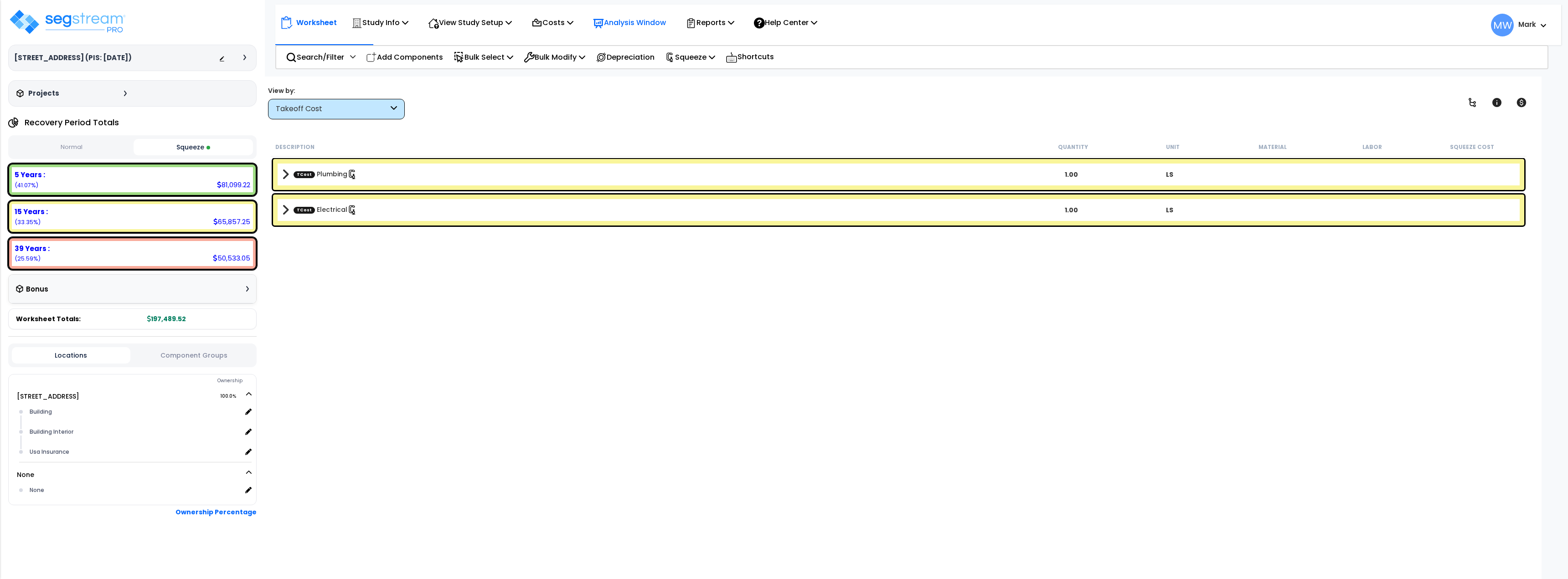
click at [629, 27] on p "Analysis Window" at bounding box center [629, 23] width 73 height 12
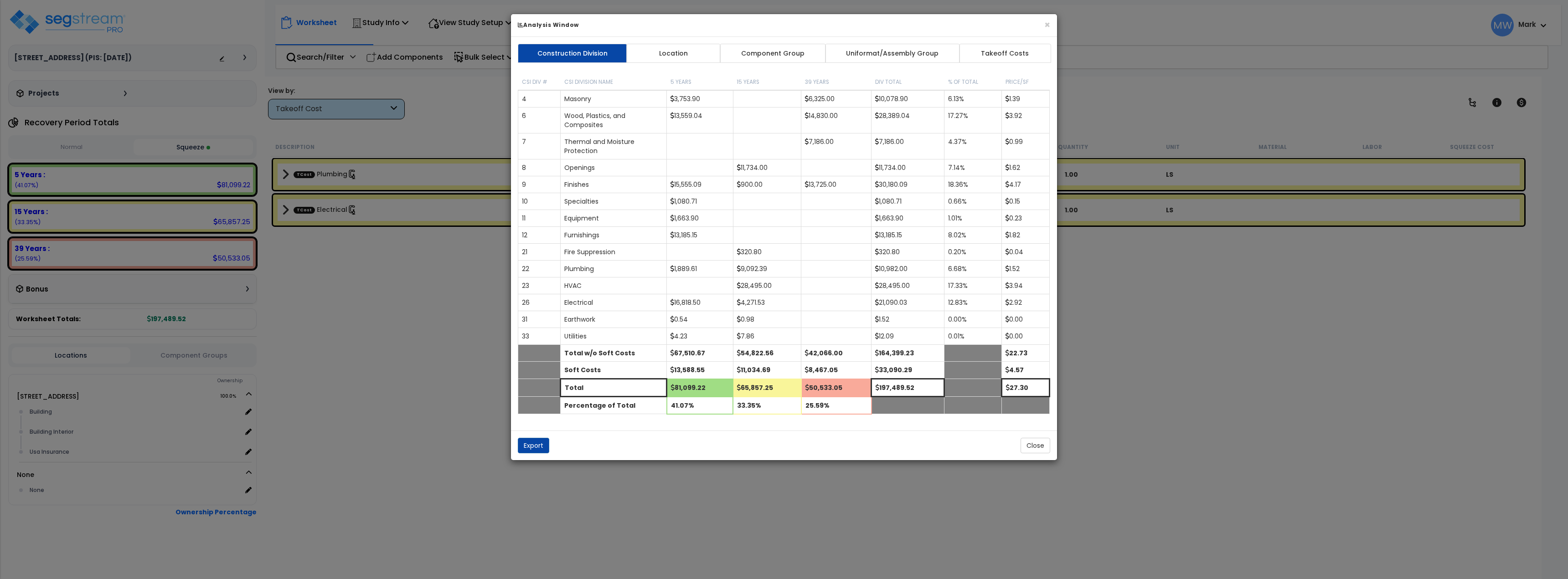
click at [1043, 23] on h6 "Analysis Window" at bounding box center [784, 24] width 533 height 8
click at [1046, 24] on button "×" at bounding box center [1048, 24] width 6 height 10
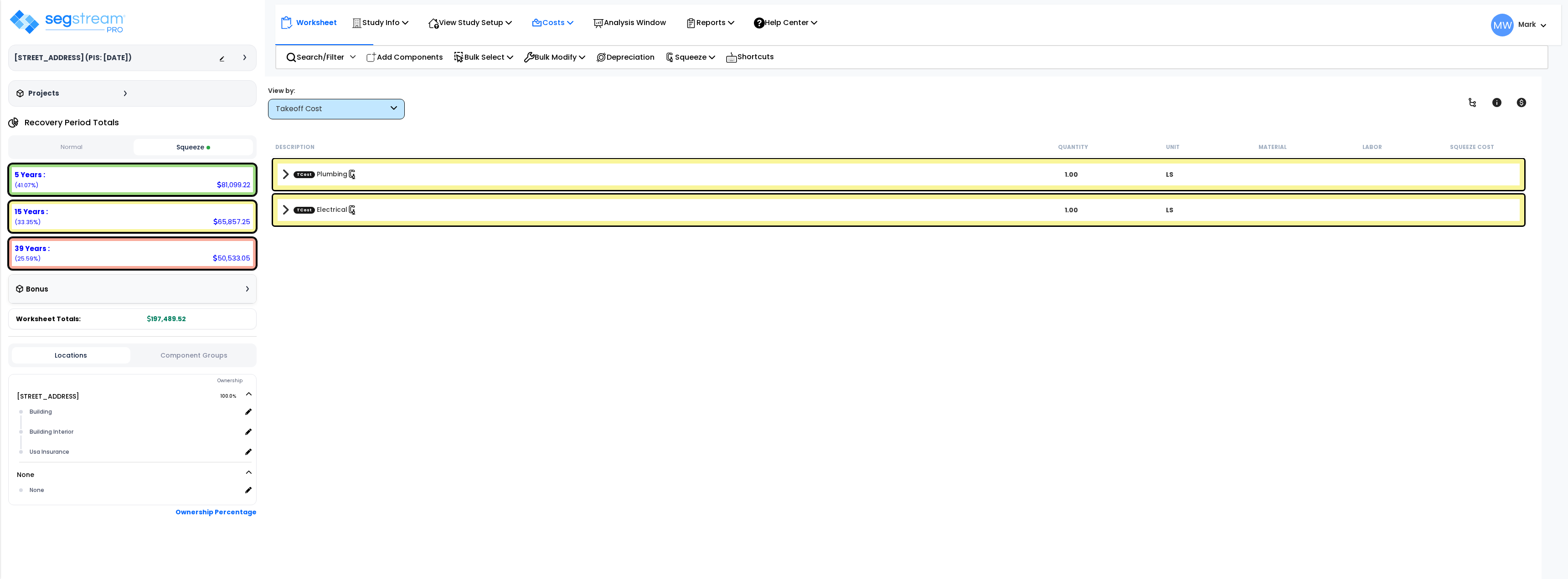
click at [574, 22] on icon at bounding box center [570, 23] width 6 height 7
click at [572, 65] on link "Direct Costs" at bounding box center [572, 62] width 90 height 18
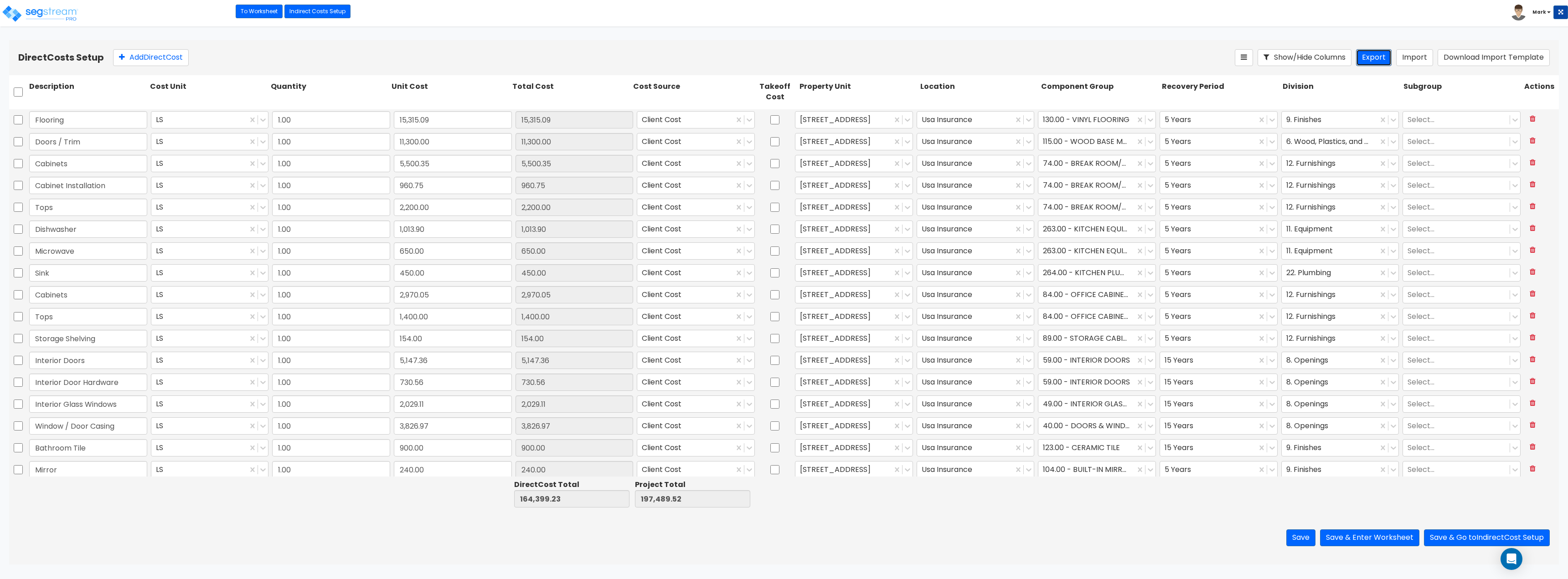
click at [1377, 58] on button "Export" at bounding box center [1374, 58] width 36 height 17
drag, startPoint x: 1054, startPoint y: 45, endPoint x: 1034, endPoint y: 47, distance: 20.1
click at [1054, 45] on div "Direct Costs Setup Add Direct Cost Show/Hide Columns Export Import Download Imp…" at bounding box center [784, 58] width 1550 height 35
click at [1485, 536] on button "Save & Go to Indirect Cost Setup" at bounding box center [1487, 538] width 126 height 17
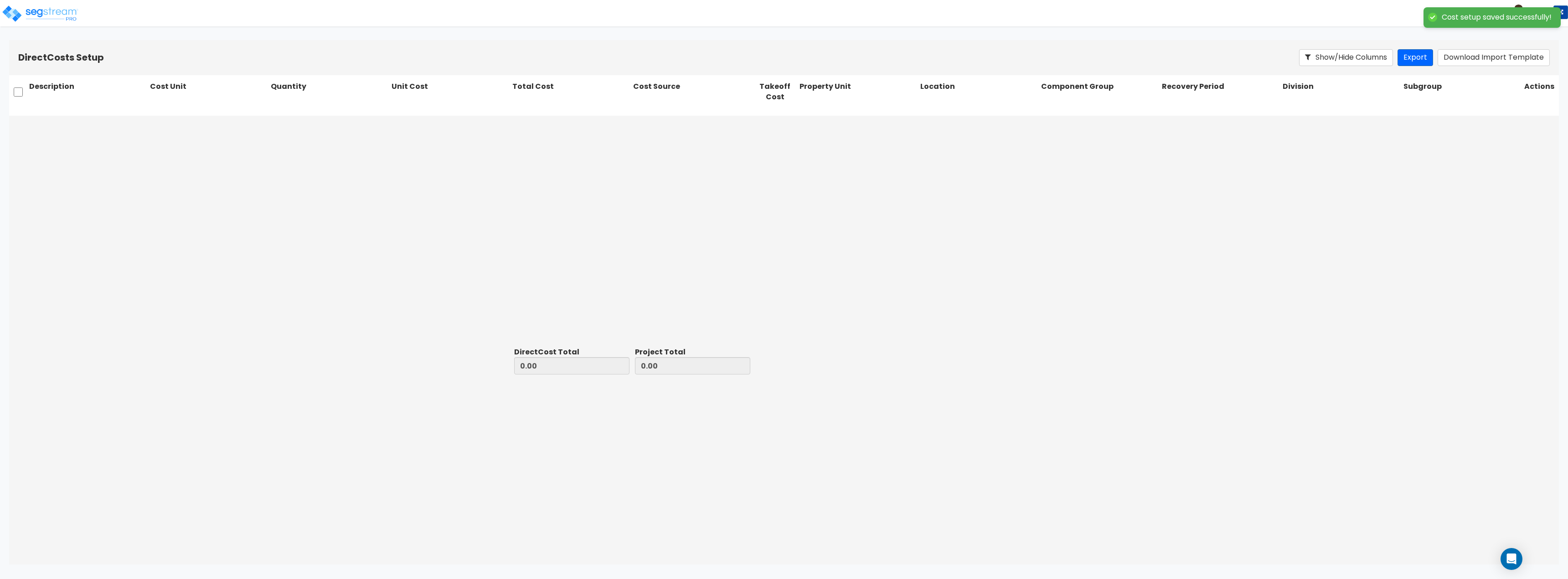
type input "164,399.23"
type input "33,090.29"
type input "197,489.52"
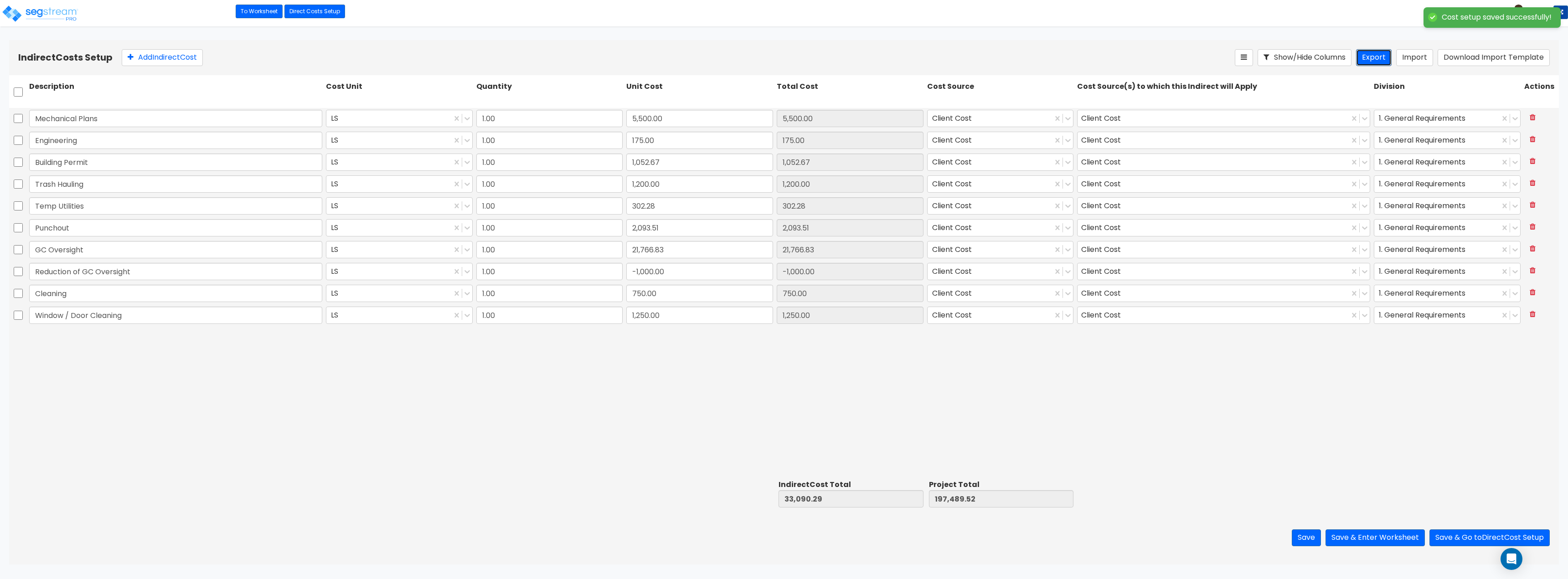
click at [1375, 65] on button "Export" at bounding box center [1374, 58] width 36 height 17
click at [1155, 466] on div "Mechanical Plans LS 1.00 5,500.00 5,500.00 Client Cost Client Cost 1. General R…" at bounding box center [784, 292] width 1550 height 368
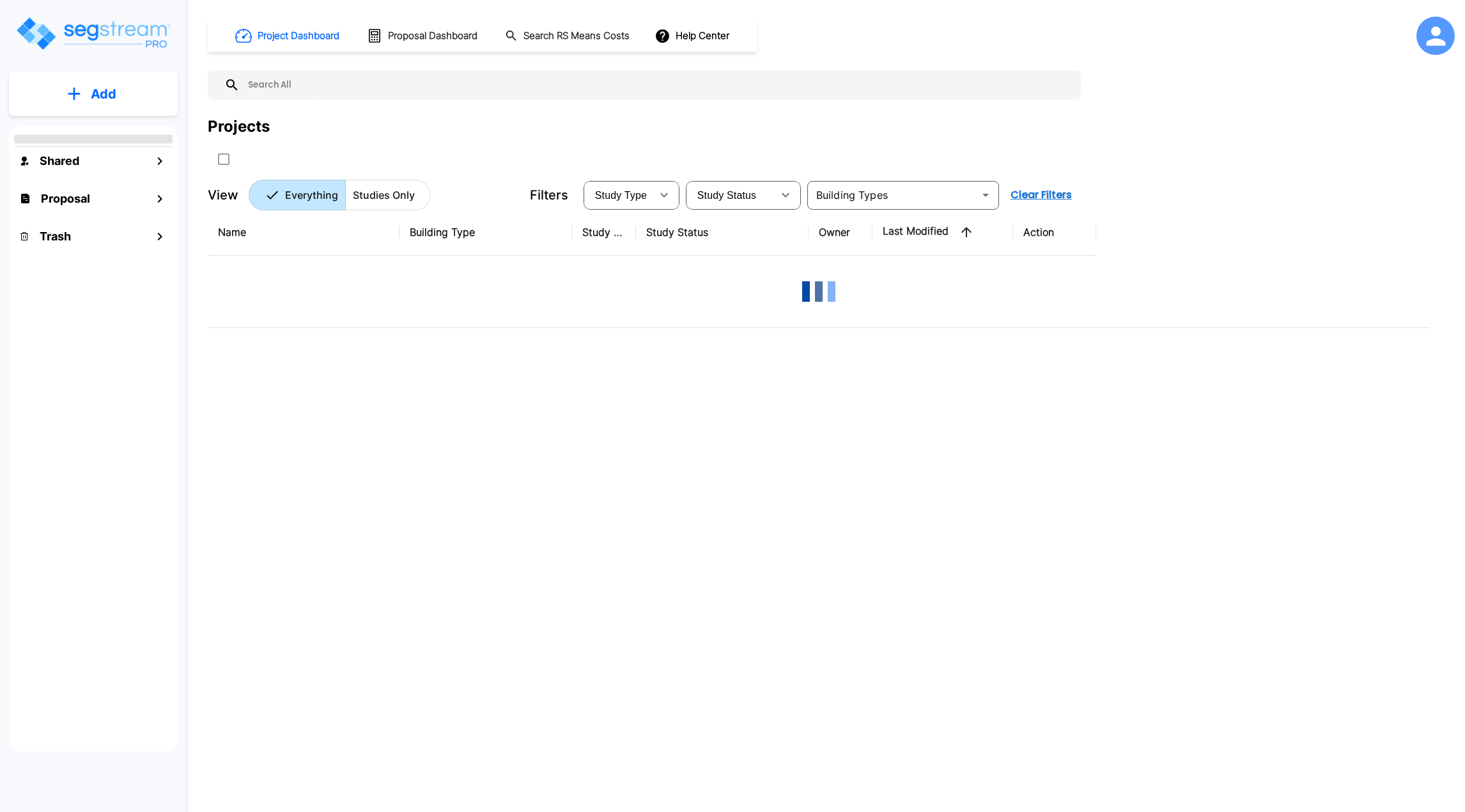
click at [87, 98] on button "Add" at bounding box center [93, 94] width 169 height 37
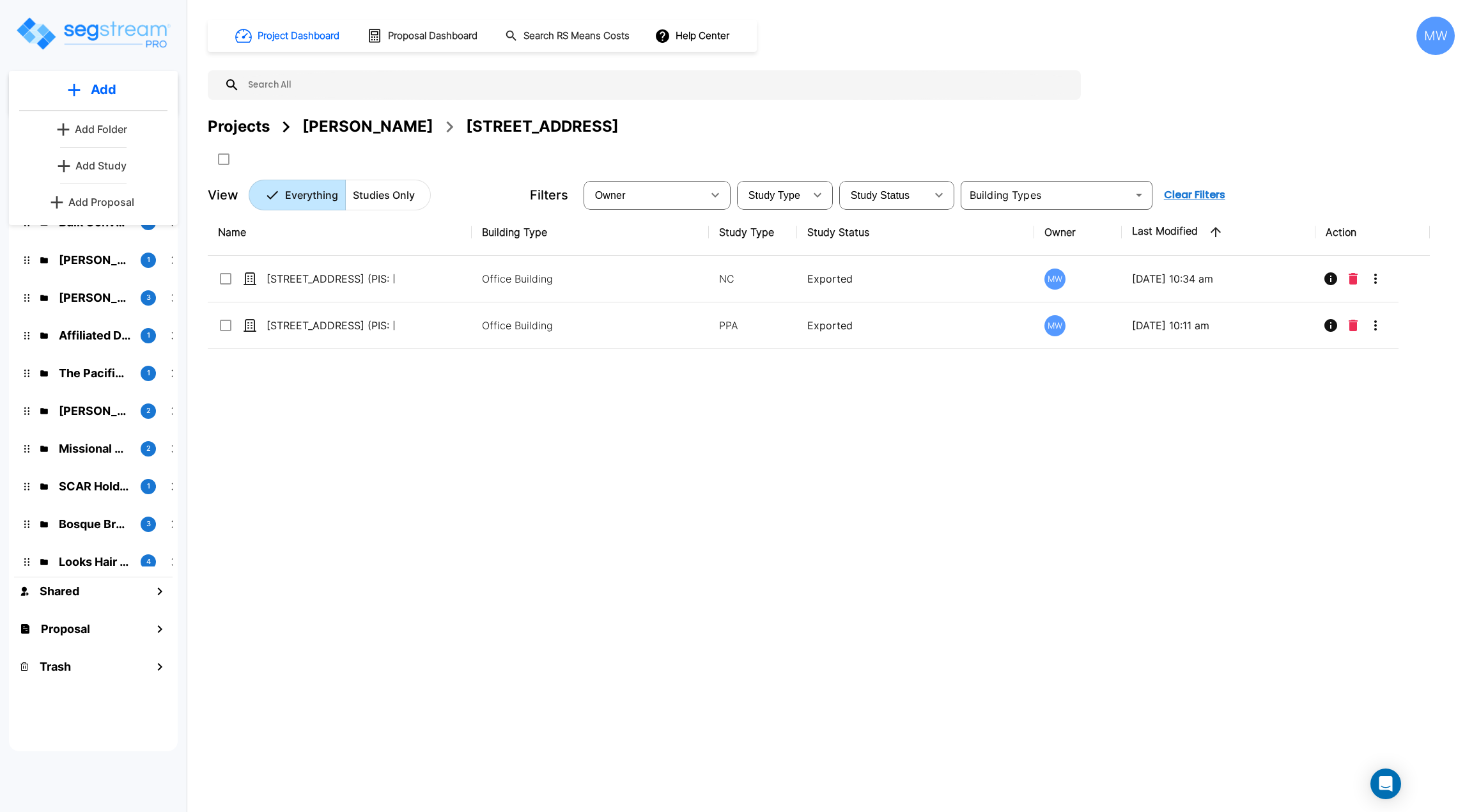
click at [104, 211] on button "Add Proposal" at bounding box center [94, 202] width 95 height 26
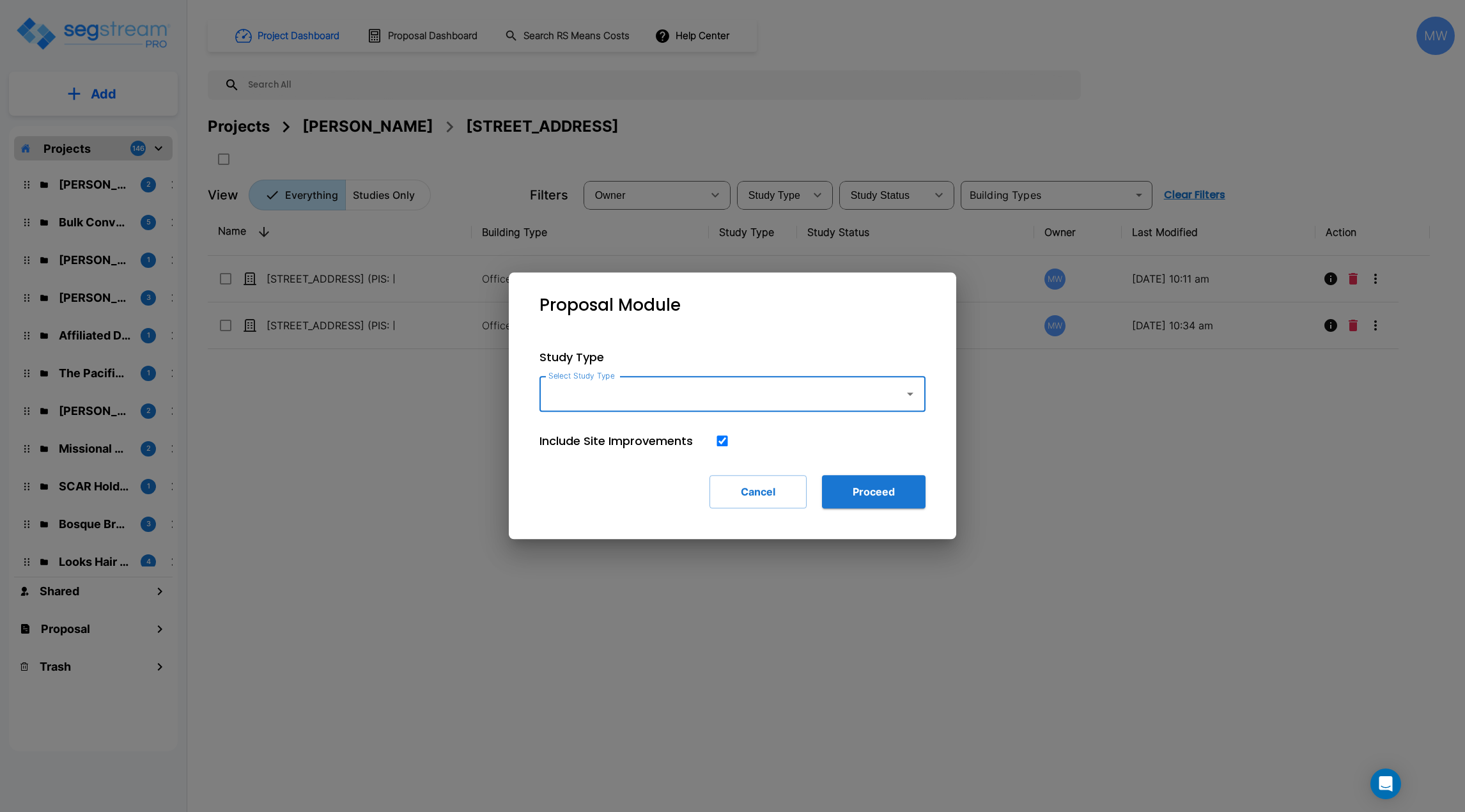
click at [679, 397] on input "Select Study Type" at bounding box center [719, 393] width 347 height 24
type input "Strip Retail Shopping Center"
click at [853, 487] on button "Proceed" at bounding box center [873, 491] width 104 height 33
